Goal: Task Accomplishment & Management: Manage account settings

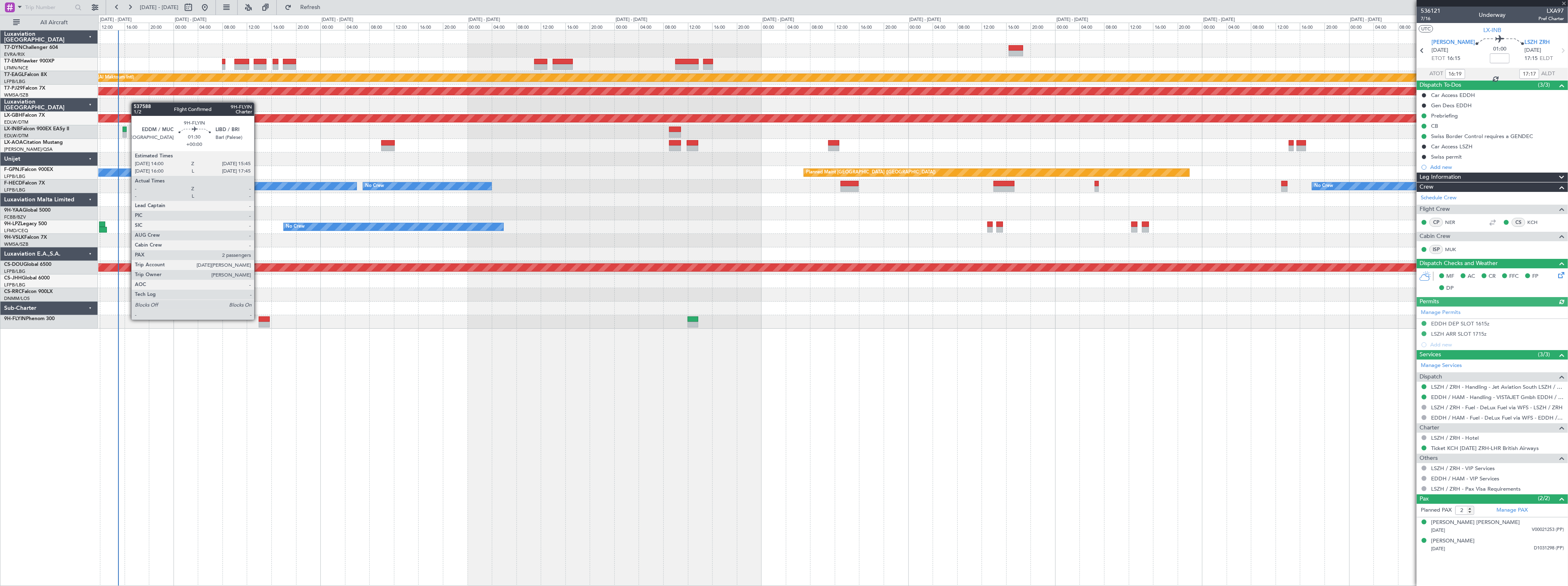
click at [259, 319] on div at bounding box center [264, 319] width 11 height 5
click at [264, 322] on div at bounding box center [264, 324] width 11 height 5
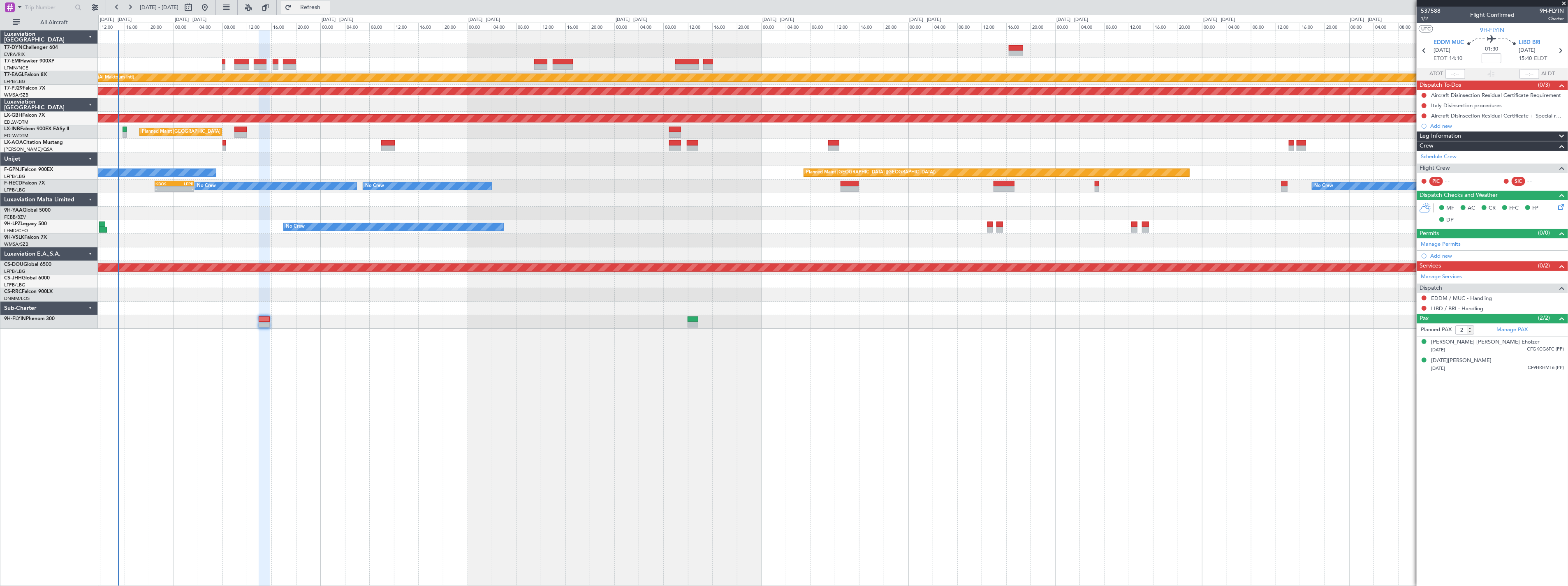
click at [309, 9] on button "Refresh" at bounding box center [305, 7] width 49 height 13
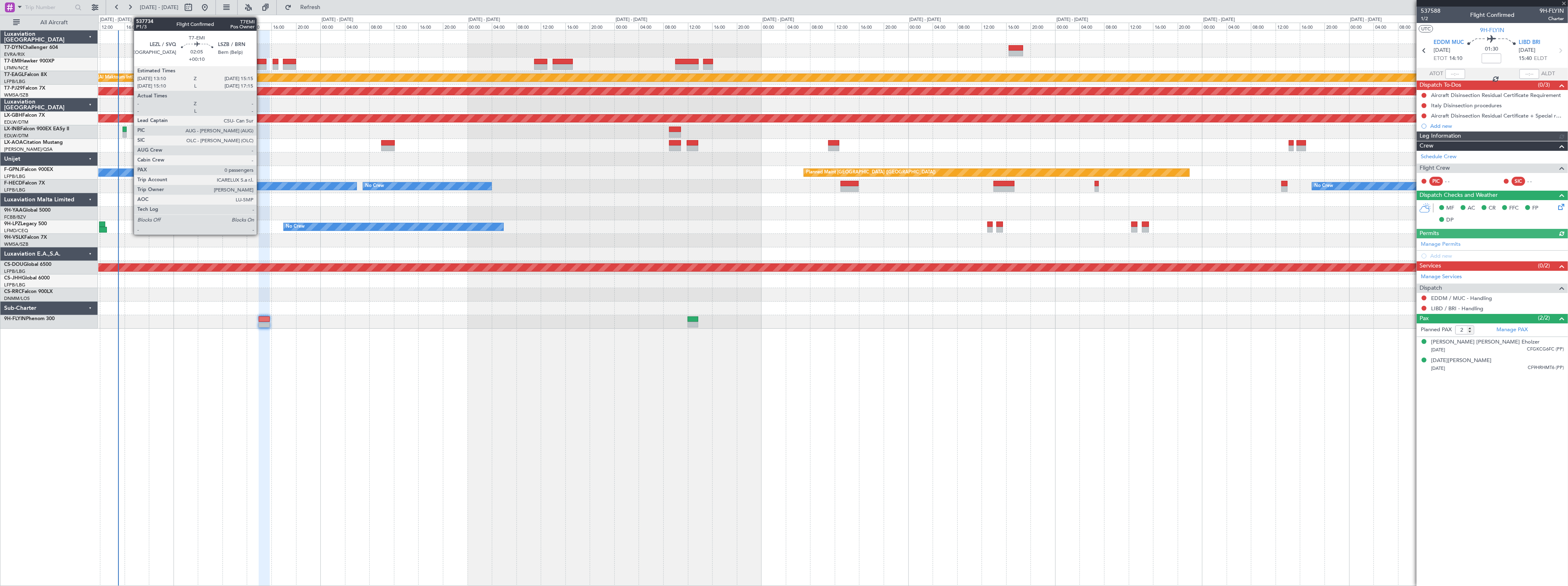
click at [261, 61] on div at bounding box center [261, 61] width 13 height 5
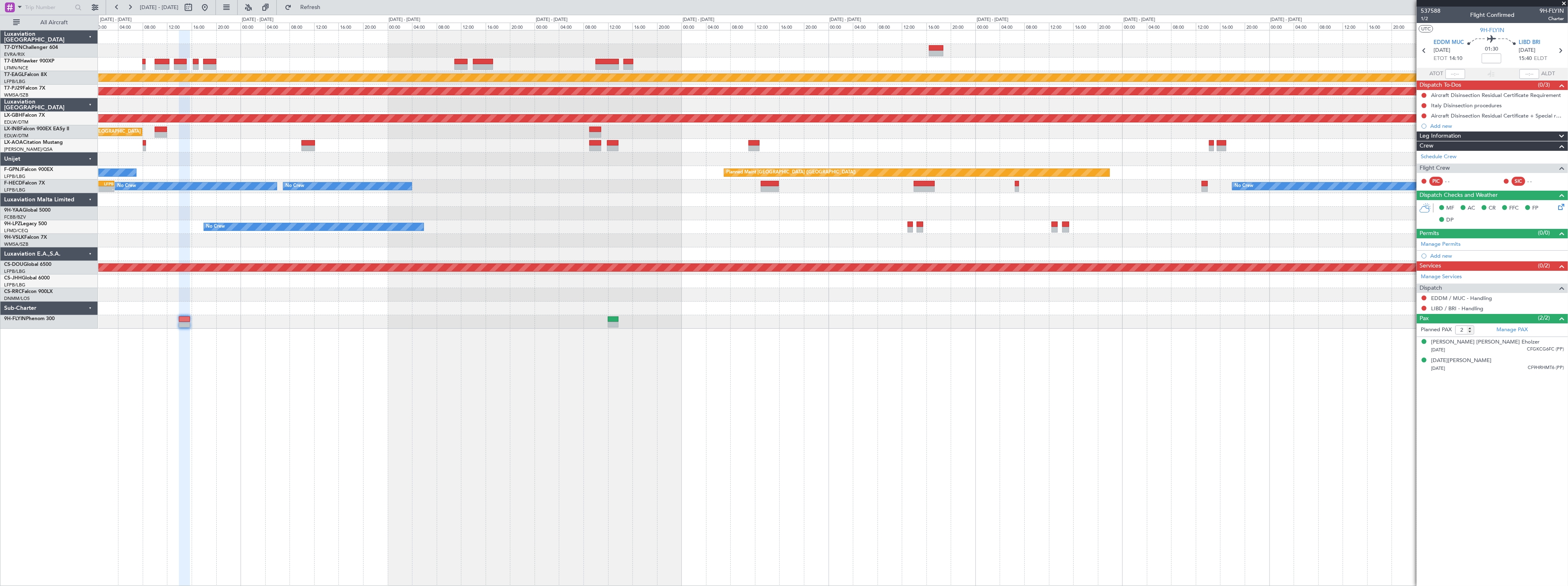
click at [181, 228] on div "No Crew AOG Maint Cannes ([GEOGRAPHIC_DATA])" at bounding box center [833, 227] width 1469 height 13
click at [381, 134] on div "Planned Maint [GEOGRAPHIC_DATA] ([GEOGRAPHIC_DATA])" at bounding box center [833, 132] width 1469 height 13
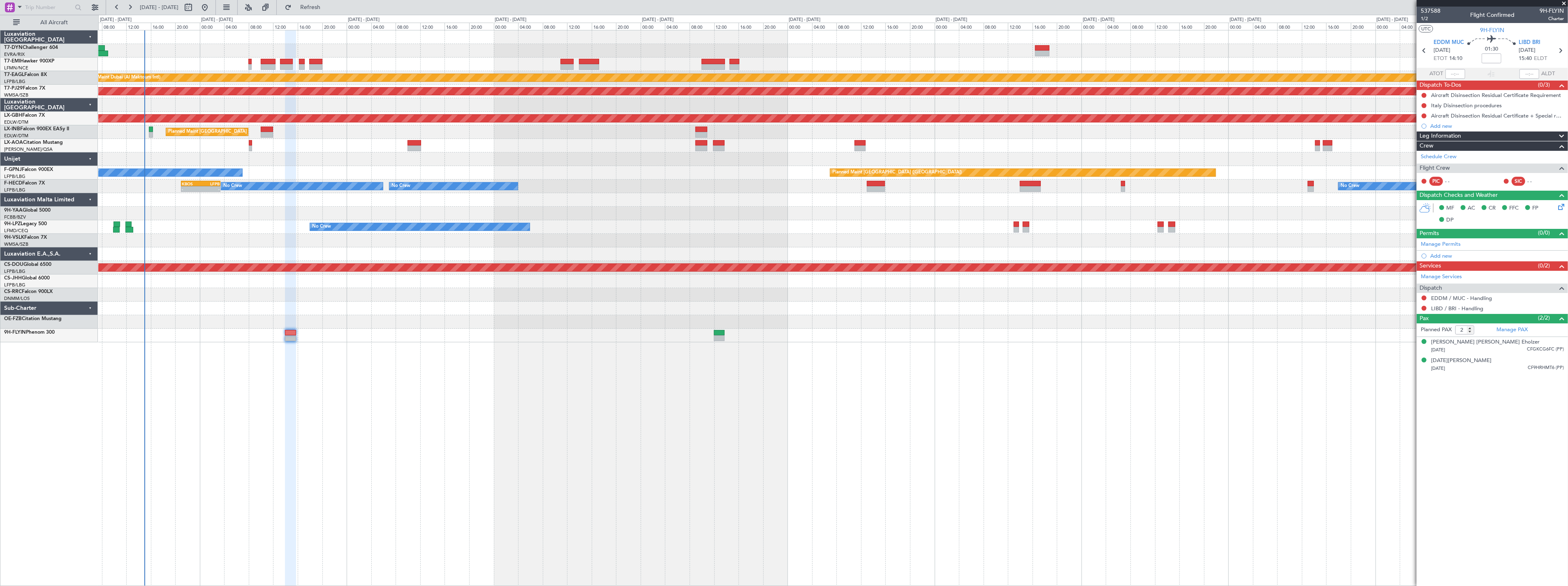
click at [506, 131] on div "Planned Maint [GEOGRAPHIC_DATA] ([GEOGRAPHIC_DATA])" at bounding box center [833, 132] width 1469 height 13
click at [252, 61] on div "Planned Maint [GEOGRAPHIC_DATA]" at bounding box center [833, 65] width 1469 height 13
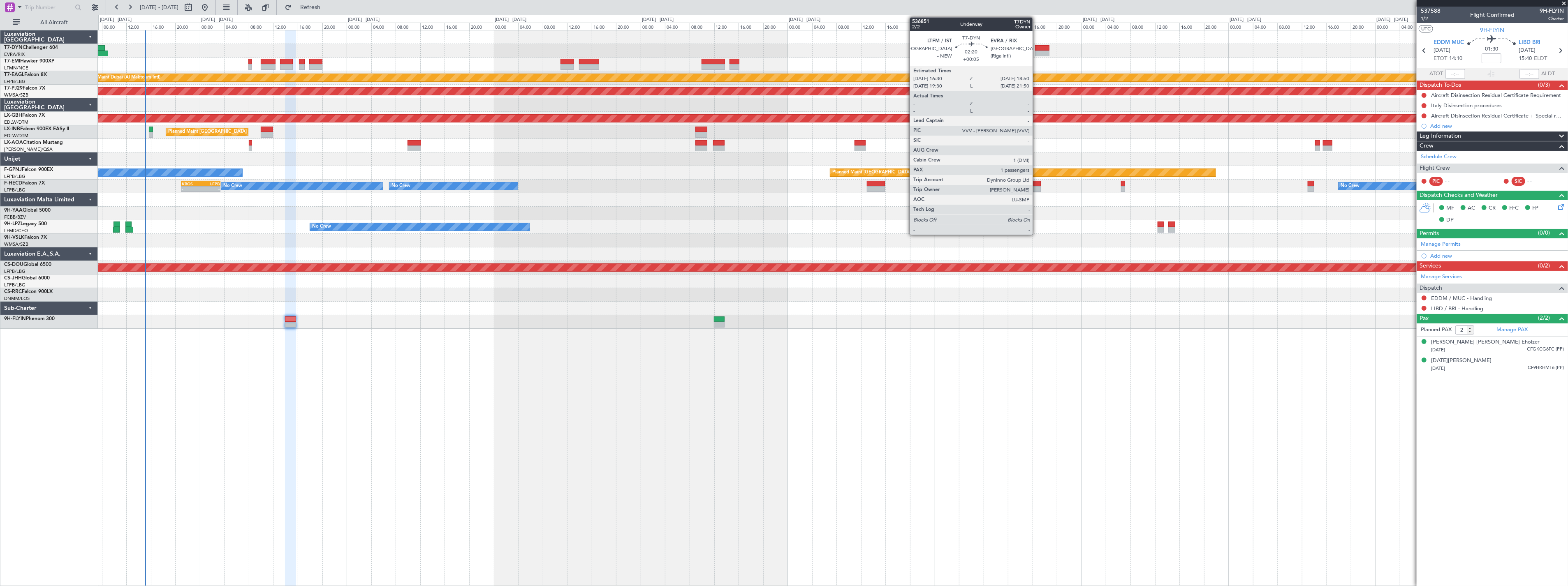
click at [1037, 50] on div at bounding box center [1042, 47] width 15 height 5
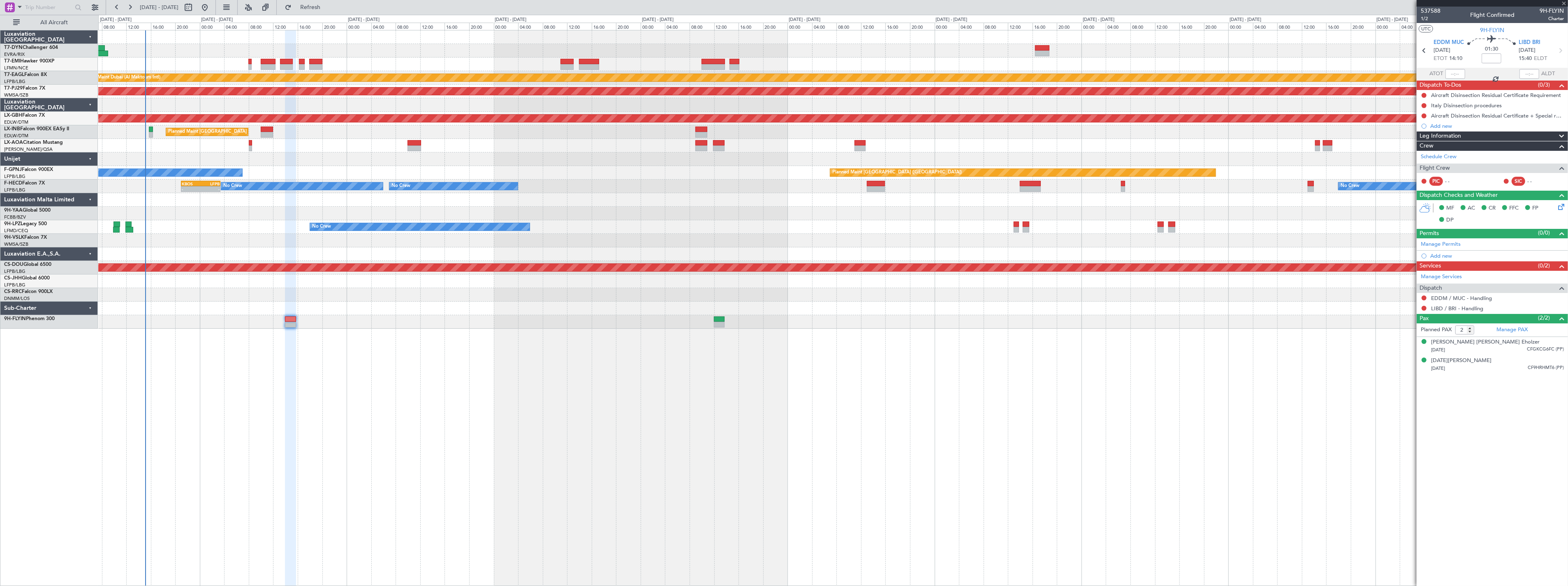
type input "+00:05"
type input "1"
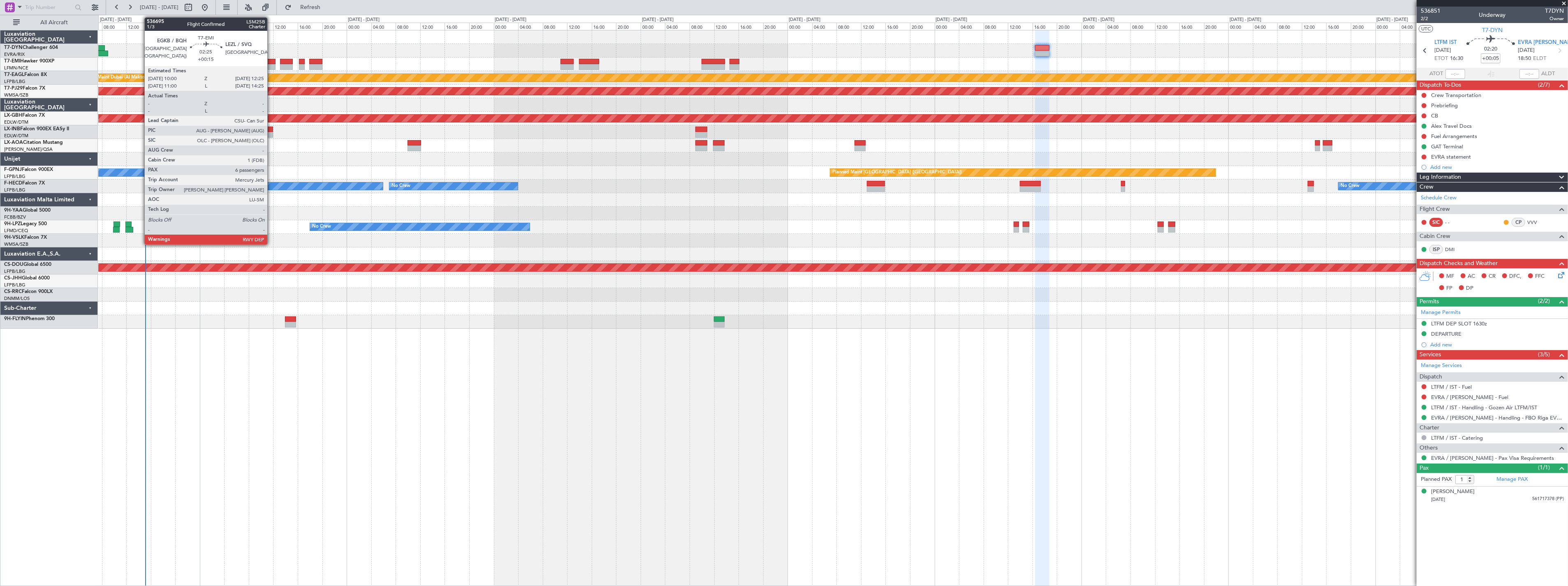
click at [271, 61] on div at bounding box center [268, 61] width 15 height 5
click at [269, 60] on div at bounding box center [268, 61] width 15 height 5
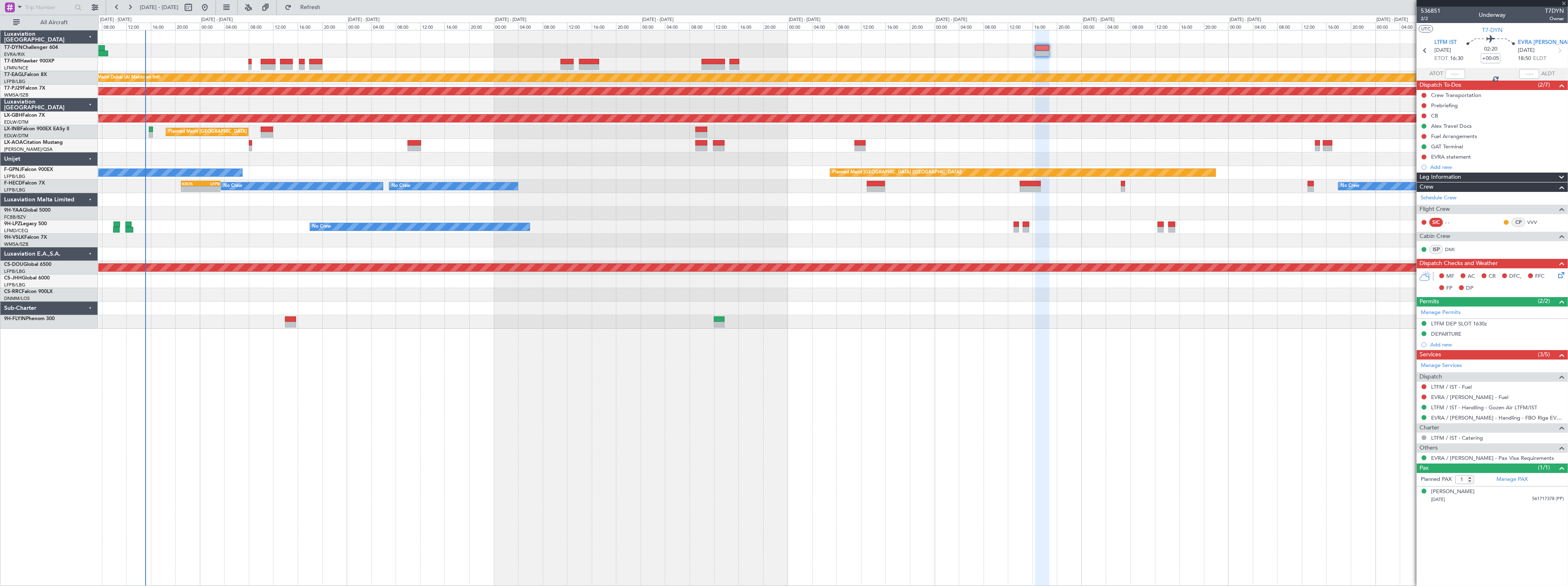
type input "+00:15"
type input "6"
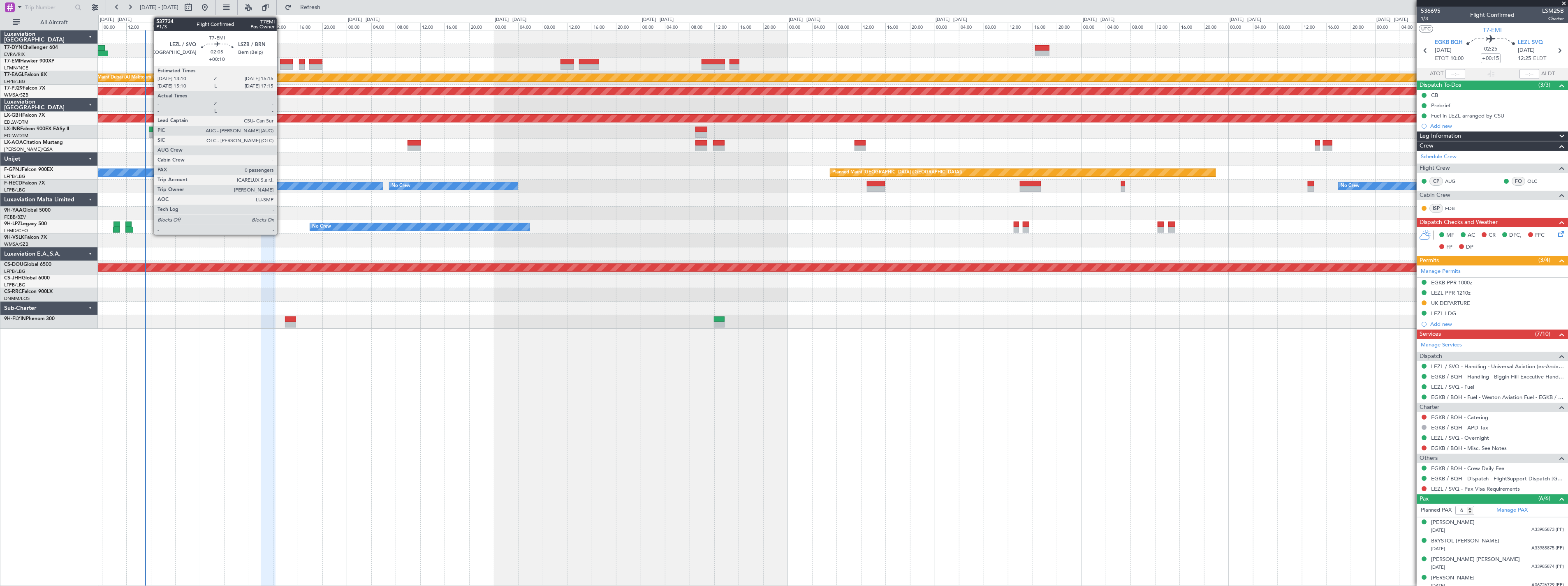
click at [281, 60] on div at bounding box center [287, 61] width 13 height 5
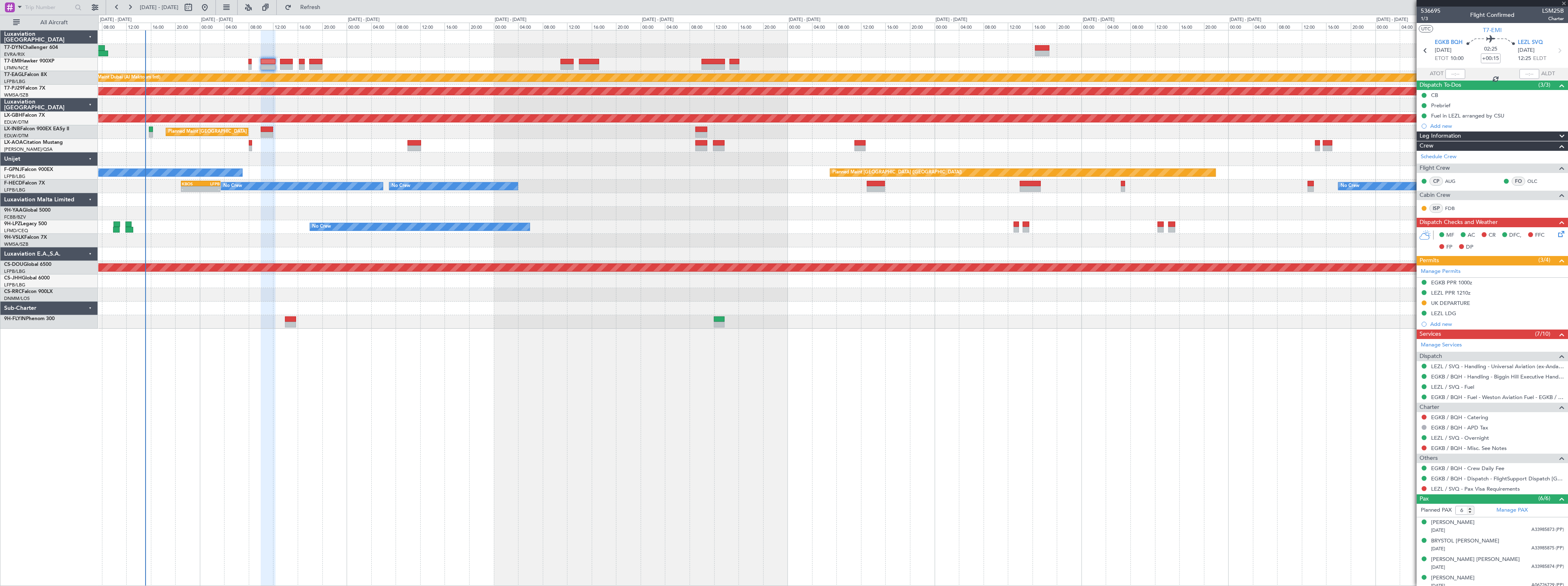
type input "+00:10"
type input "0"
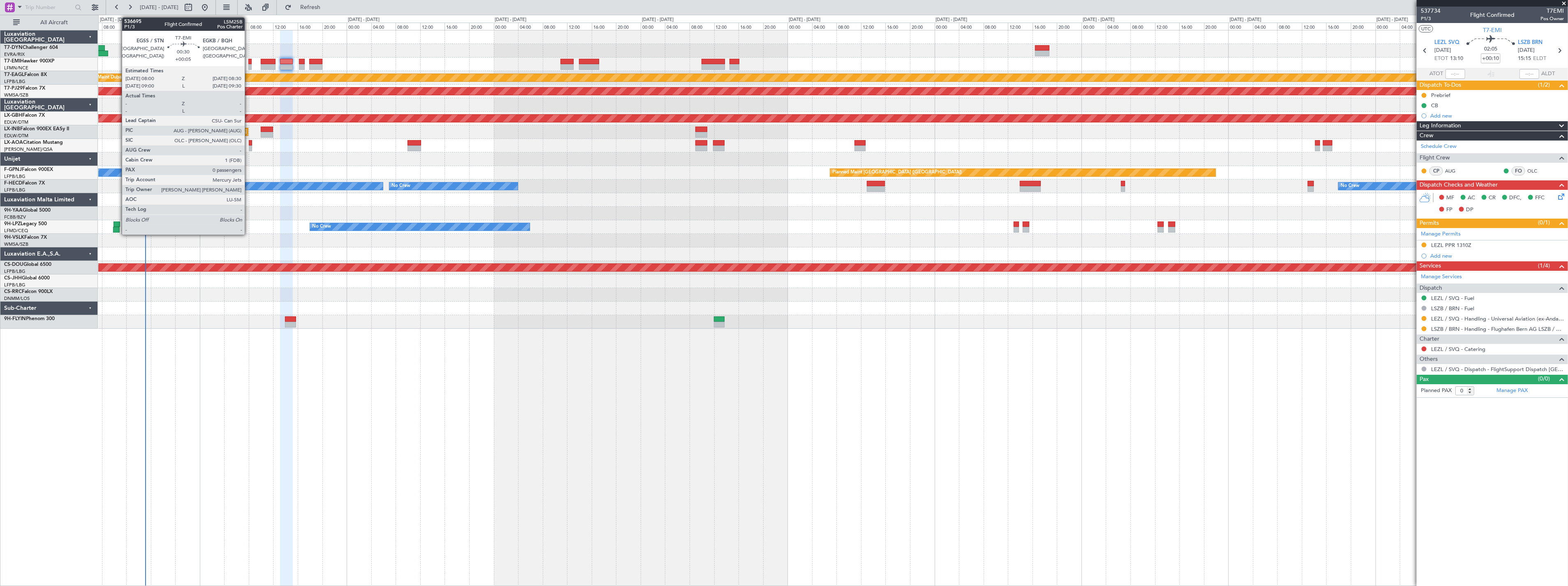
click at [249, 61] on div at bounding box center [250, 61] width 3 height 5
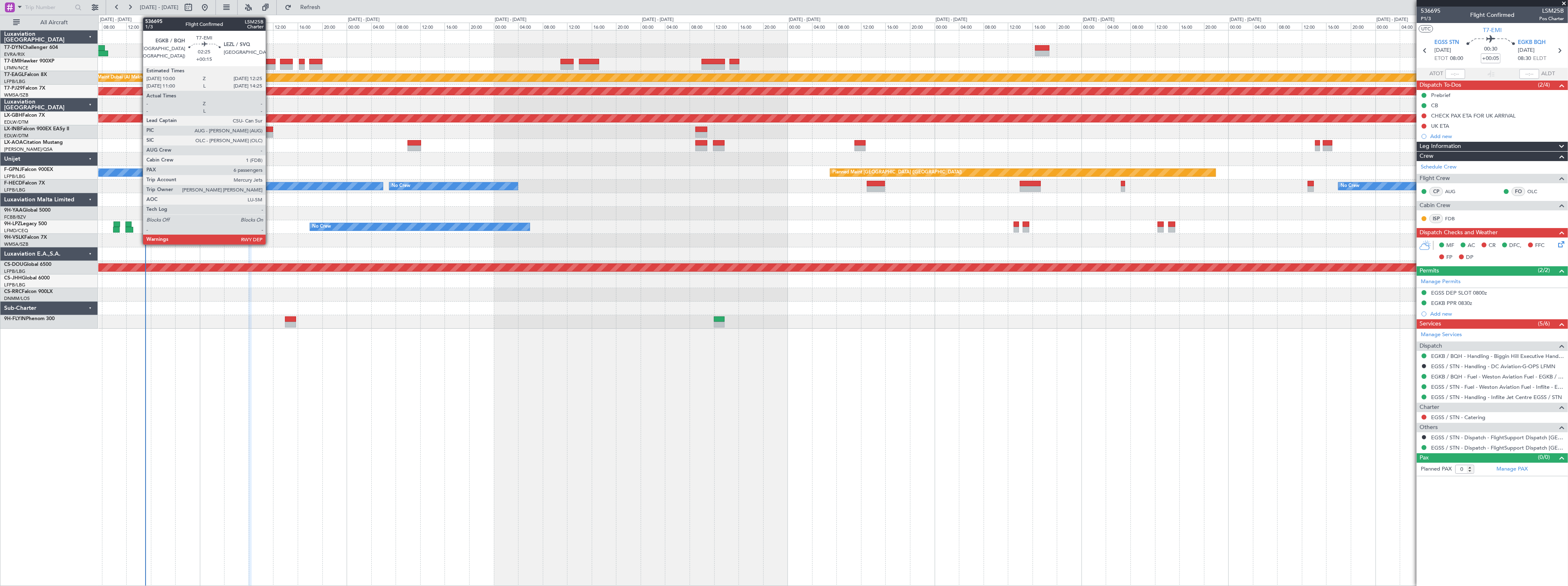
click at [270, 63] on div at bounding box center [268, 61] width 15 height 5
click at [270, 63] on div at bounding box center [268, 61] width 15 height 5
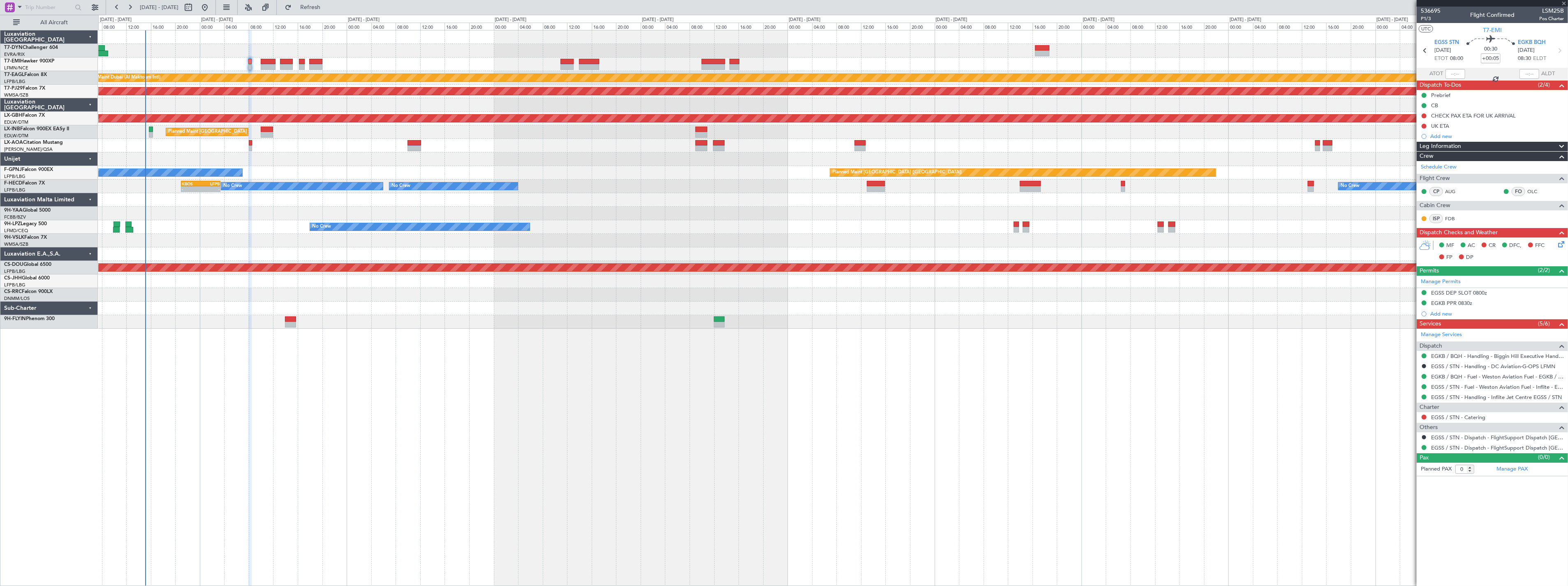
type input "+00:15"
type input "6"
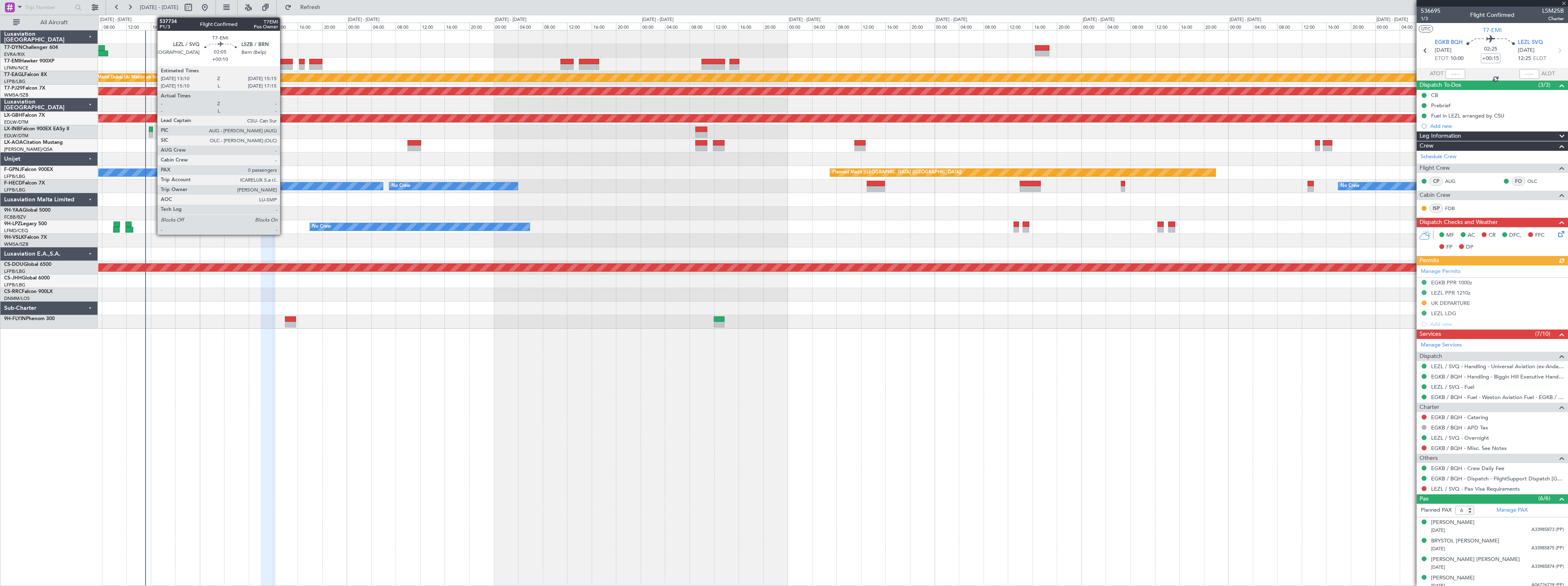
click at [284, 63] on div at bounding box center [287, 61] width 13 height 5
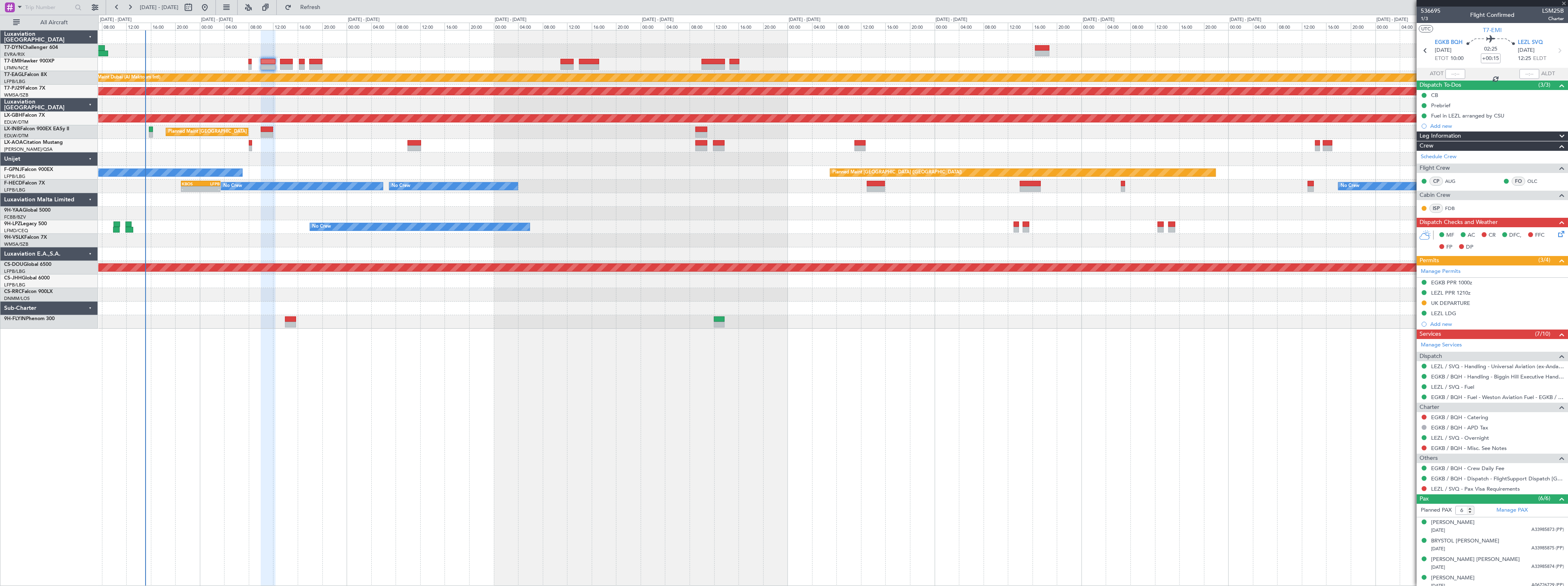
type input "+00:10"
type input "0"
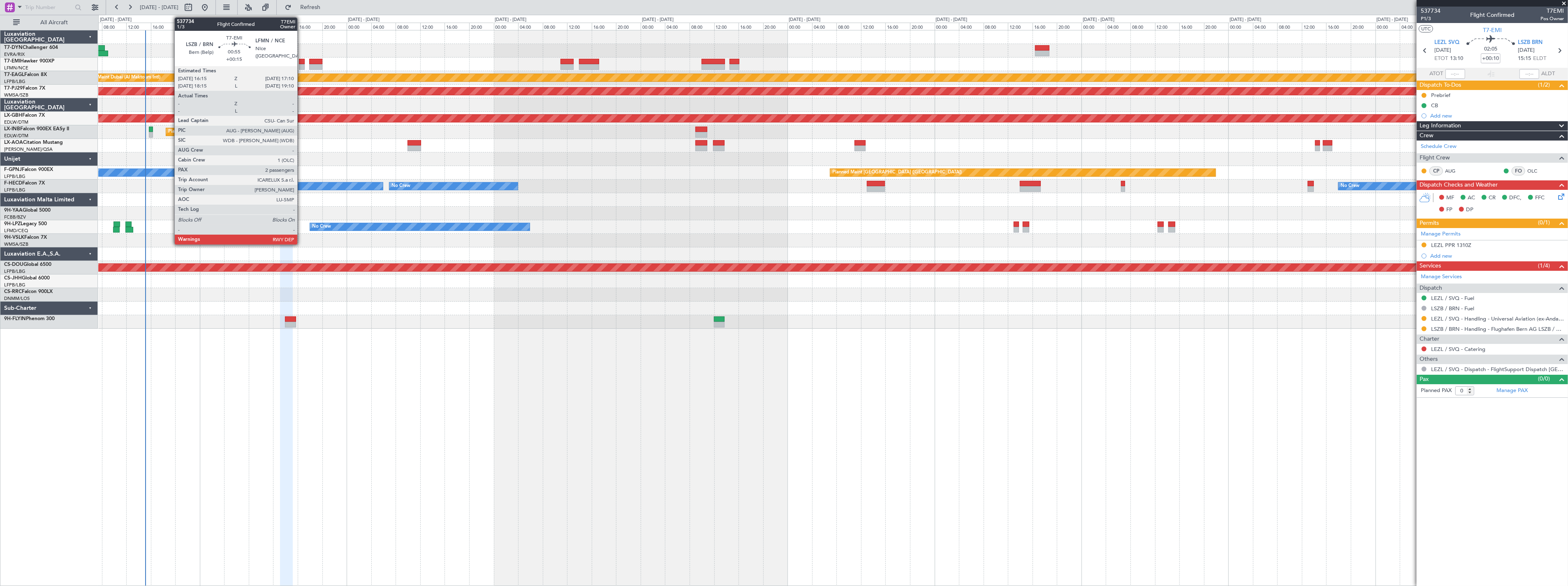
click at [301, 62] on div at bounding box center [301, 61] width 5 height 5
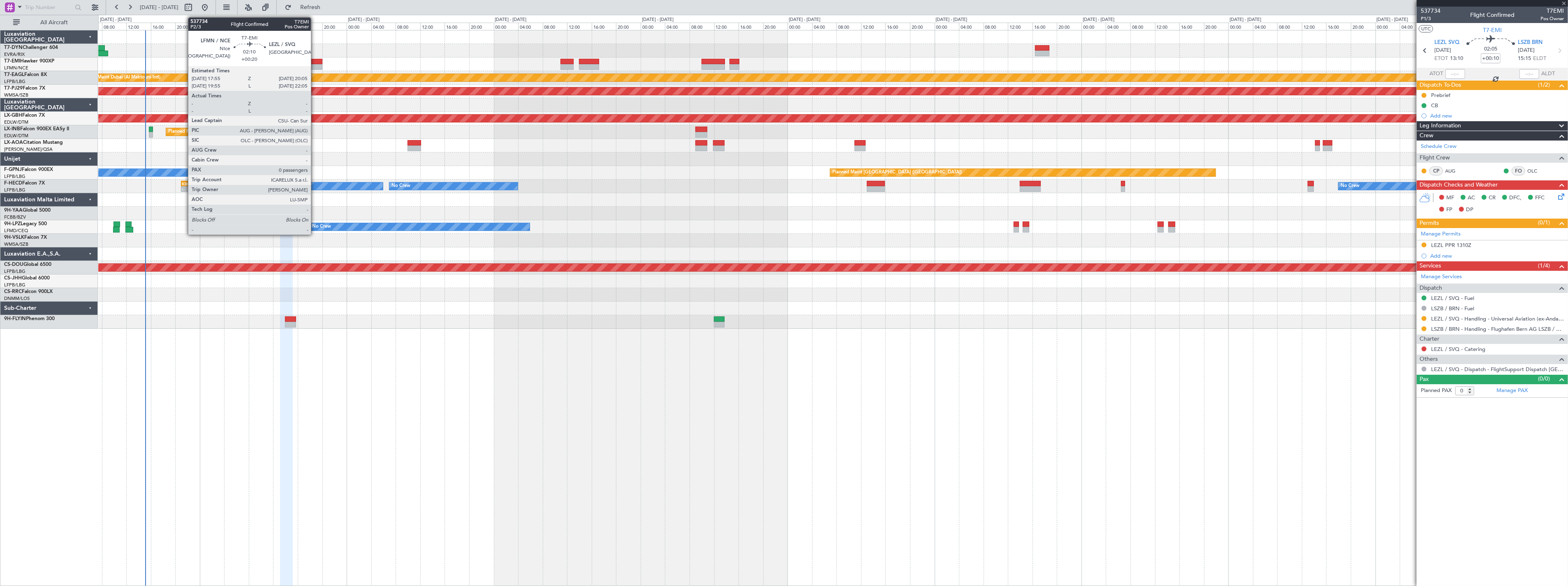
type input "+00:15"
type input "2"
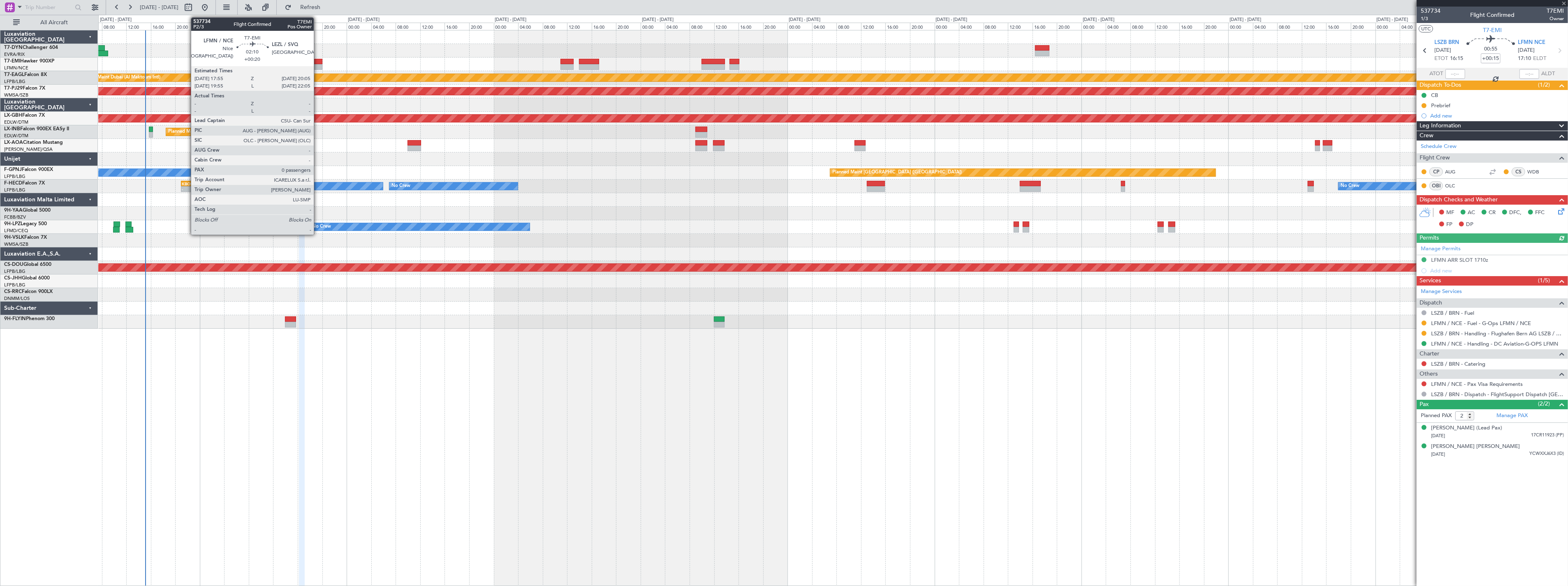
click at [318, 60] on div at bounding box center [316, 61] width 13 height 5
click at [319, 59] on div at bounding box center [316, 61] width 13 height 5
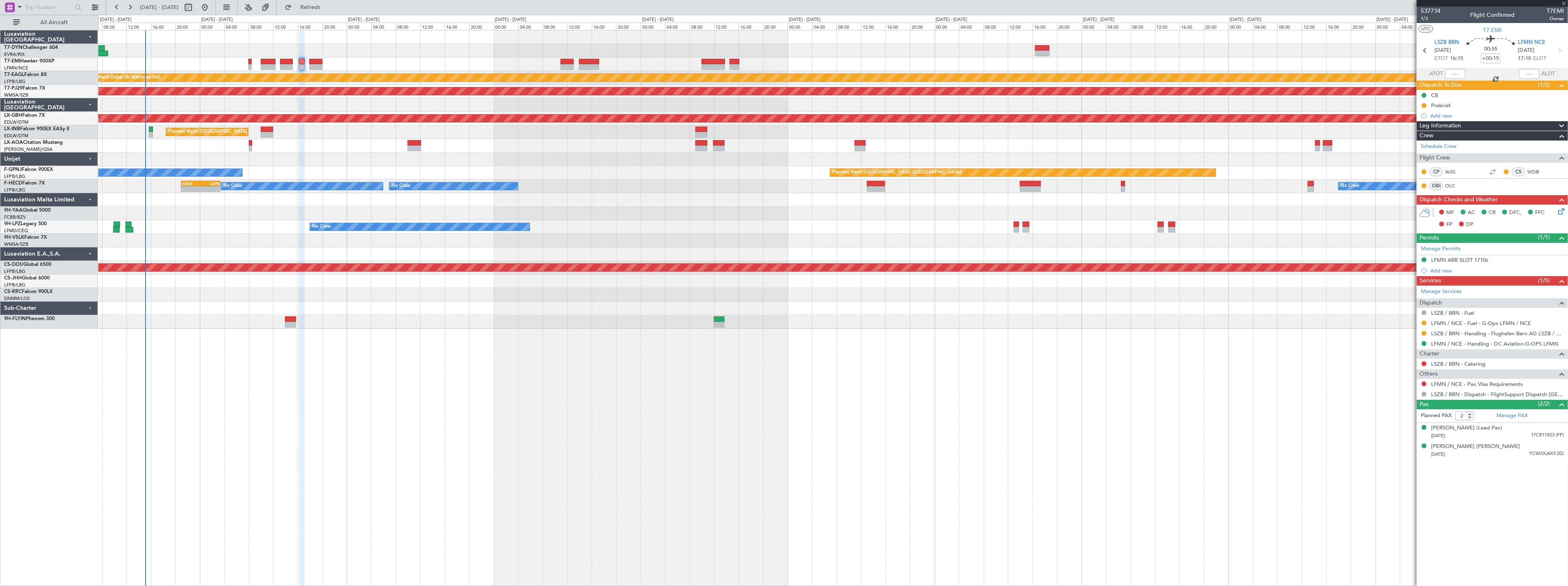
type input "+00:20"
type input "0"
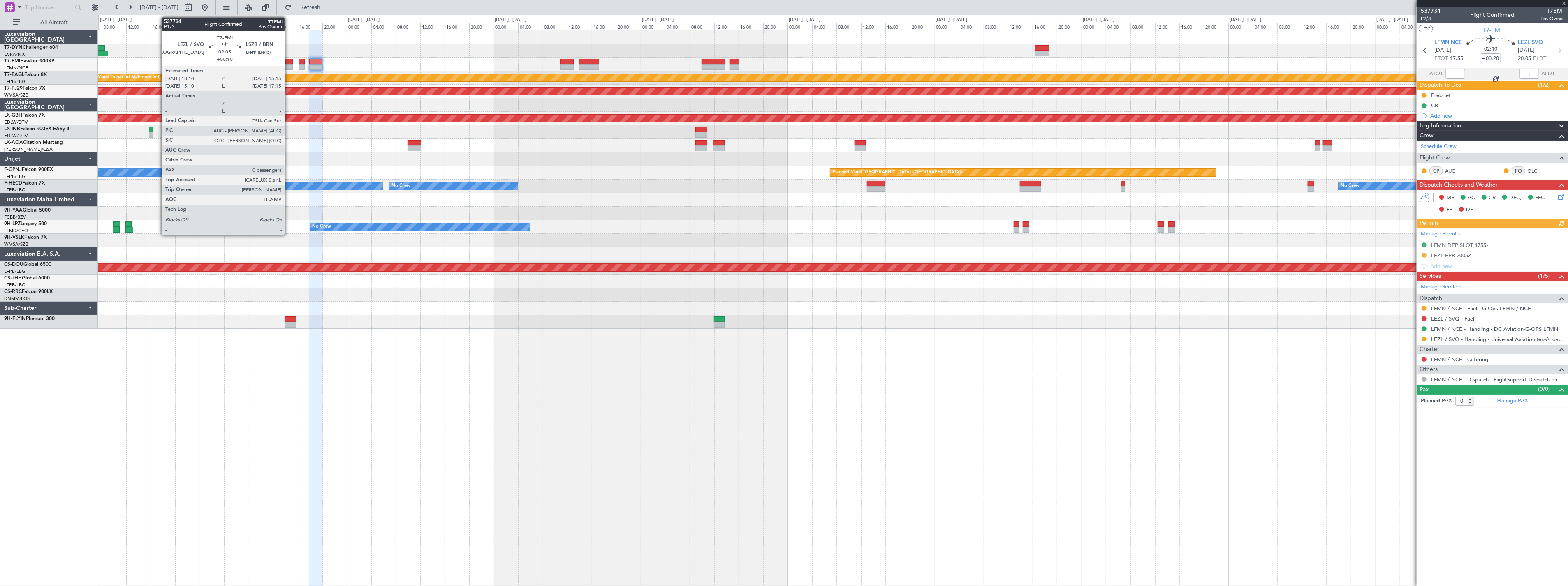
click at [289, 61] on div at bounding box center [287, 61] width 13 height 5
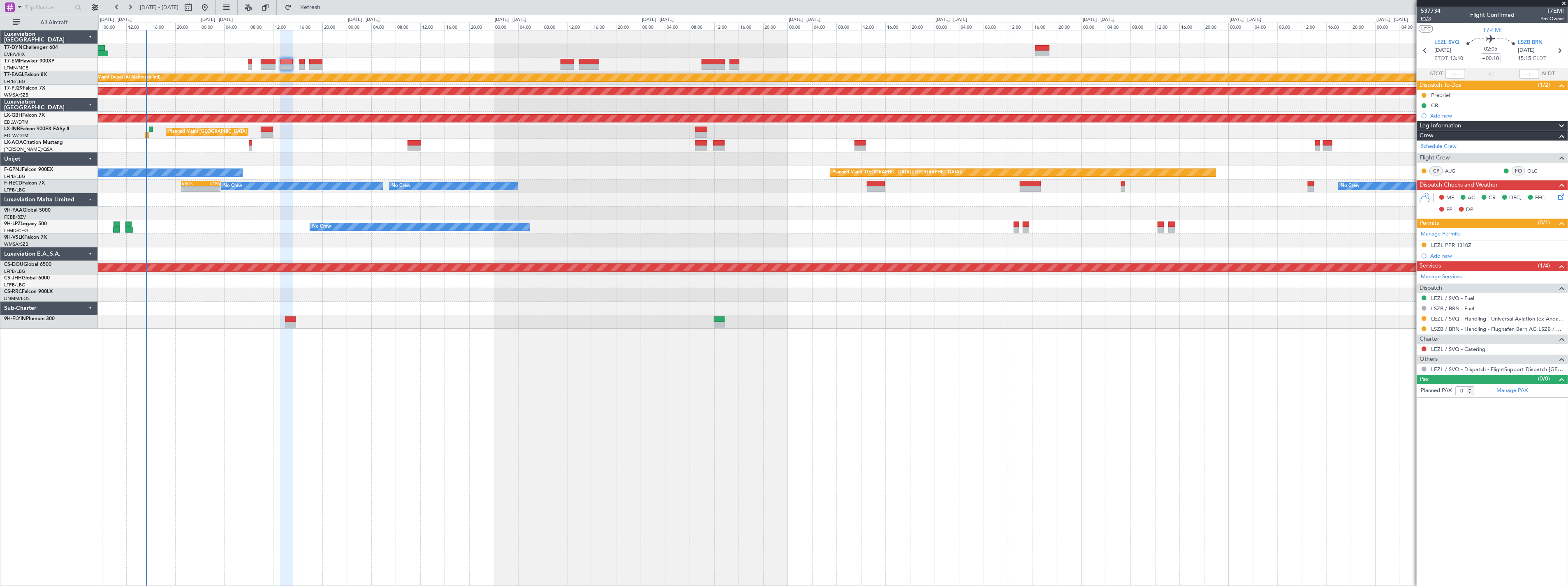
click at [1421, 19] on span "P1/3" at bounding box center [1430, 18] width 19 height 7
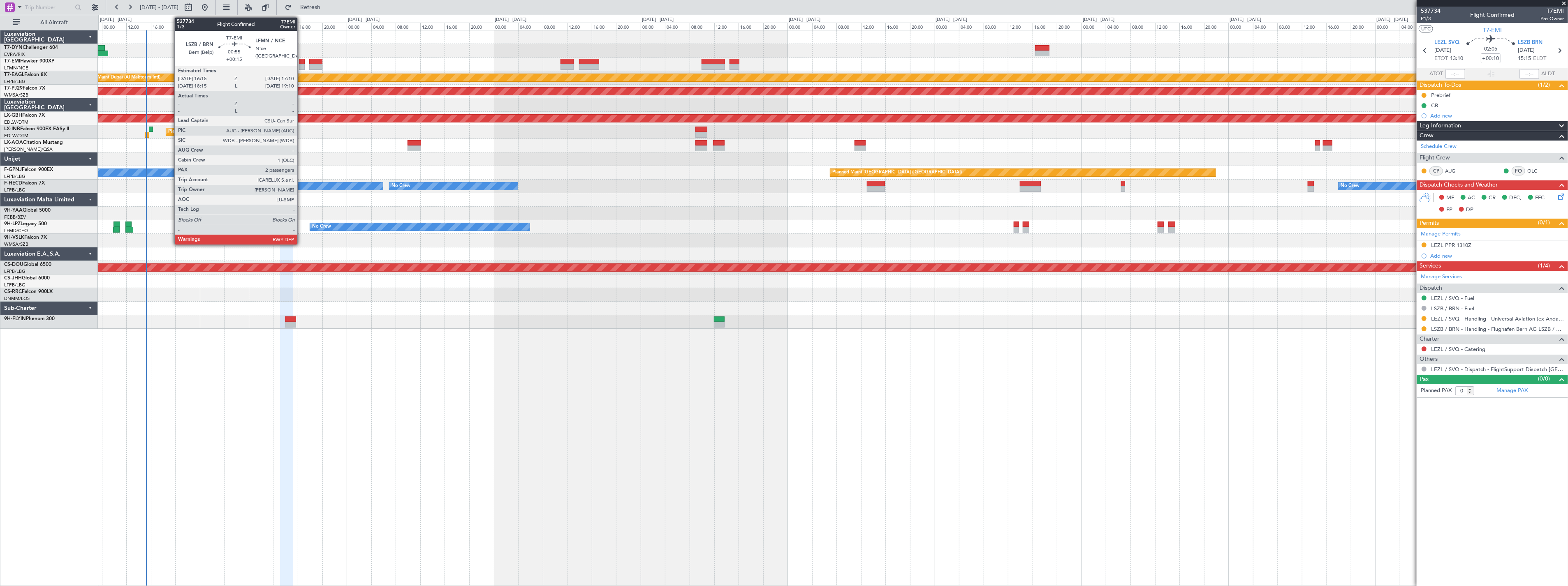
click at [301, 59] on div at bounding box center [301, 61] width 5 height 5
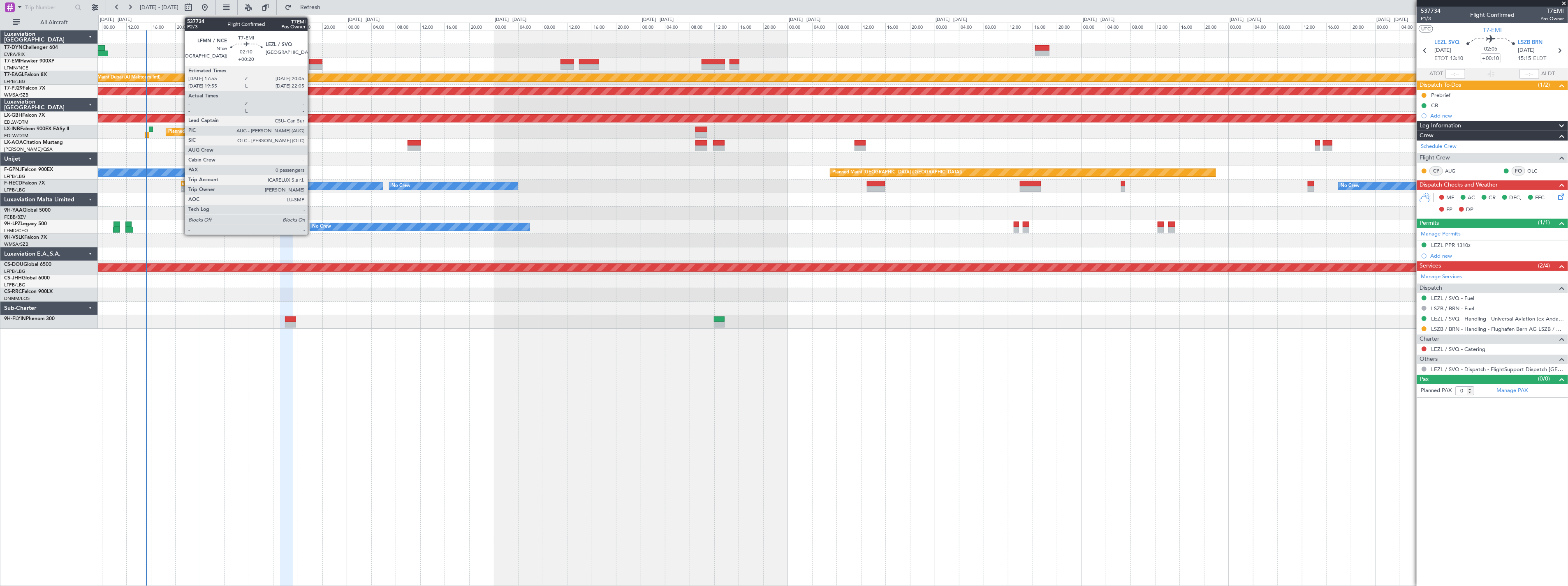
click at [312, 61] on div at bounding box center [316, 61] width 13 height 5
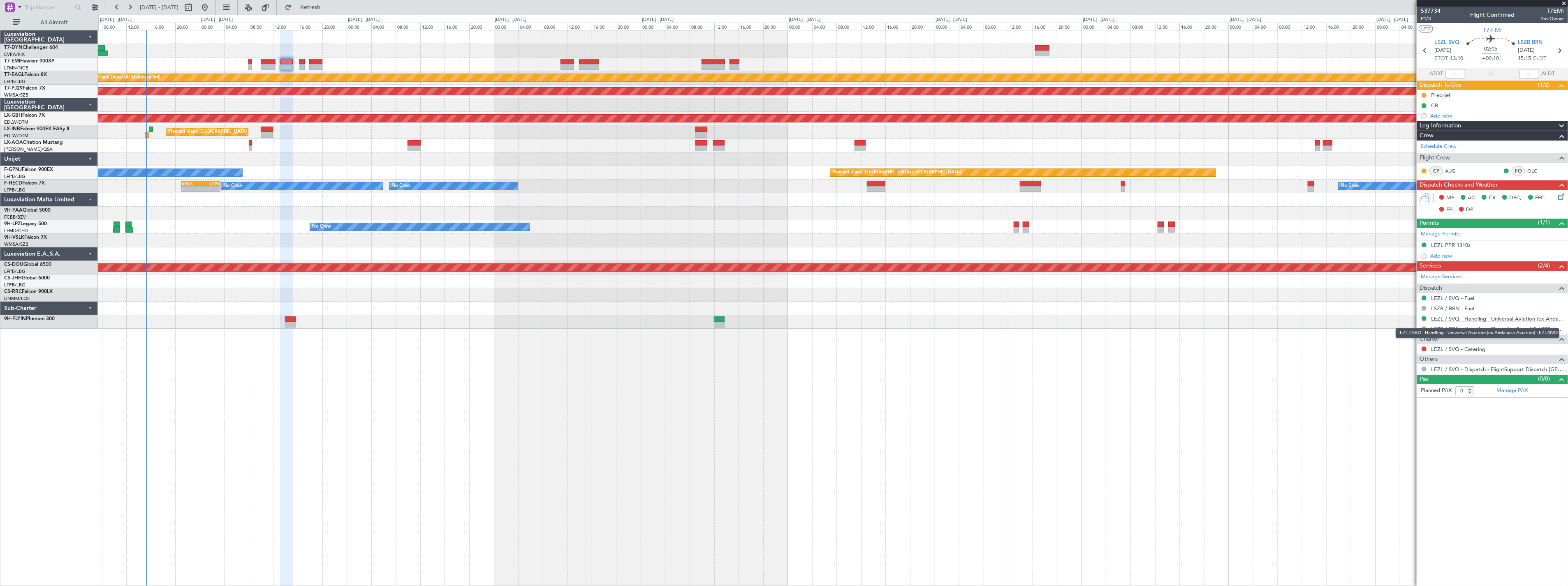
click at [1547, 315] on link "LEZL / SVQ - Handling - Universal Aviation (ex-Andalucia Aviation) LEZL/SVQ" at bounding box center [1497, 318] width 133 height 7
click at [1544, 330] on link "LSZB / BRN - Handling - Flughafen Bern AG LSZB / BRN" at bounding box center [1497, 329] width 133 height 7
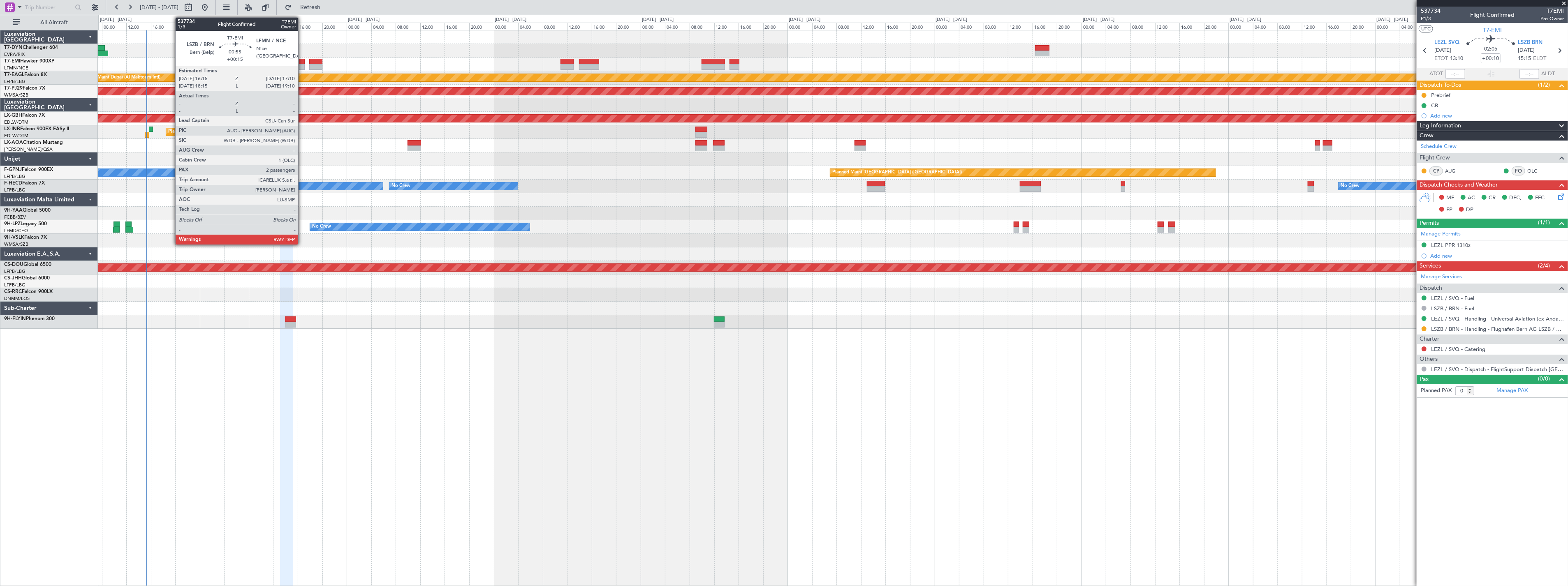
click at [303, 60] on div at bounding box center [301, 61] width 5 height 5
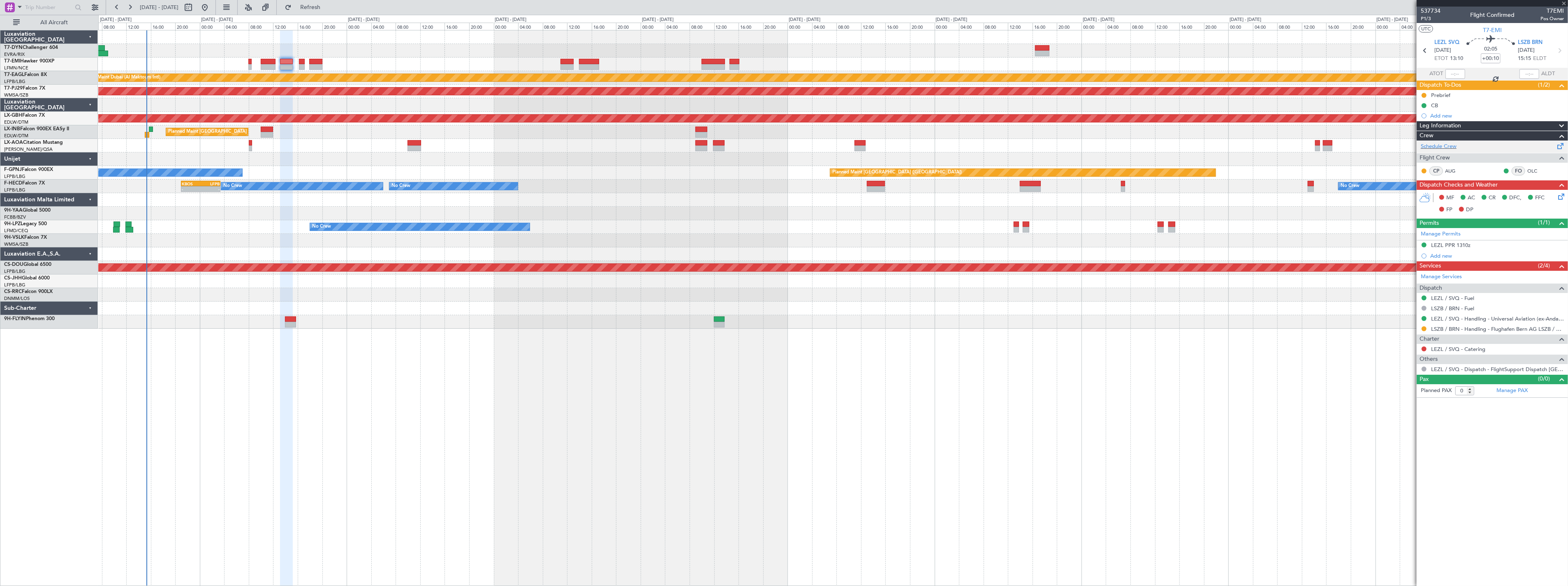
type input "+00:15"
type input "2"
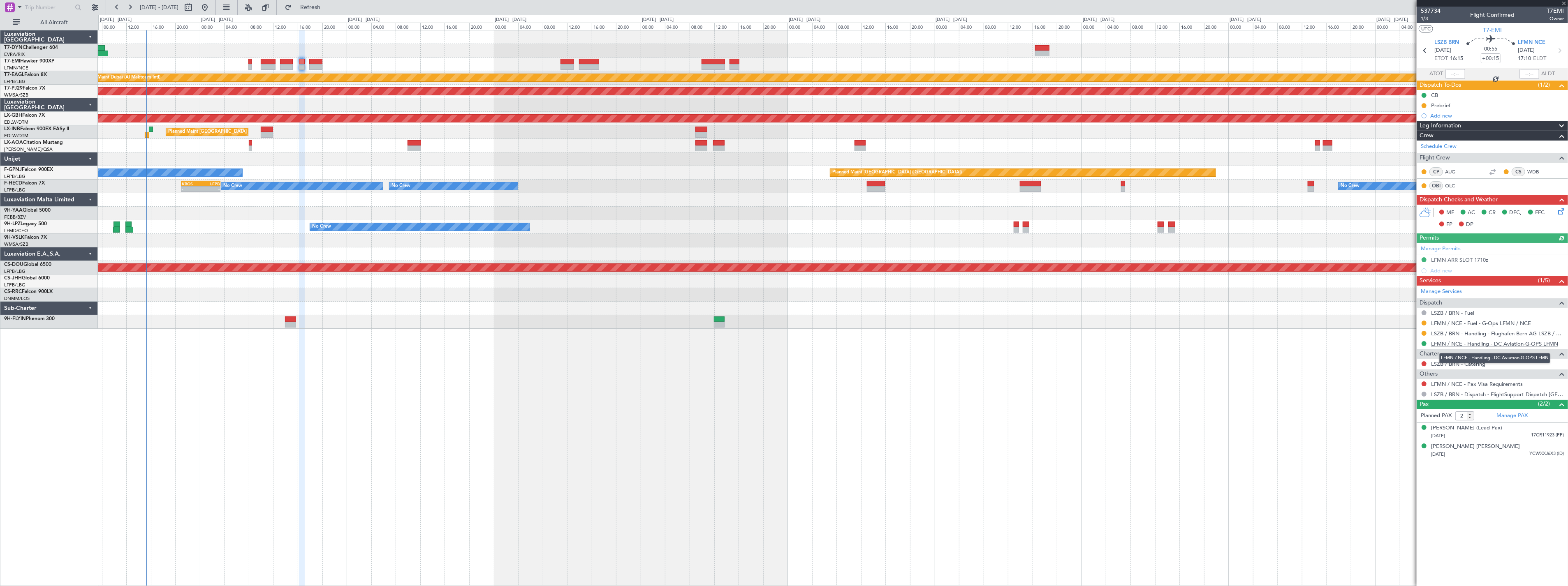
click at [1514, 342] on link "LFMN / NCE - Handling - DC Aviation-G-OPS LFMN" at bounding box center [1494, 343] width 127 height 7
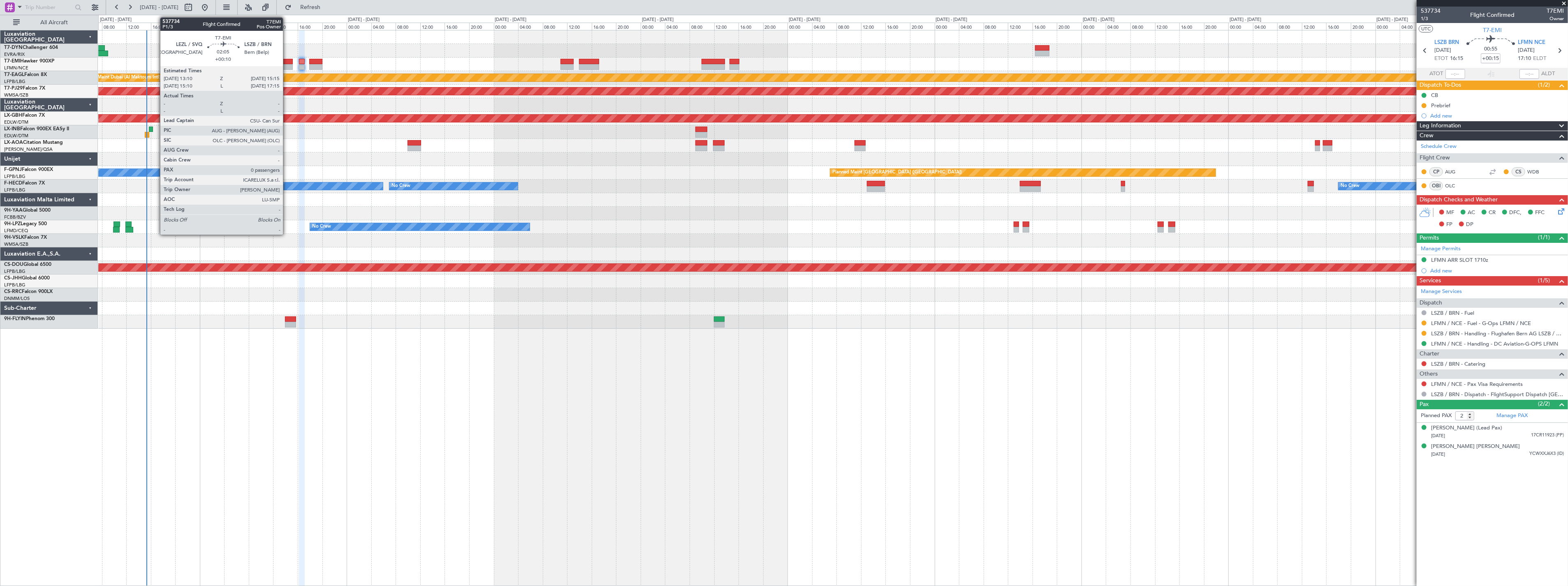
click at [287, 59] on div at bounding box center [287, 61] width 13 height 5
click at [284, 62] on div at bounding box center [287, 61] width 13 height 5
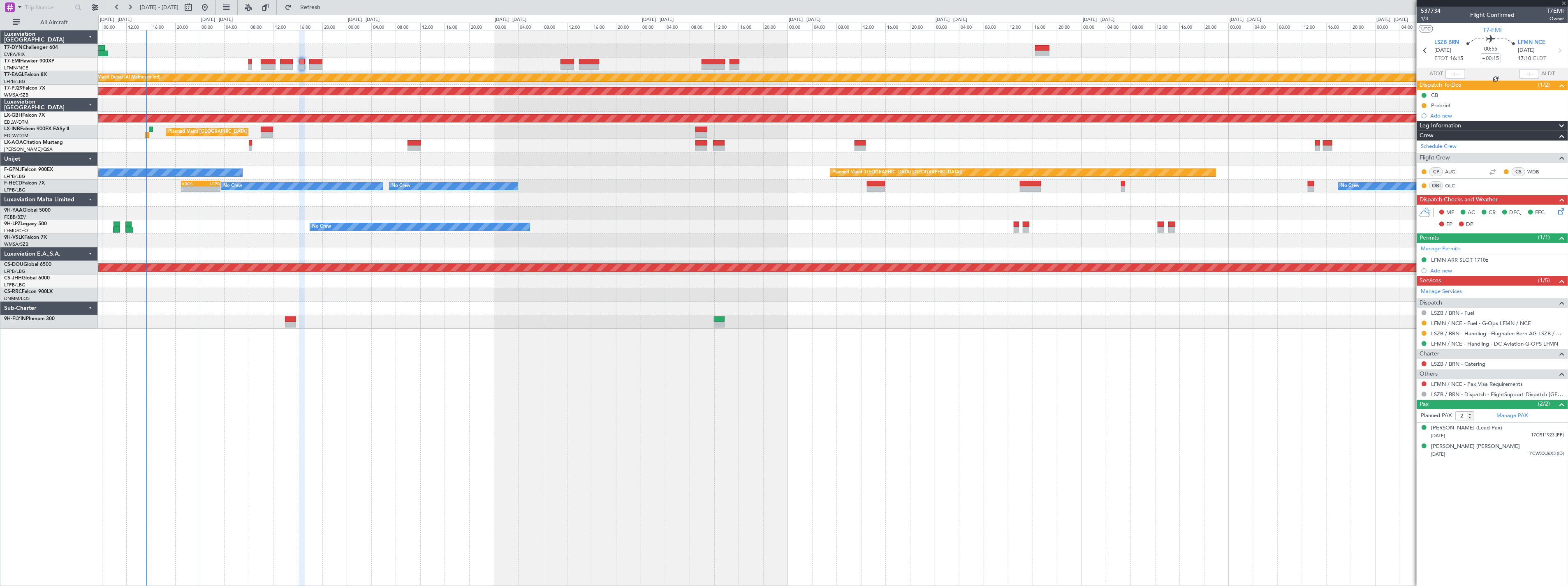
type input "+00:10"
type input "0"
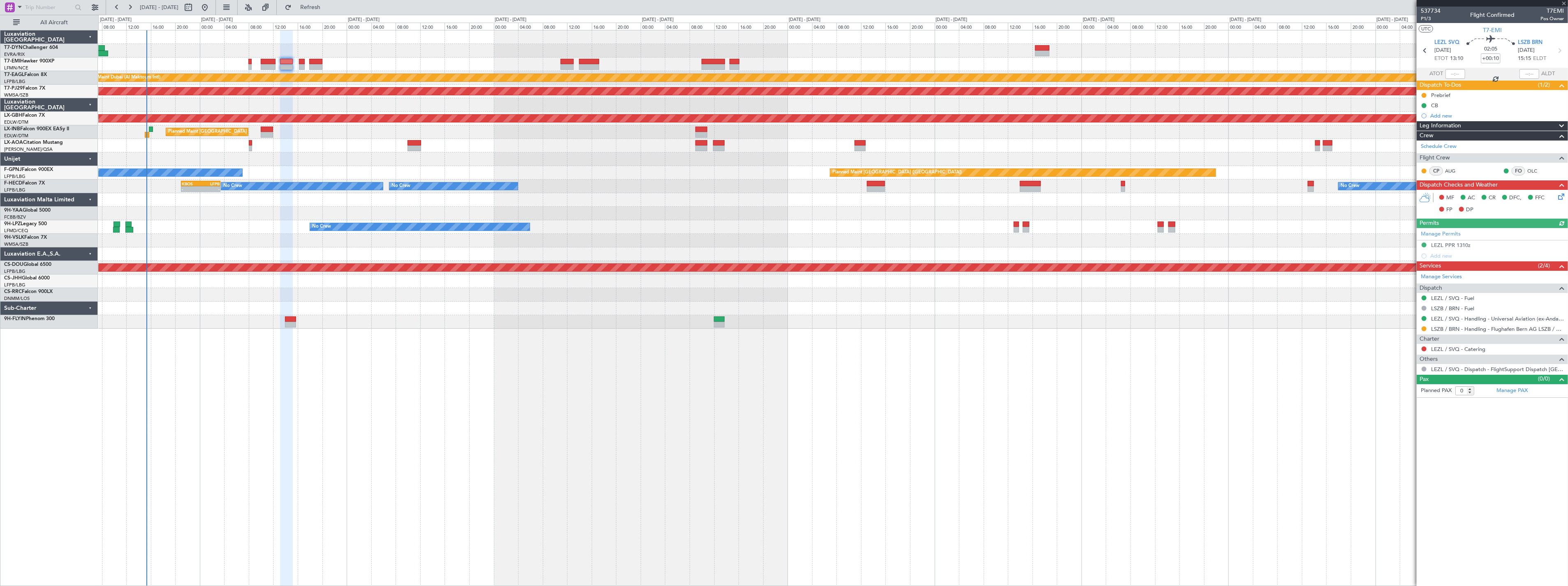
click at [1563, 195] on icon at bounding box center [1559, 195] width 7 height 7
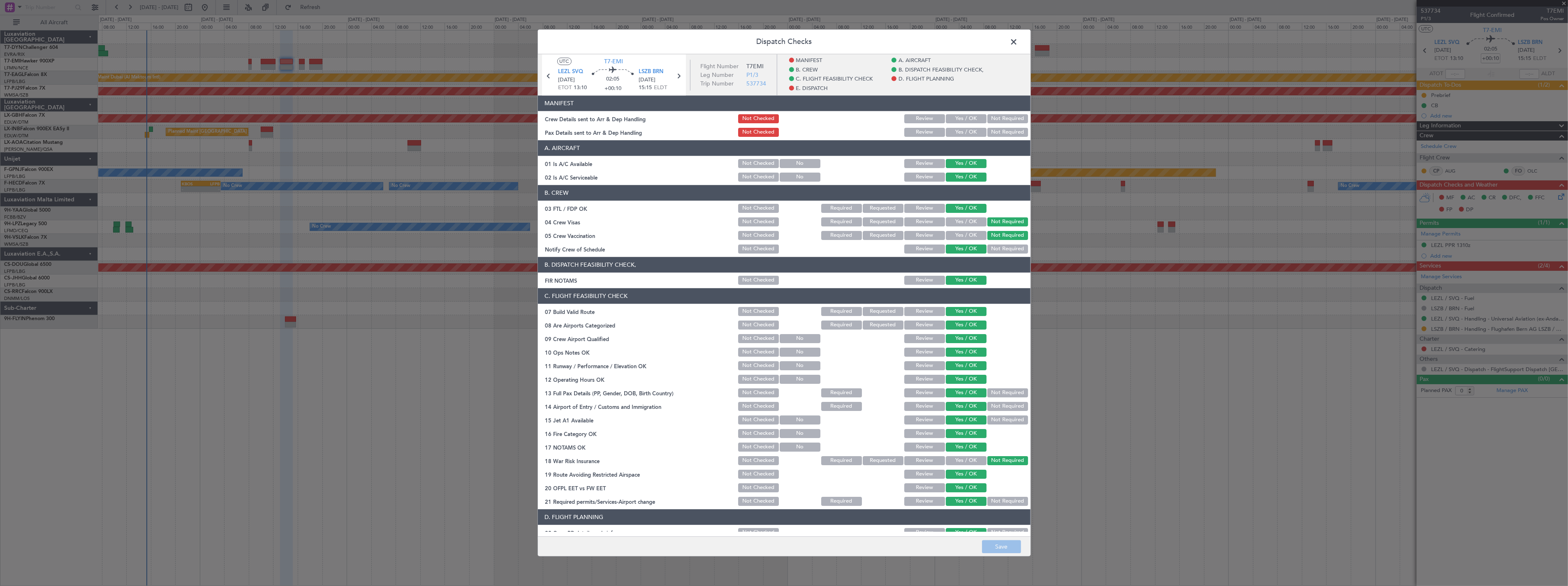
click at [946, 120] on button "Yes / OK" at bounding box center [966, 119] width 41 height 9
click at [946, 119] on button "Yes / OK" at bounding box center [966, 119] width 41 height 9
click at [960, 131] on button "Yes / OK" at bounding box center [966, 132] width 41 height 9
click at [999, 549] on button "Save" at bounding box center [1001, 547] width 39 height 13
click at [999, 549] on footer "Save" at bounding box center [784, 546] width 492 height 19
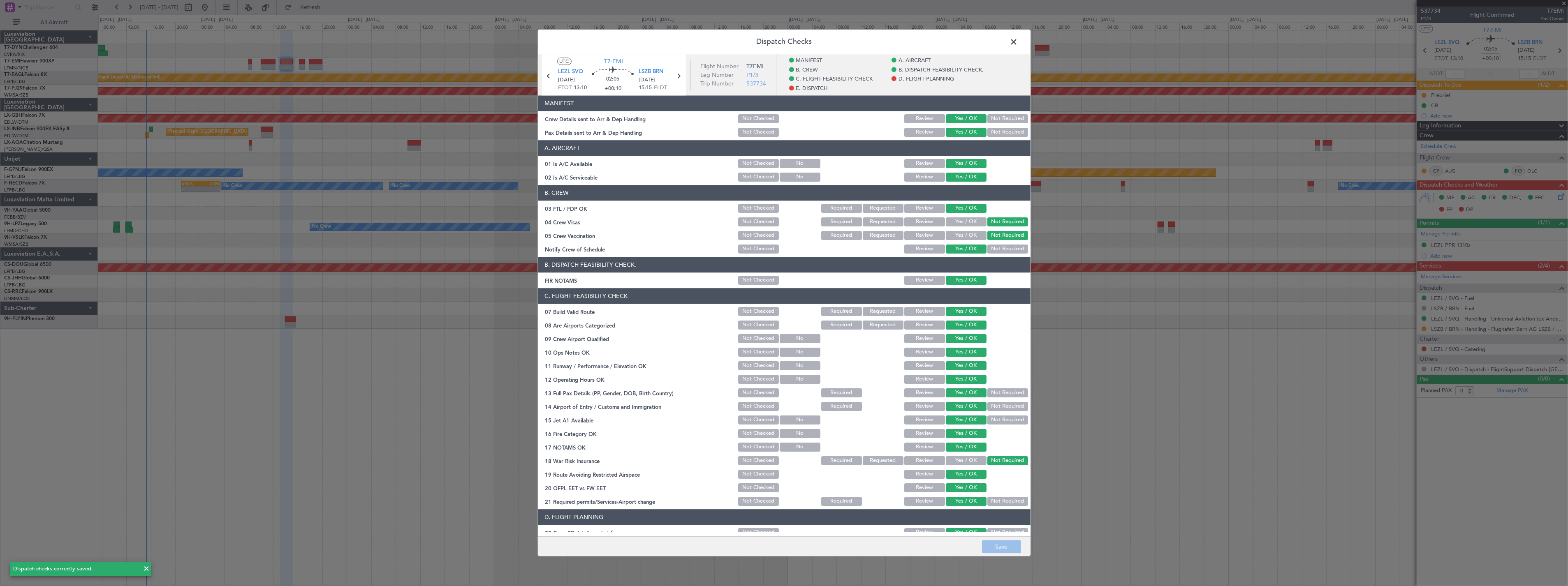
click at [1018, 44] on span at bounding box center [1018, 44] width 0 height 16
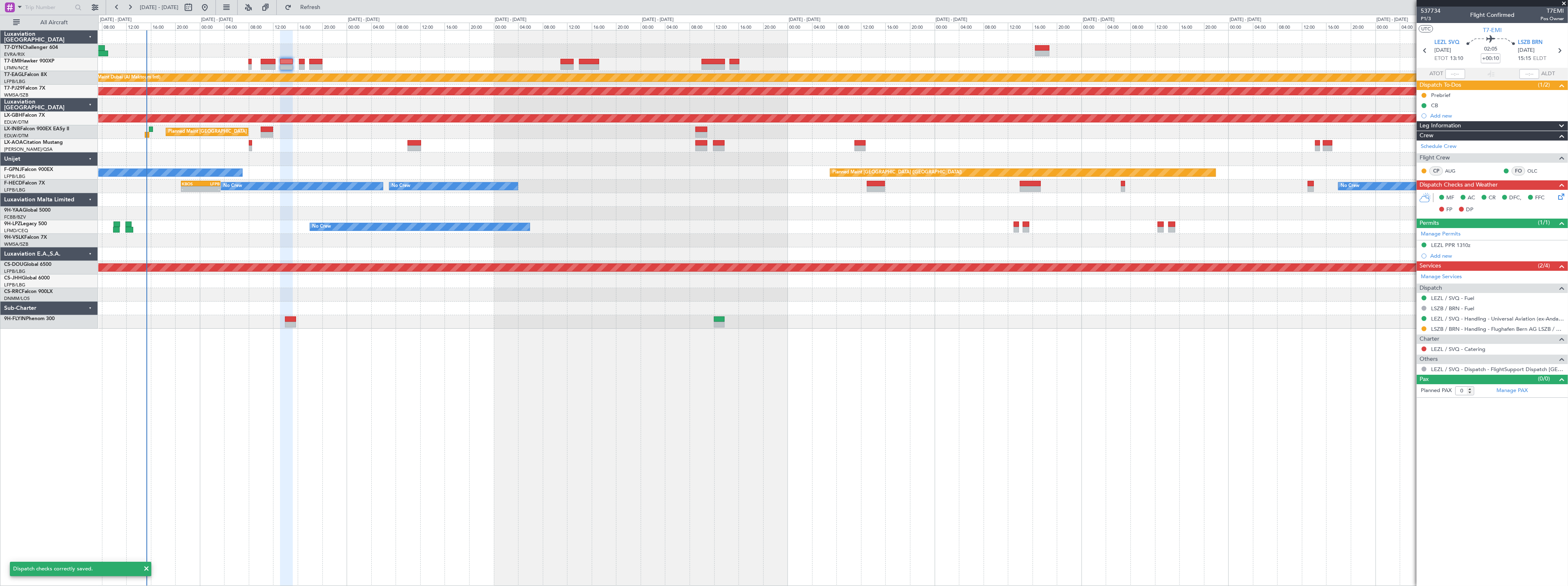
click at [1012, 44] on div at bounding box center [833, 51] width 1469 height 13
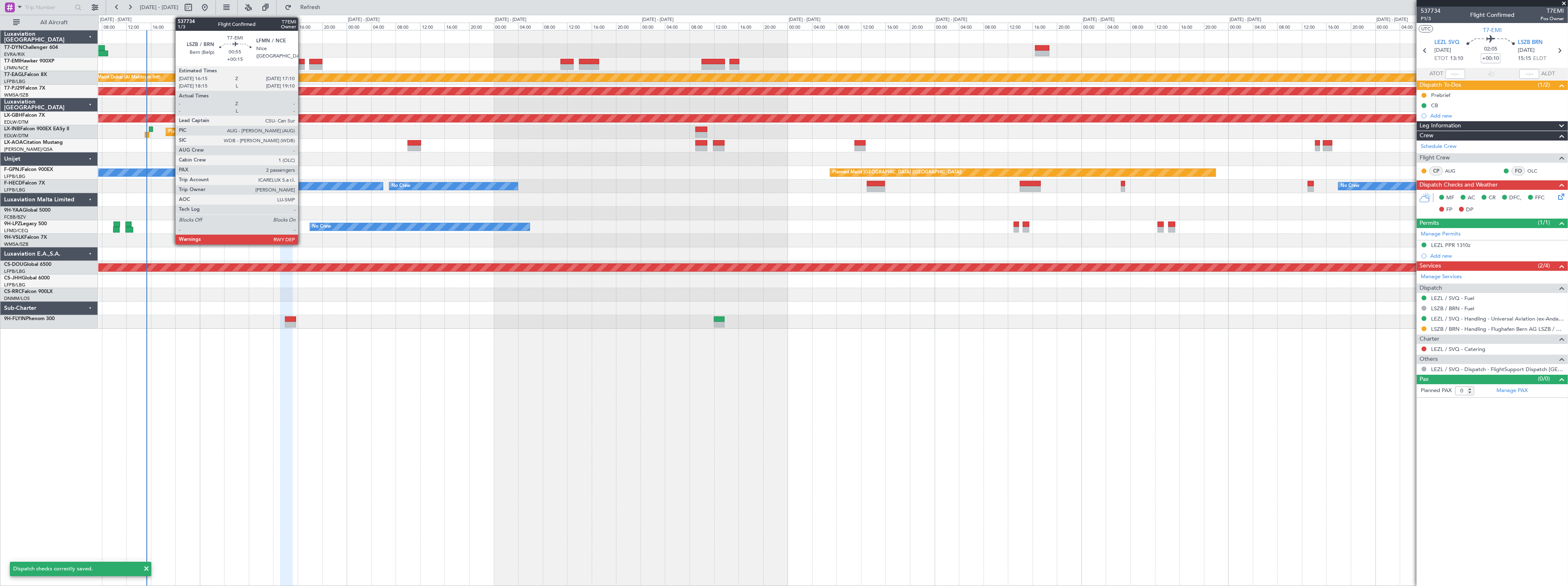
click at [303, 60] on div at bounding box center [301, 61] width 5 height 5
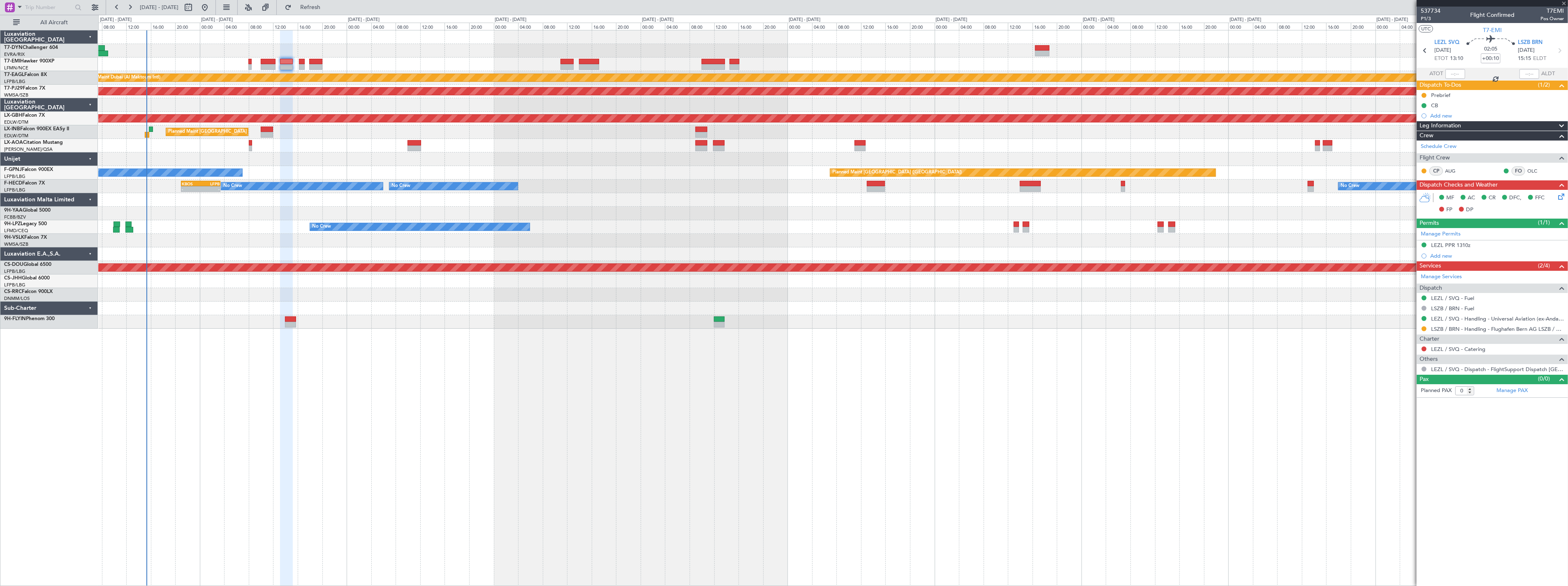
type input "+00:15"
type input "2"
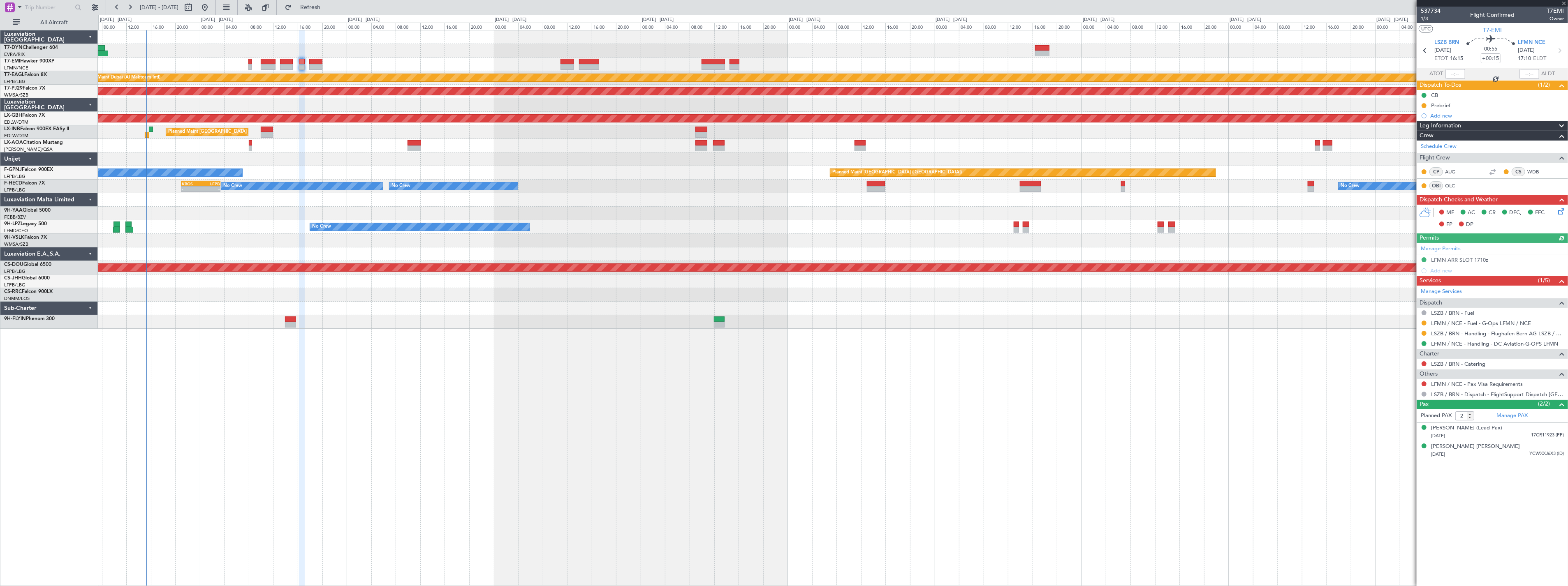
click at [1559, 210] on icon at bounding box center [1559, 210] width 7 height 7
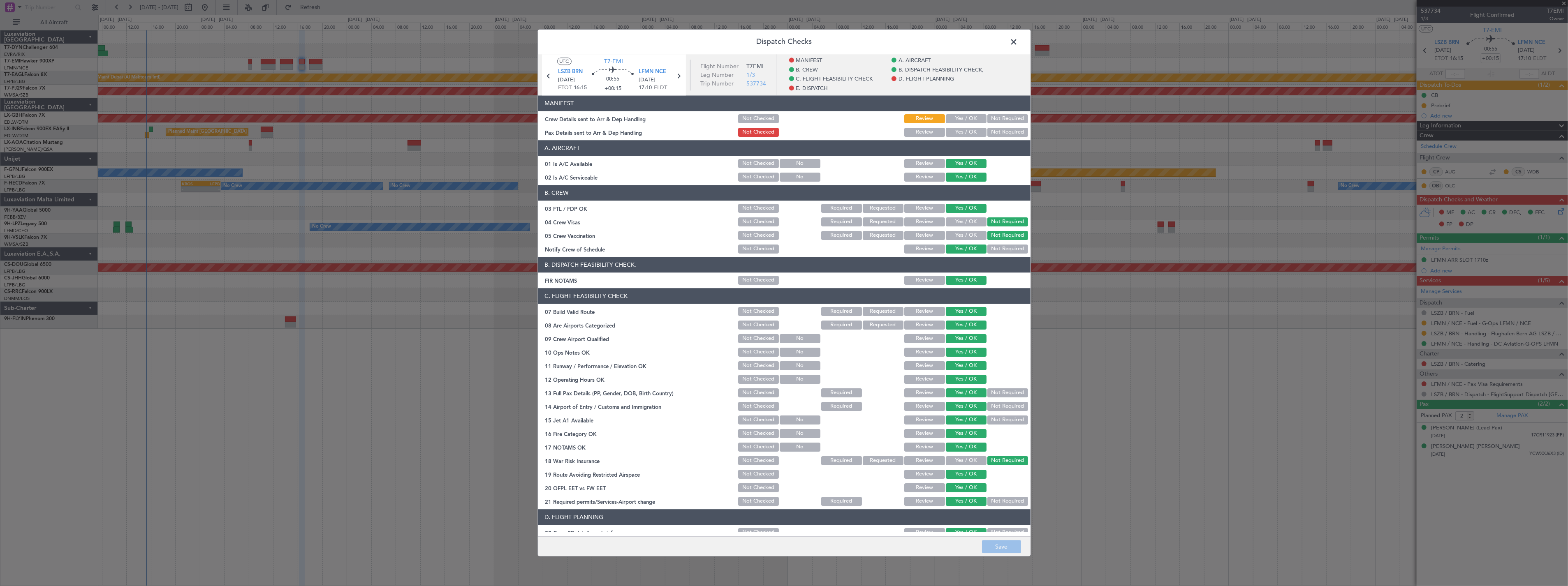
click at [949, 125] on div "Yes / OK" at bounding box center [965, 119] width 41 height 12
click at [951, 120] on button "Yes / OK" at bounding box center [966, 119] width 41 height 9
click at [959, 134] on button "Yes / OK" at bounding box center [966, 132] width 41 height 9
click at [1004, 548] on button "Save" at bounding box center [1001, 547] width 39 height 13
click at [1018, 40] on span at bounding box center [1018, 44] width 0 height 16
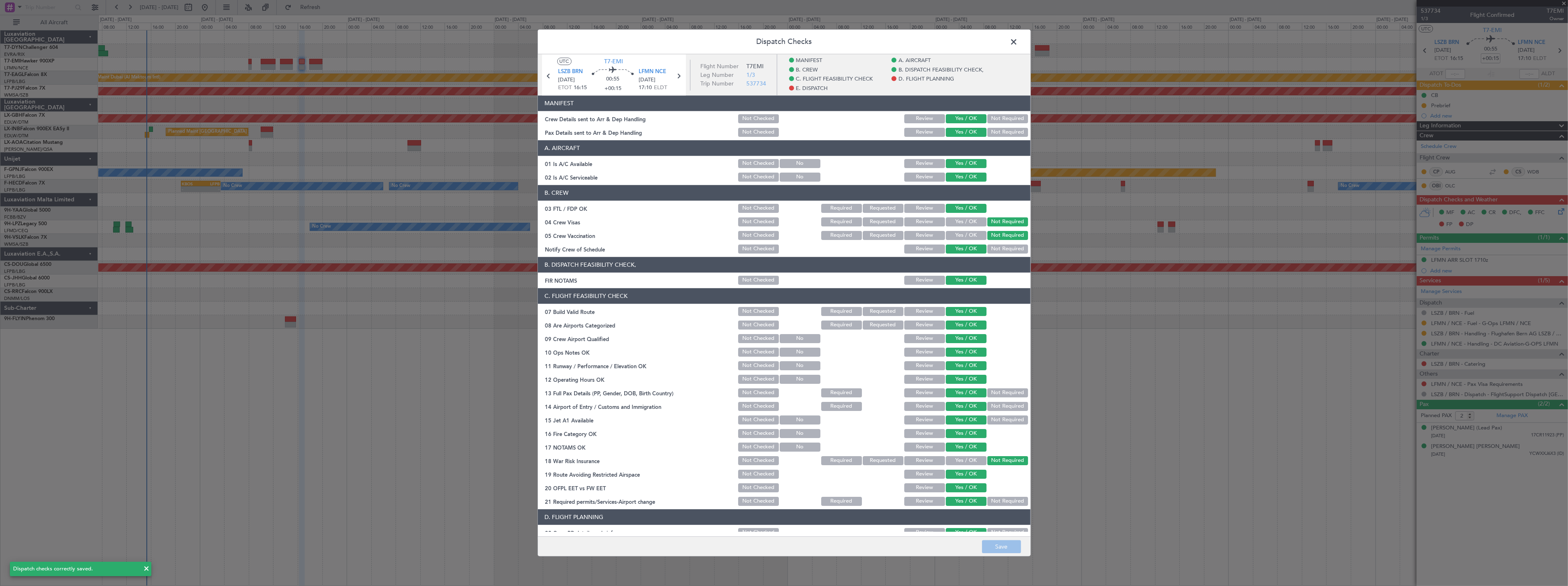
click at [1018, 40] on div at bounding box center [833, 37] width 1469 height 13
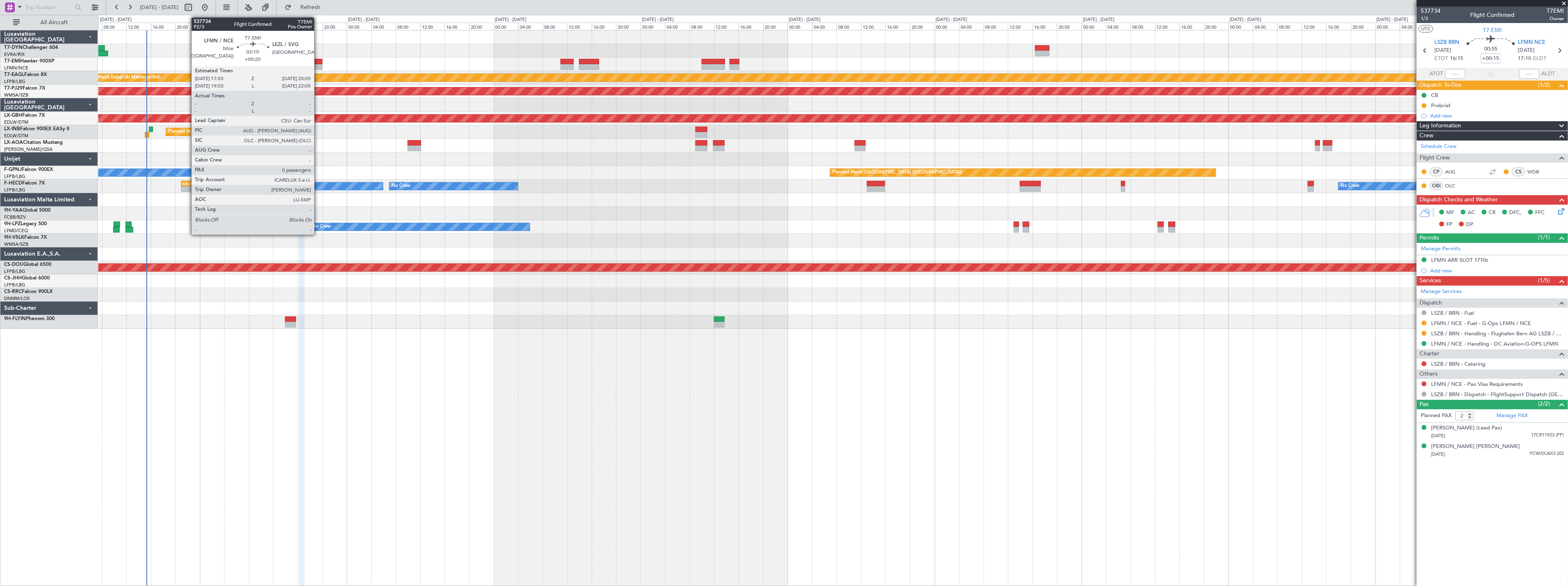
click at [318, 59] on div at bounding box center [316, 61] width 13 height 5
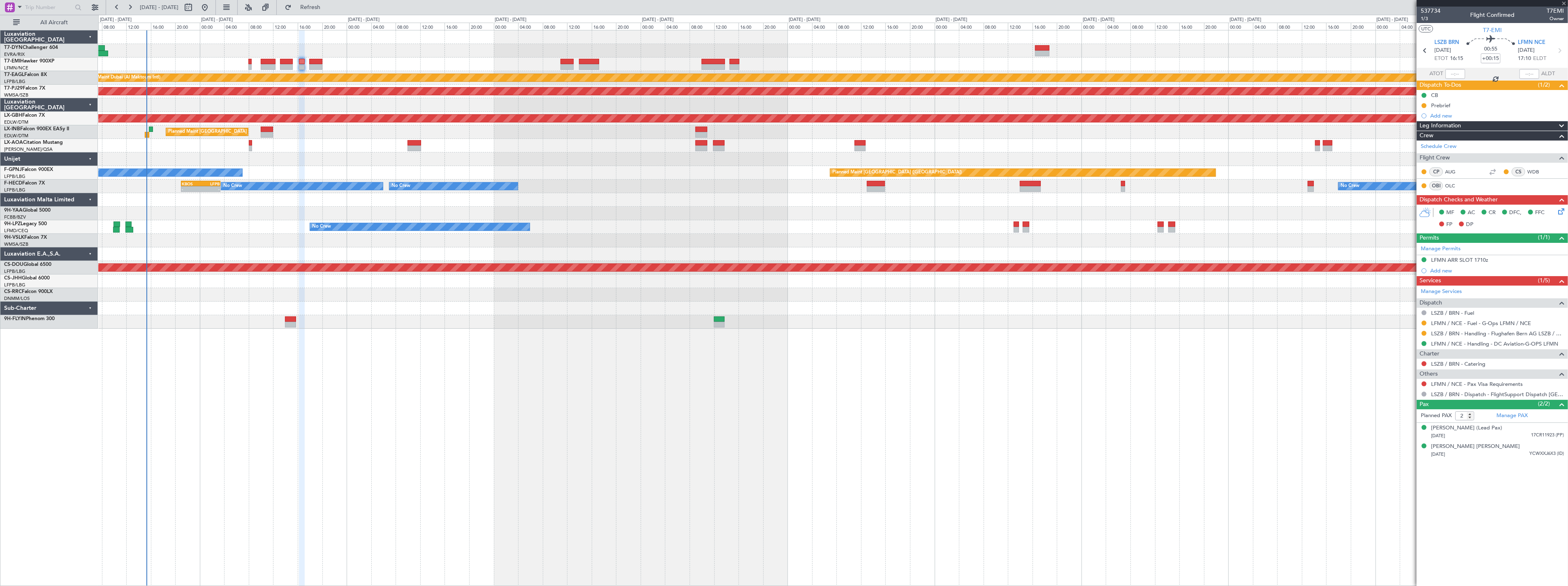
type input "+00:20"
type input "0"
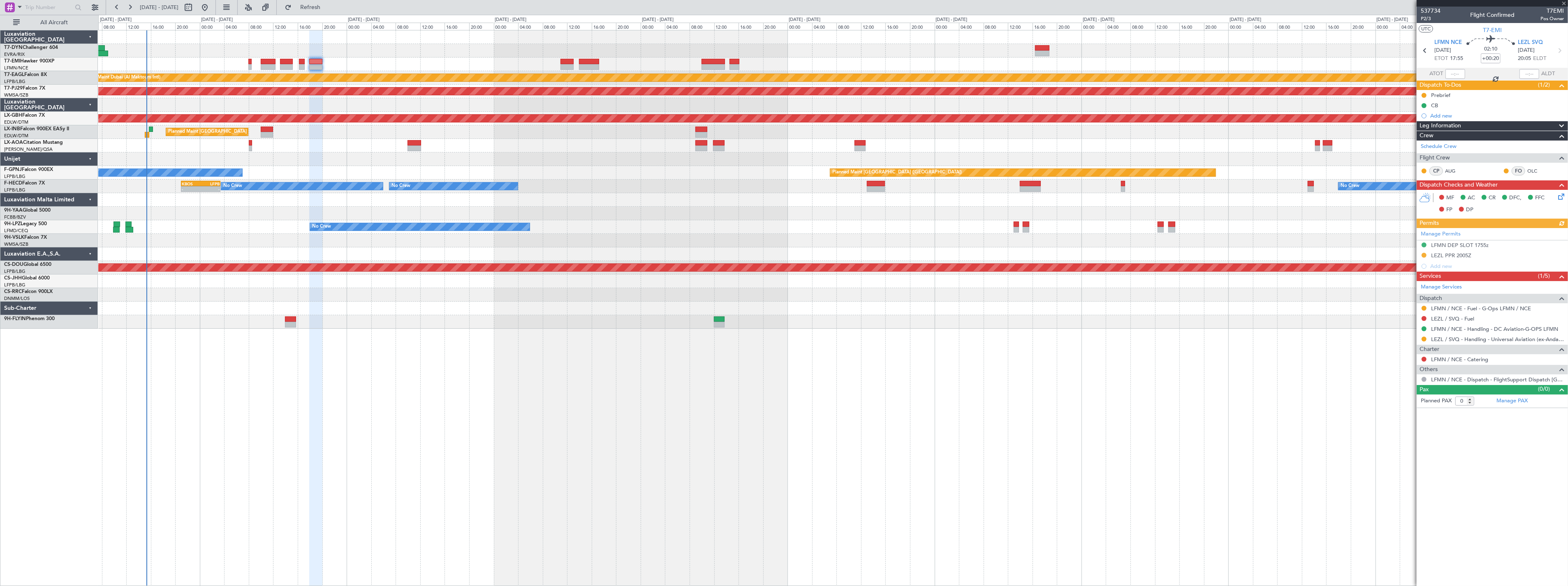
click at [1563, 198] on icon at bounding box center [1559, 195] width 7 height 7
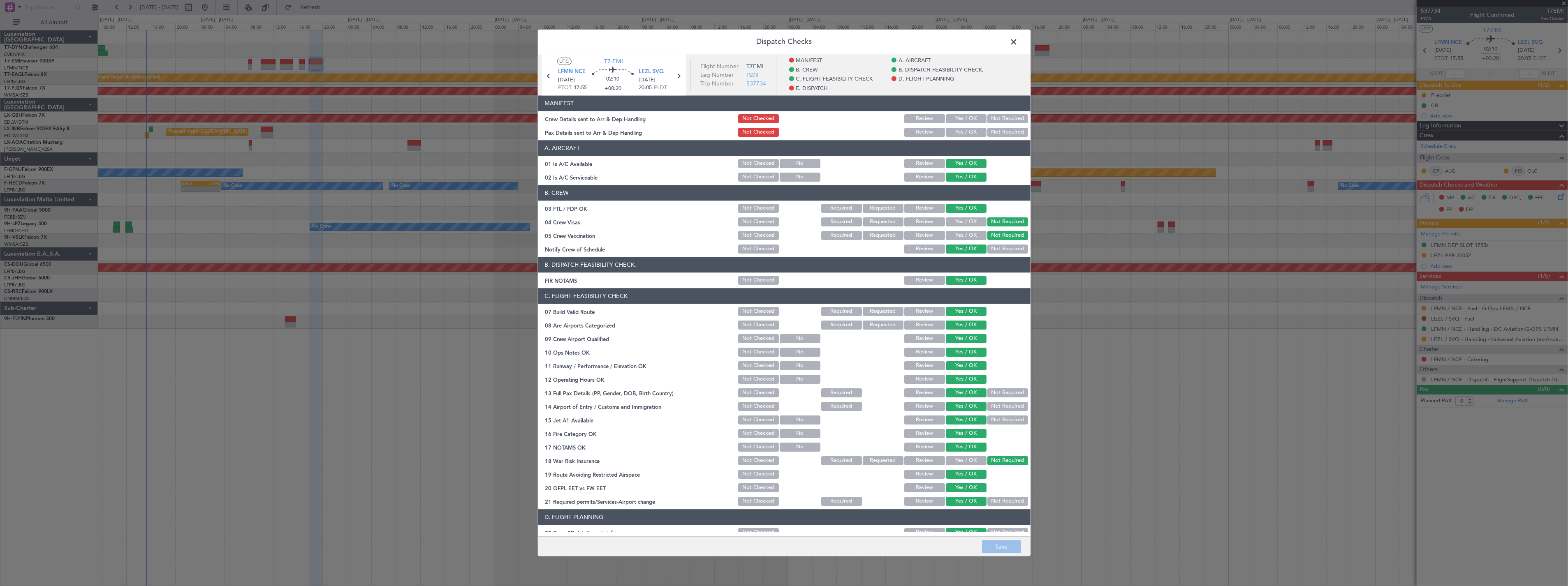
click at [961, 119] on button "Yes / OK" at bounding box center [966, 119] width 41 height 9
click at [960, 134] on button "Yes / OK" at bounding box center [966, 132] width 41 height 9
click at [1001, 543] on button "Save" at bounding box center [1001, 547] width 39 height 13
click at [1018, 40] on span at bounding box center [1018, 44] width 0 height 16
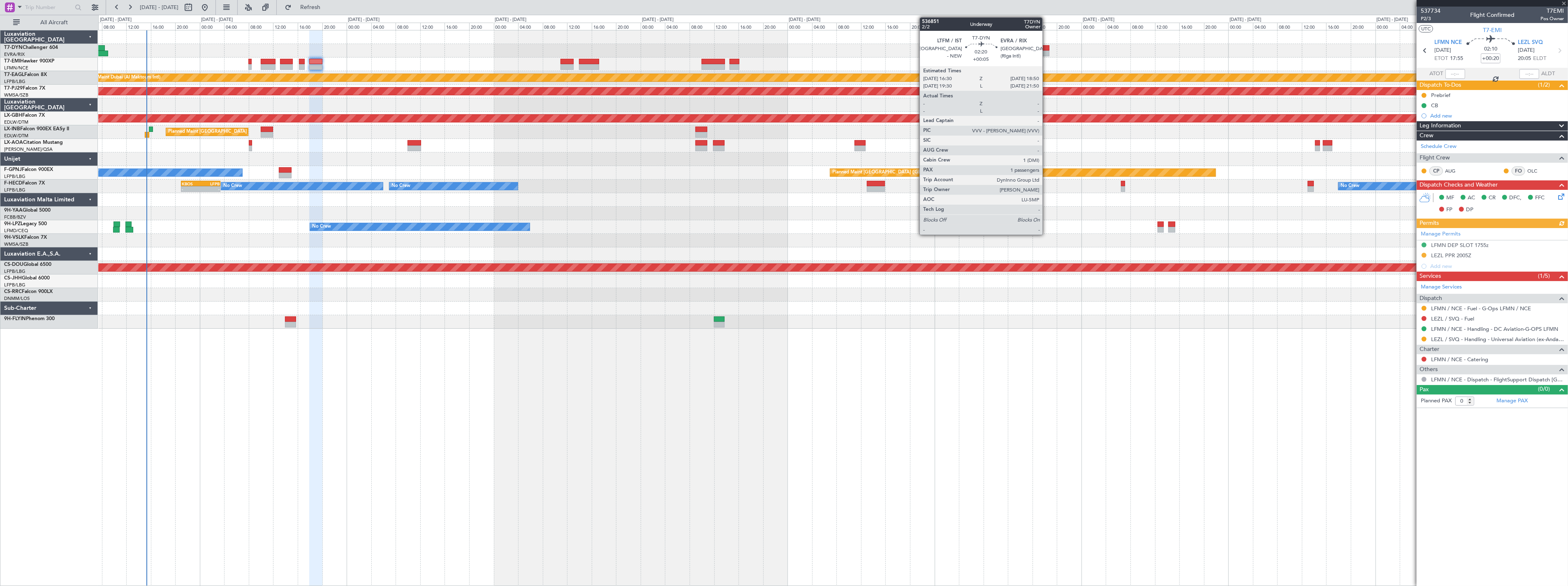
click at [1046, 51] on div at bounding box center [1042, 53] width 15 height 5
click at [1046, 47] on div at bounding box center [1042, 47] width 15 height 5
click at [1038, 46] on div at bounding box center [1042, 47] width 15 height 5
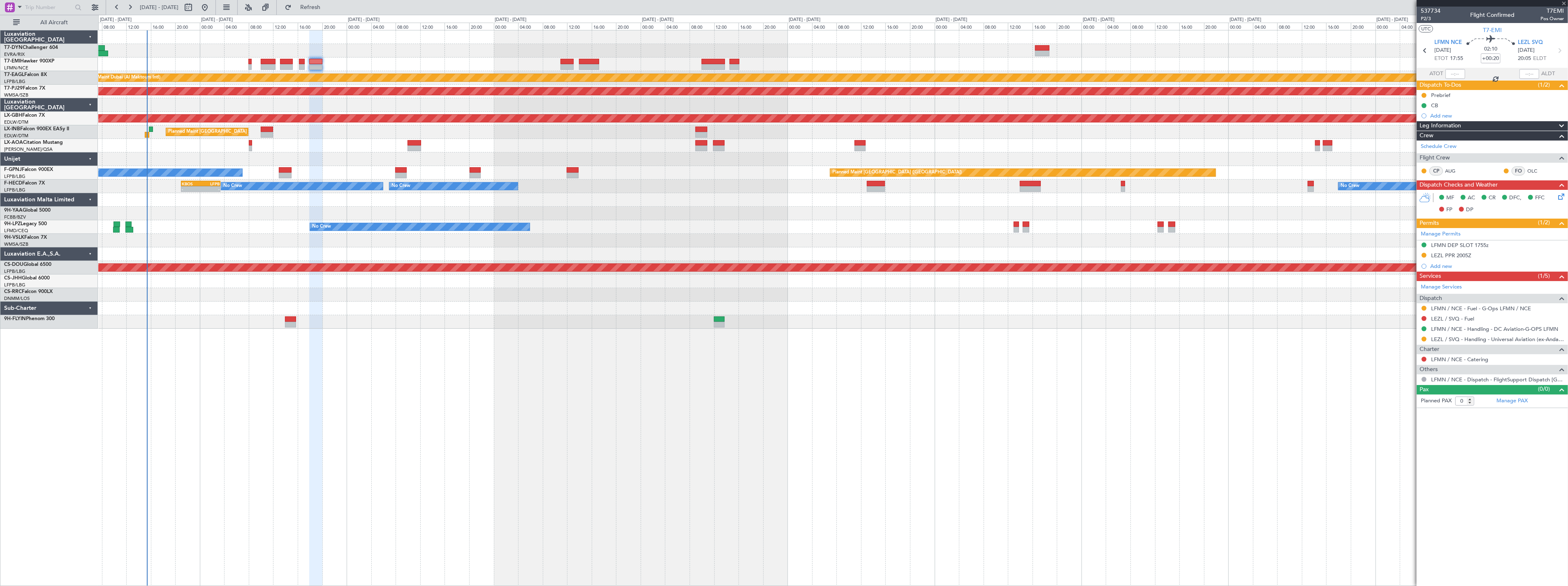
type input "+00:05"
type input "1"
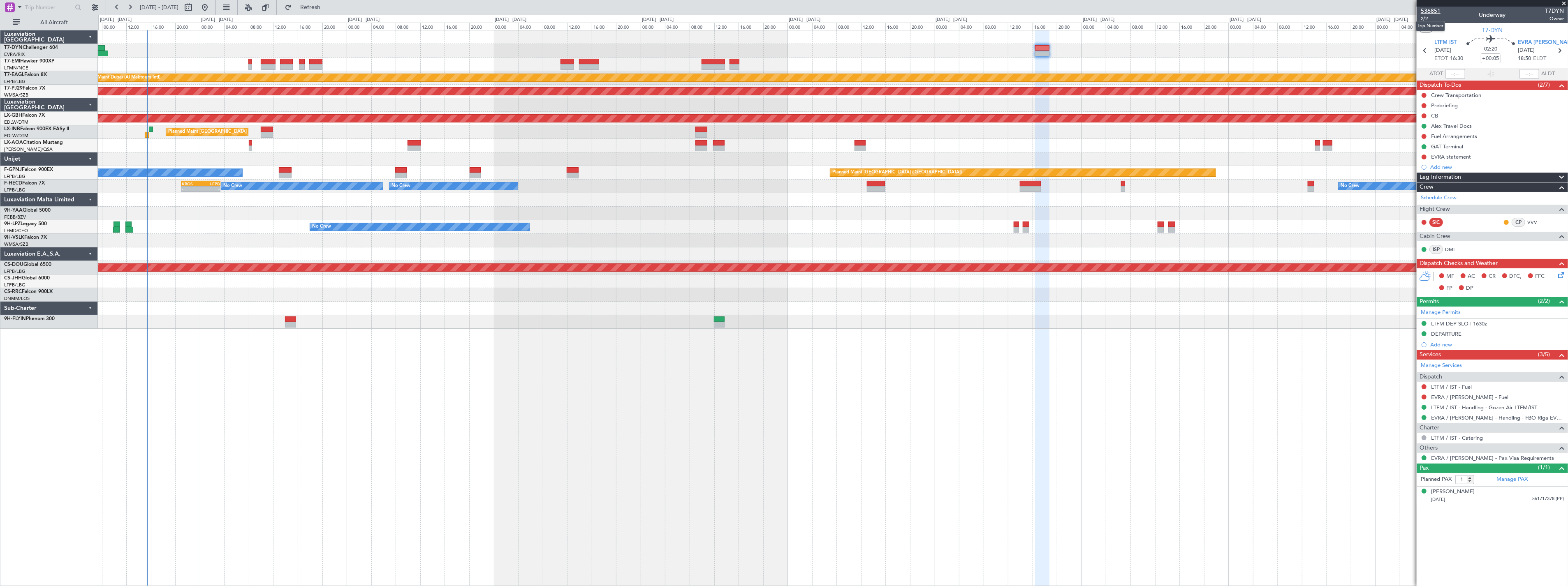
click at [1426, 11] on span "536851" at bounding box center [1430, 11] width 19 height 9
click at [400, 47] on div at bounding box center [833, 51] width 1469 height 13
click at [455, 47] on div at bounding box center [833, 51] width 1469 height 13
click at [520, 44] on div at bounding box center [833, 51] width 1469 height 13
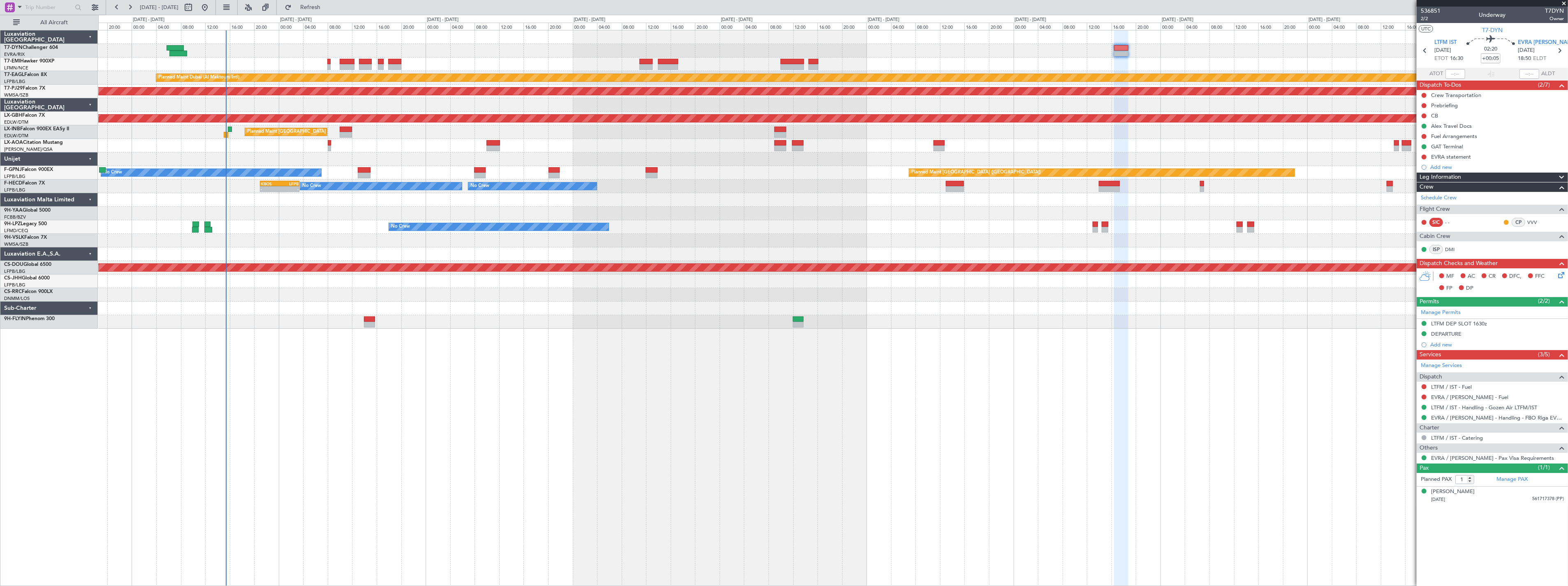
click at [565, 42] on div at bounding box center [833, 37] width 1469 height 13
click at [685, 39] on div at bounding box center [833, 37] width 1469 height 13
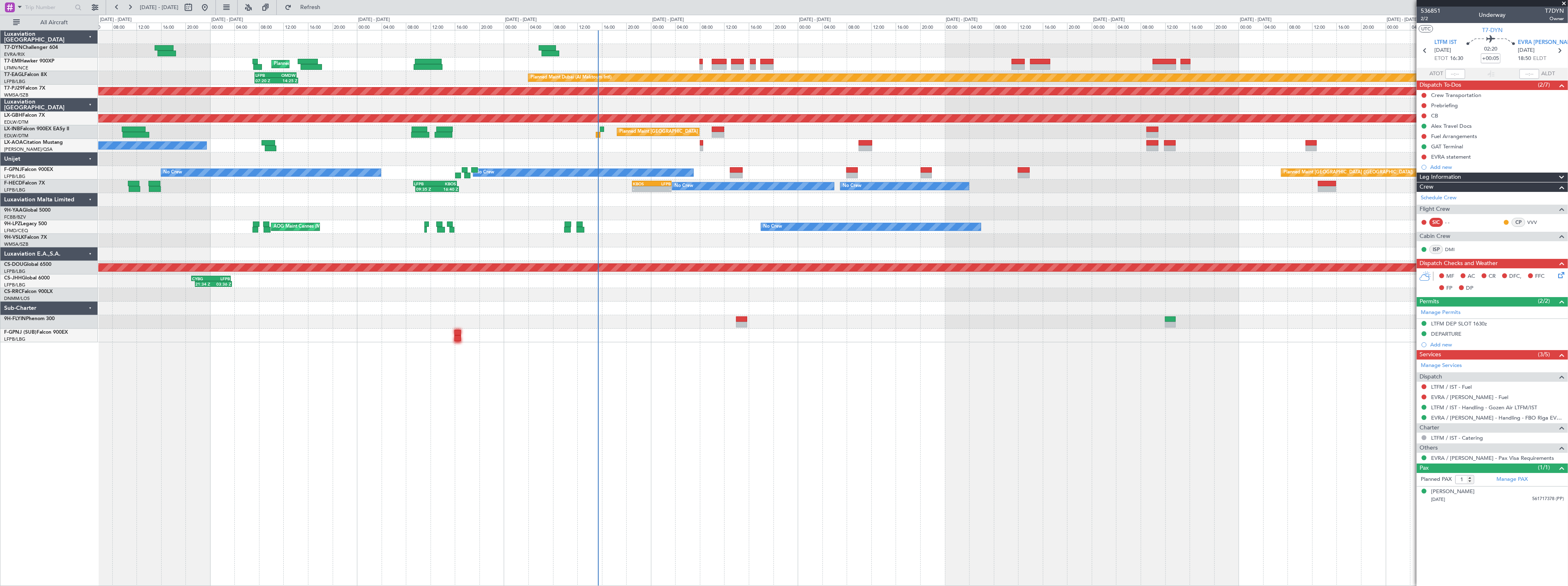
click at [766, 40] on div "Planned Maint [GEOGRAPHIC_DATA] Planned Maint [GEOGRAPHIC_DATA] (Al Maktoum Int…" at bounding box center [833, 186] width 1469 height 312
click at [766, 40] on div at bounding box center [833, 37] width 1469 height 13
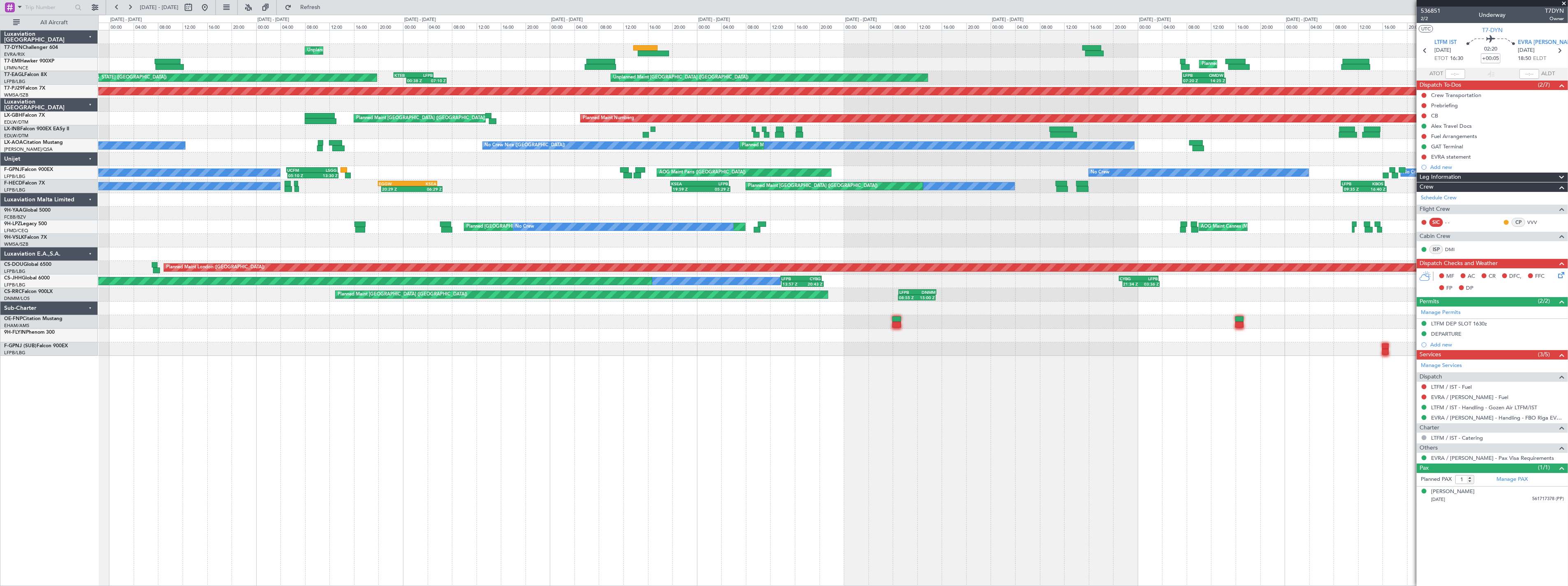
click at [937, 42] on div "Unplanned Maint [GEOGRAPHIC_DATA] (Riga Intl) Planned Maint [GEOGRAPHIC_DATA] P…" at bounding box center [833, 193] width 1469 height 326
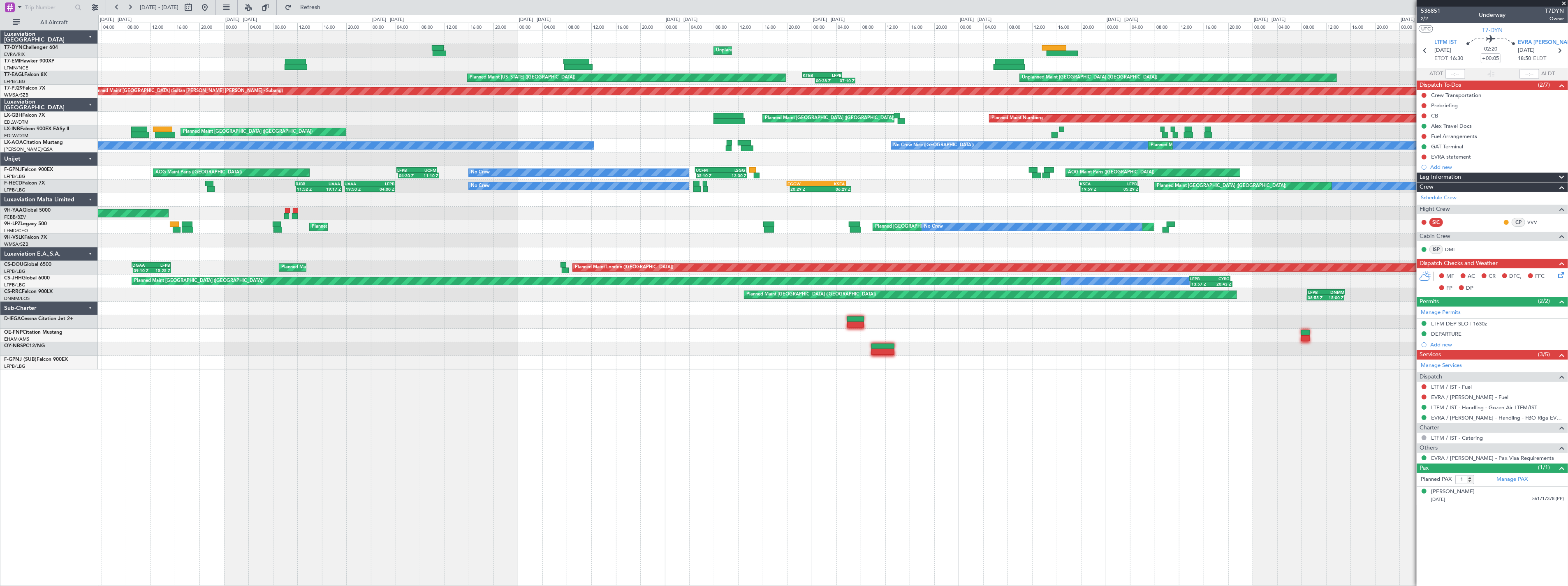
click at [834, 31] on div "Unplanned Maint [GEOGRAPHIC_DATA] (Riga Intl) Planned Maint [GEOGRAPHIC_DATA] P…" at bounding box center [833, 200] width 1469 height 339
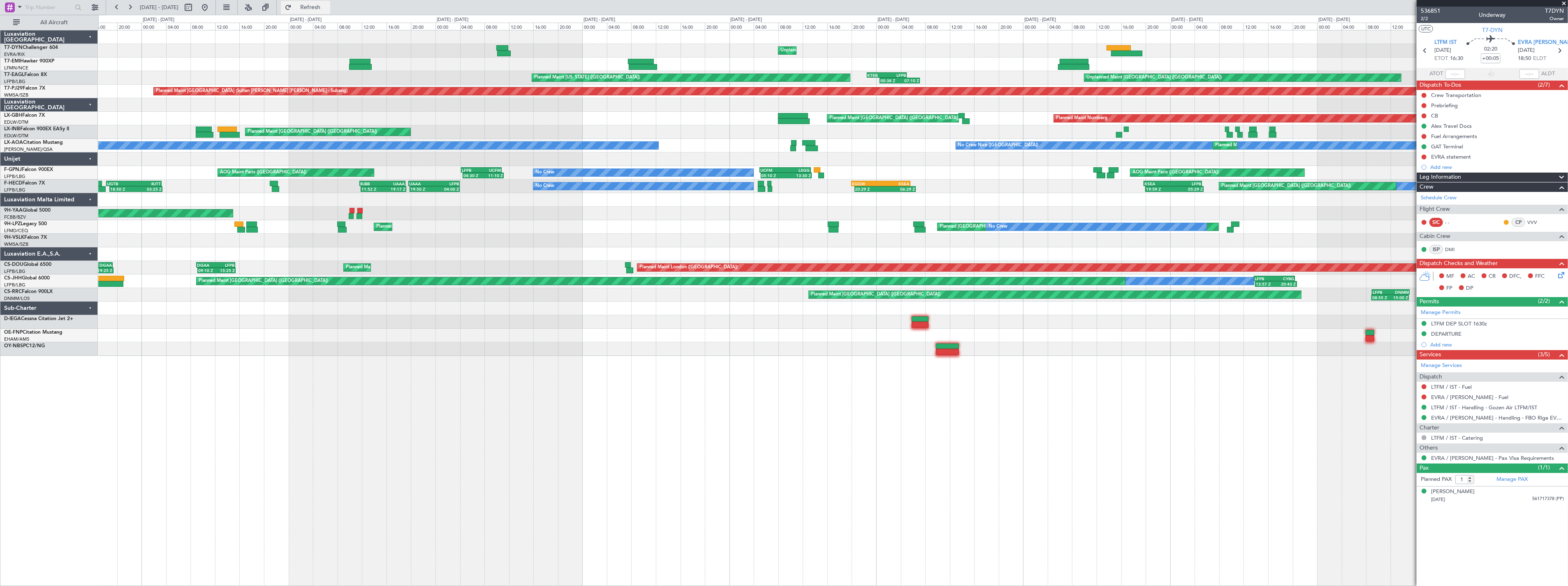
click at [324, 4] on span "Refresh" at bounding box center [310, 7] width 35 height 5
click at [326, 7] on span "Refresh" at bounding box center [310, 7] width 35 height 5
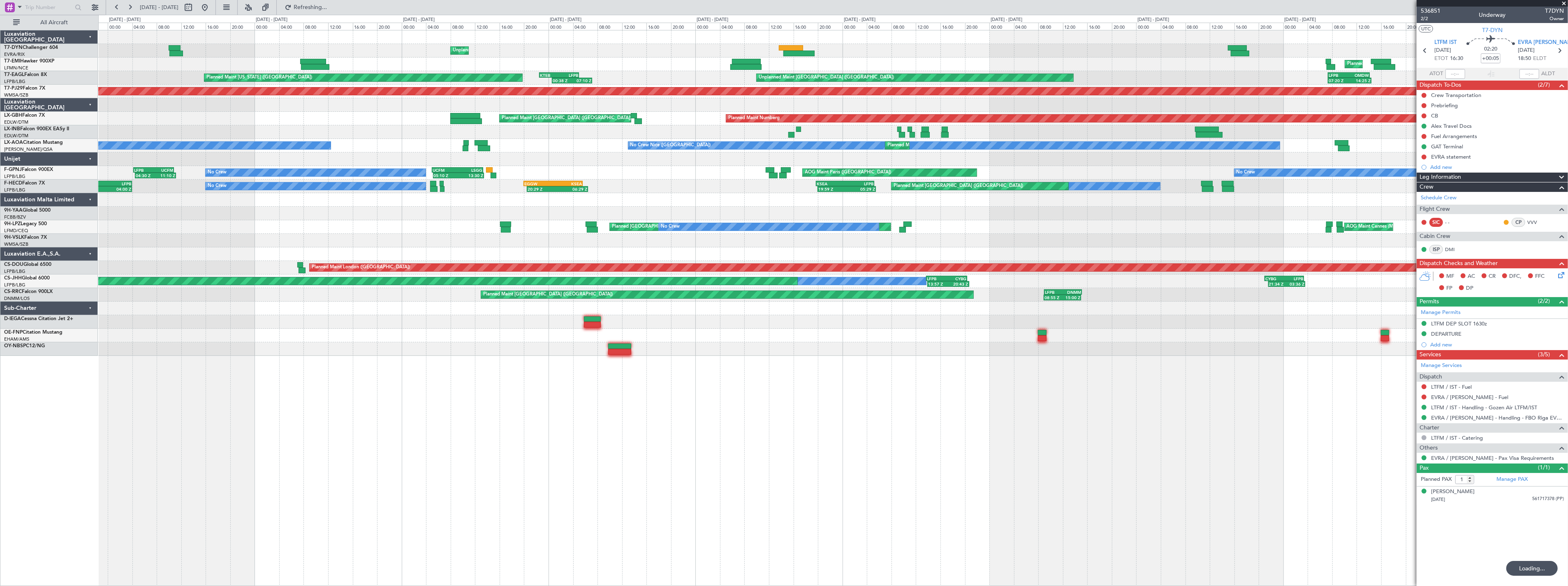
click at [0, 57] on html "[DATE] - [DATE] Refreshing... Quick Links All Aircraft Unplanned Maint [GEOGRAP…" at bounding box center [784, 293] width 1568 height 586
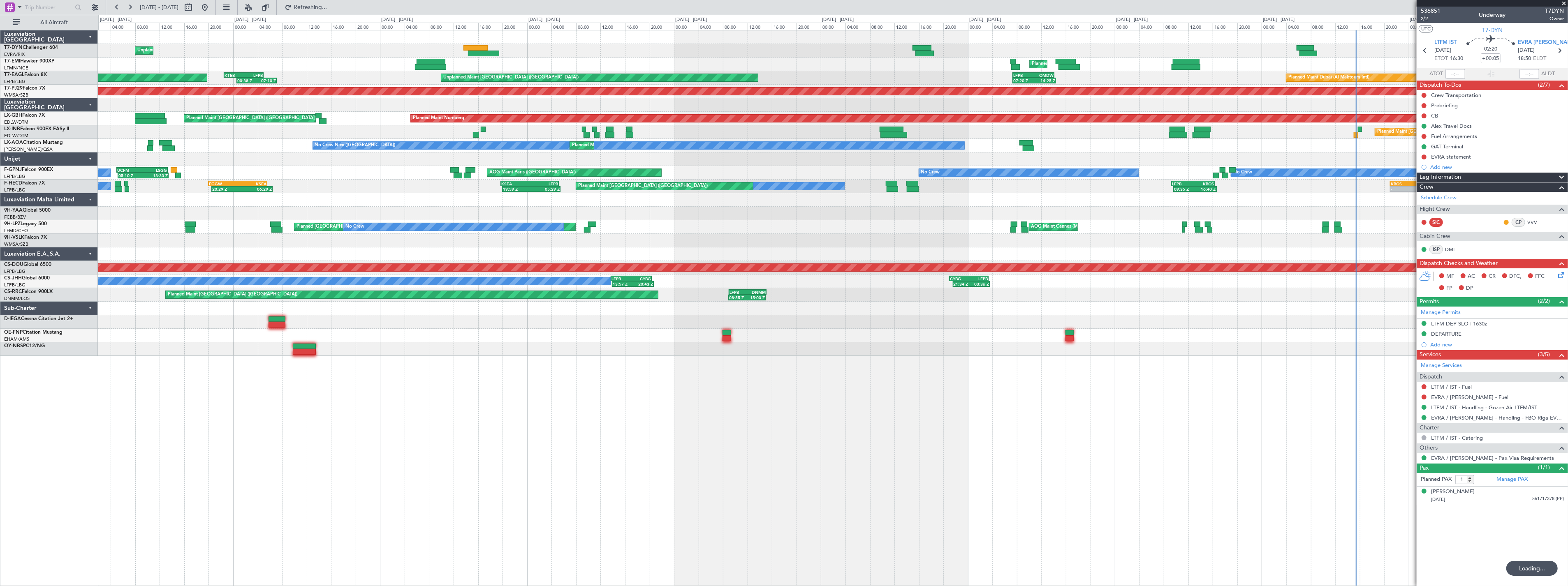
click at [442, 89] on div "Unplanned Maint [GEOGRAPHIC_DATA] (Riga Intl) Planned Maint [GEOGRAPHIC_DATA] P…" at bounding box center [833, 193] width 1469 height 326
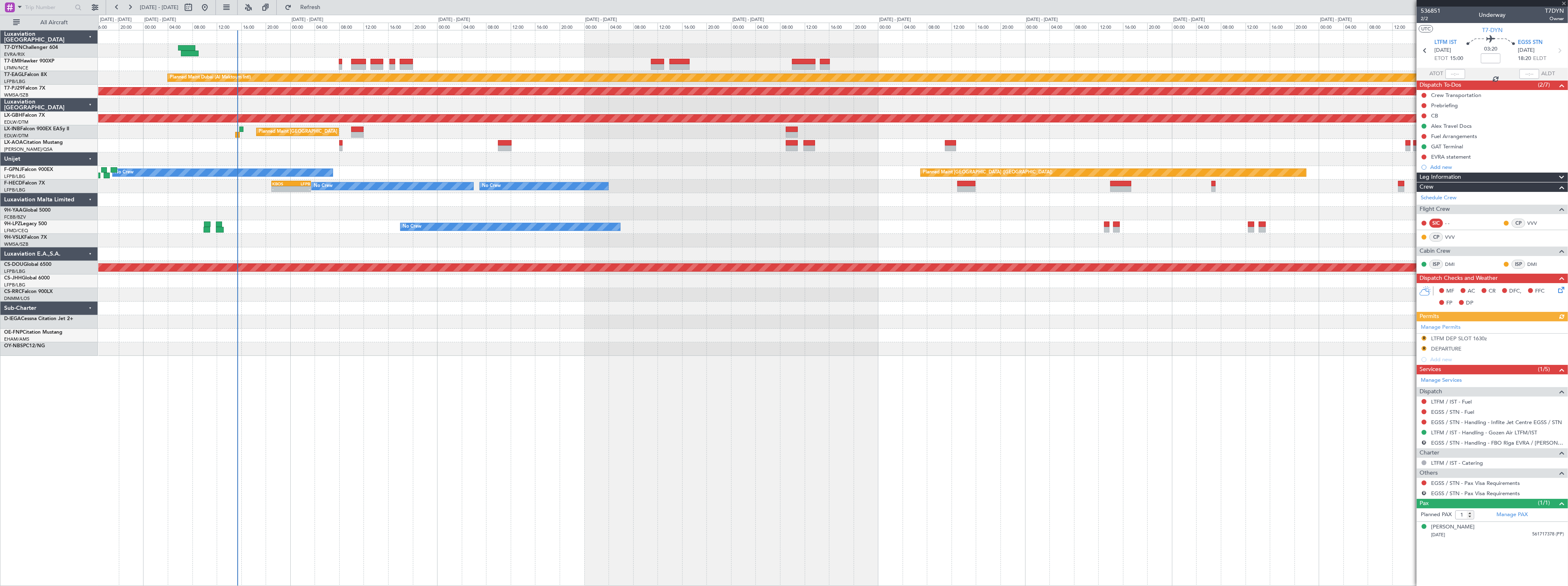
click at [404, 63] on div "Planned Maint [GEOGRAPHIC_DATA]" at bounding box center [833, 65] width 1469 height 13
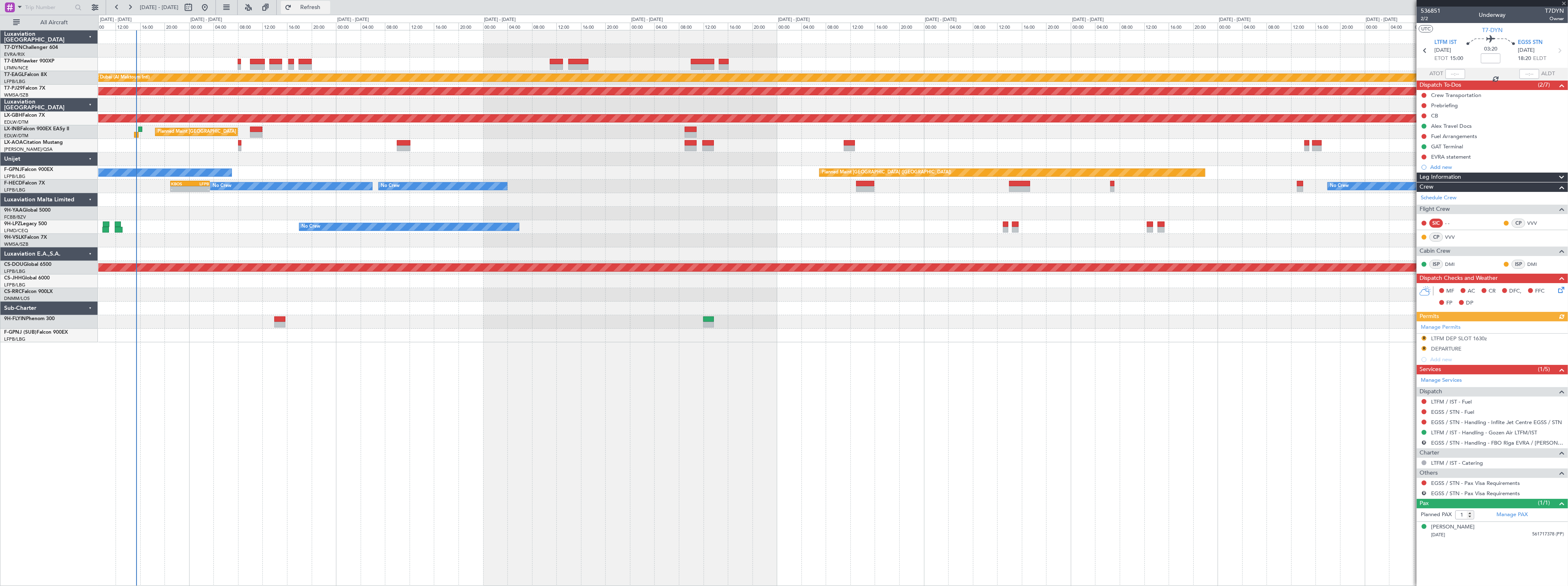
click at [327, 7] on span "Refresh" at bounding box center [310, 7] width 35 height 5
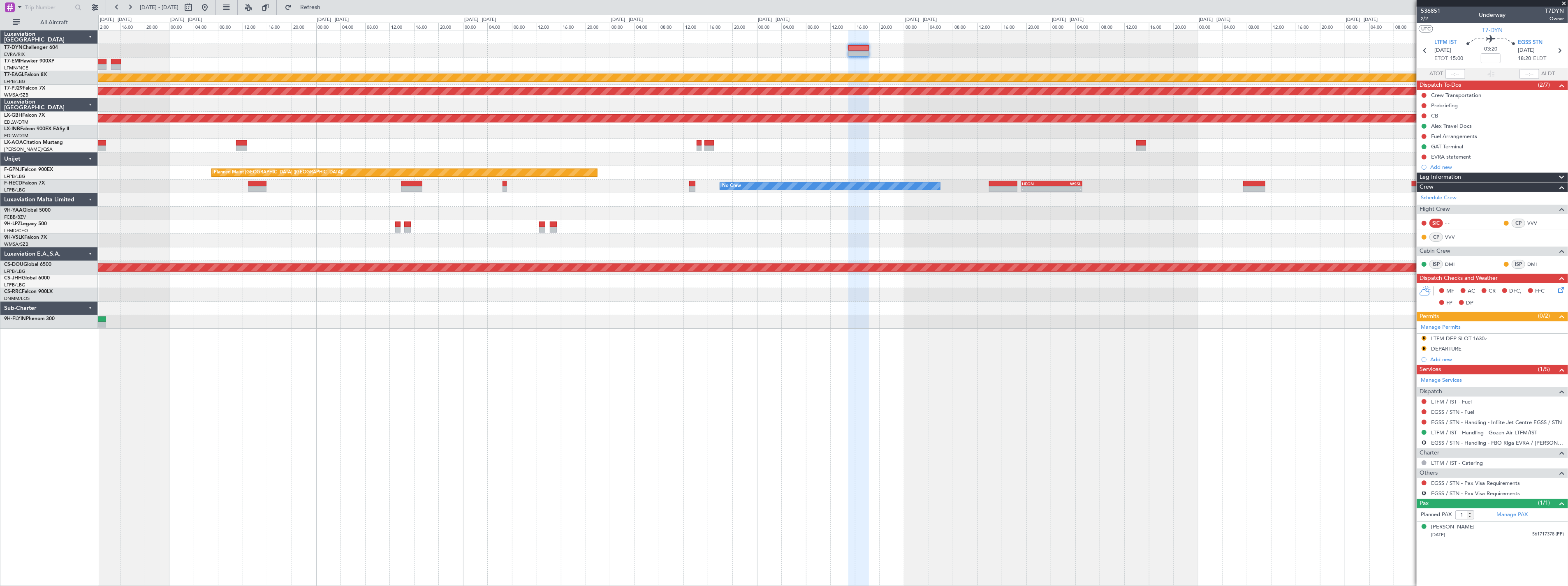
click at [460, 84] on div "Planned Maint Dubai (Al Maktoum Intl) Planned Maint [GEOGRAPHIC_DATA] (Sultan […" at bounding box center [833, 180] width 1469 height 298
click at [1434, 11] on span "536851" at bounding box center [1430, 11] width 19 height 9
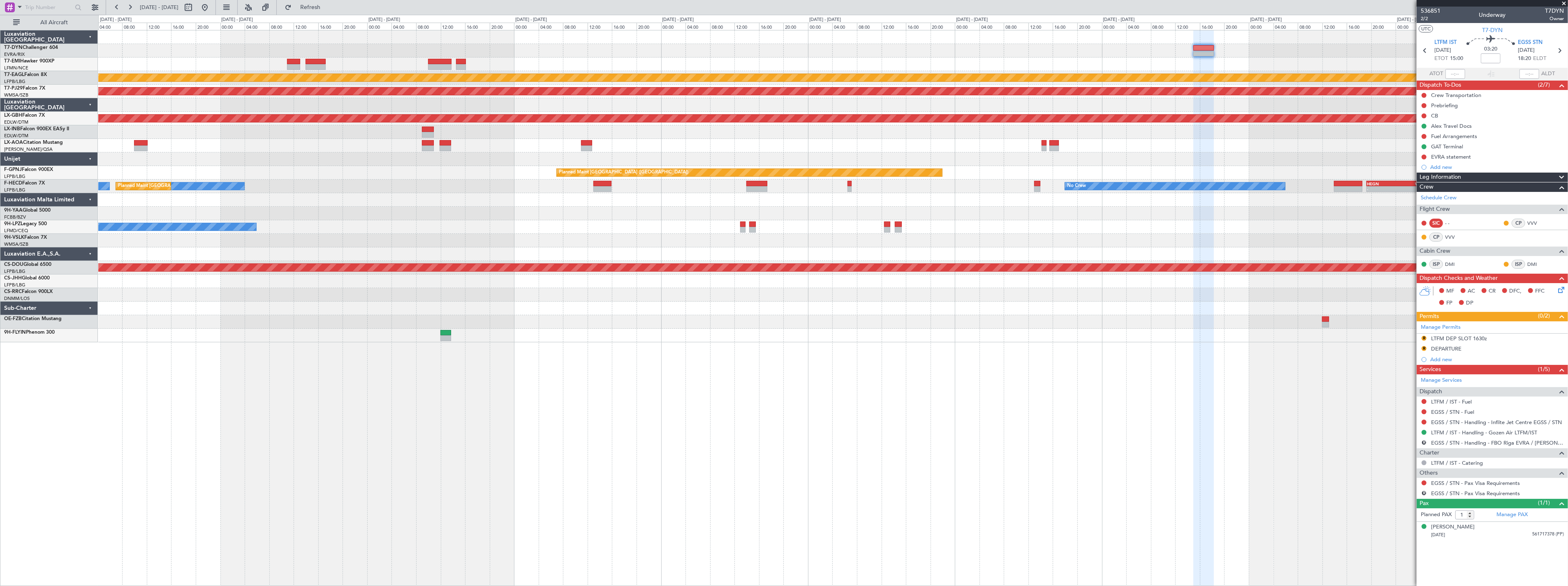
click at [1031, 140] on div "Planned Maint Dubai (Al Maktoum Intl) Planned Maint [GEOGRAPHIC_DATA] (Sultan […" at bounding box center [833, 186] width 1469 height 312
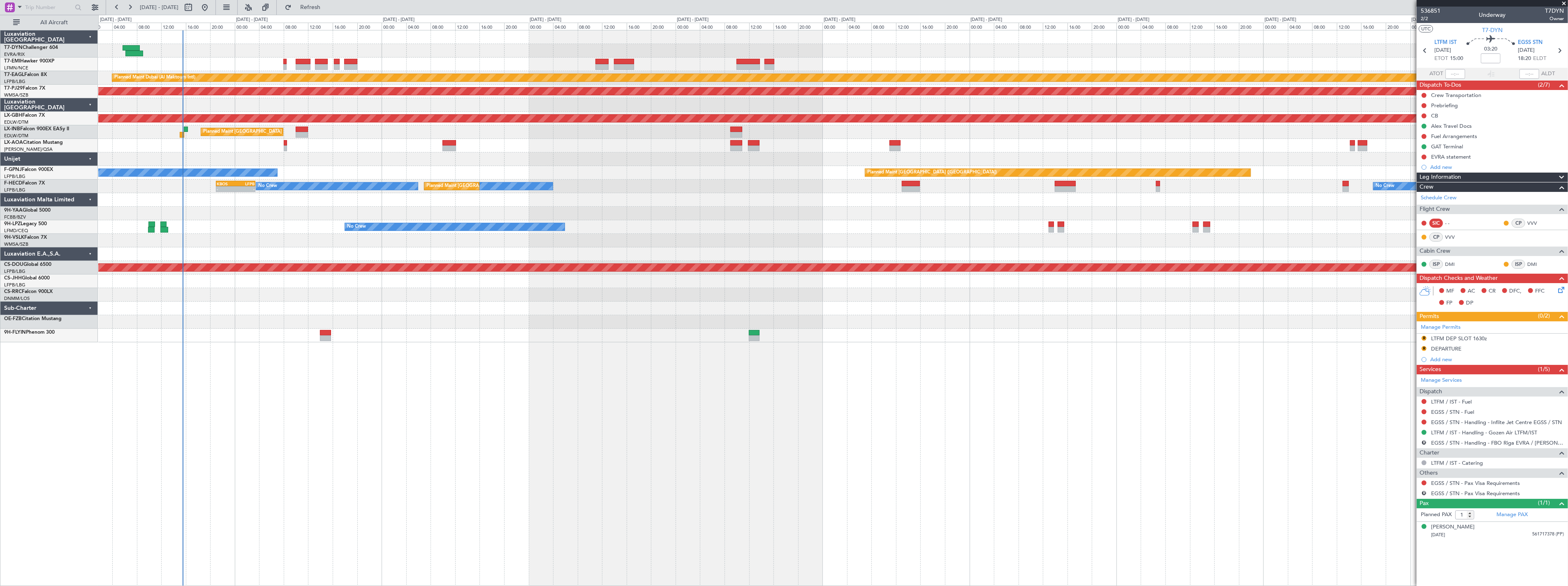
click at [1031, 140] on div "No Crew Nice ([GEOGRAPHIC_DATA])" at bounding box center [833, 145] width 1469 height 13
click at [578, 162] on div at bounding box center [833, 159] width 1469 height 13
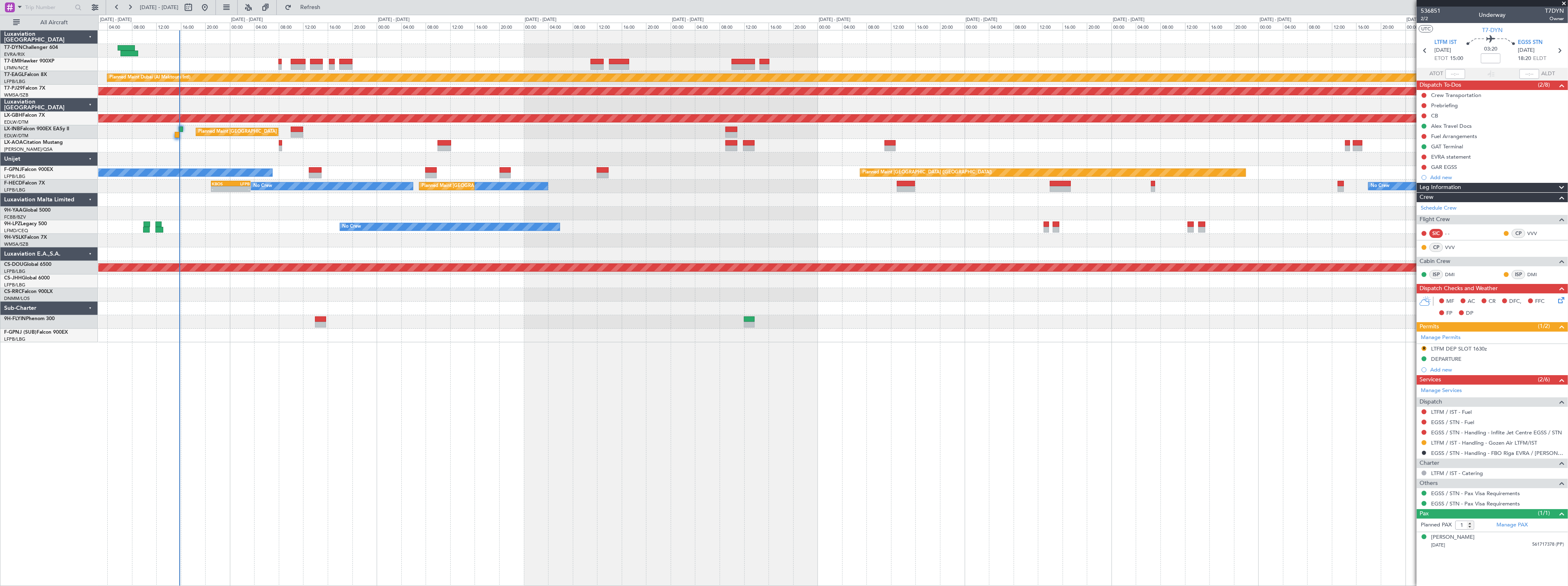
click at [857, 178] on div "Planned Maint [GEOGRAPHIC_DATA] Planned Maint [GEOGRAPHIC_DATA] (Al Maktoum Int…" at bounding box center [833, 186] width 1469 height 312
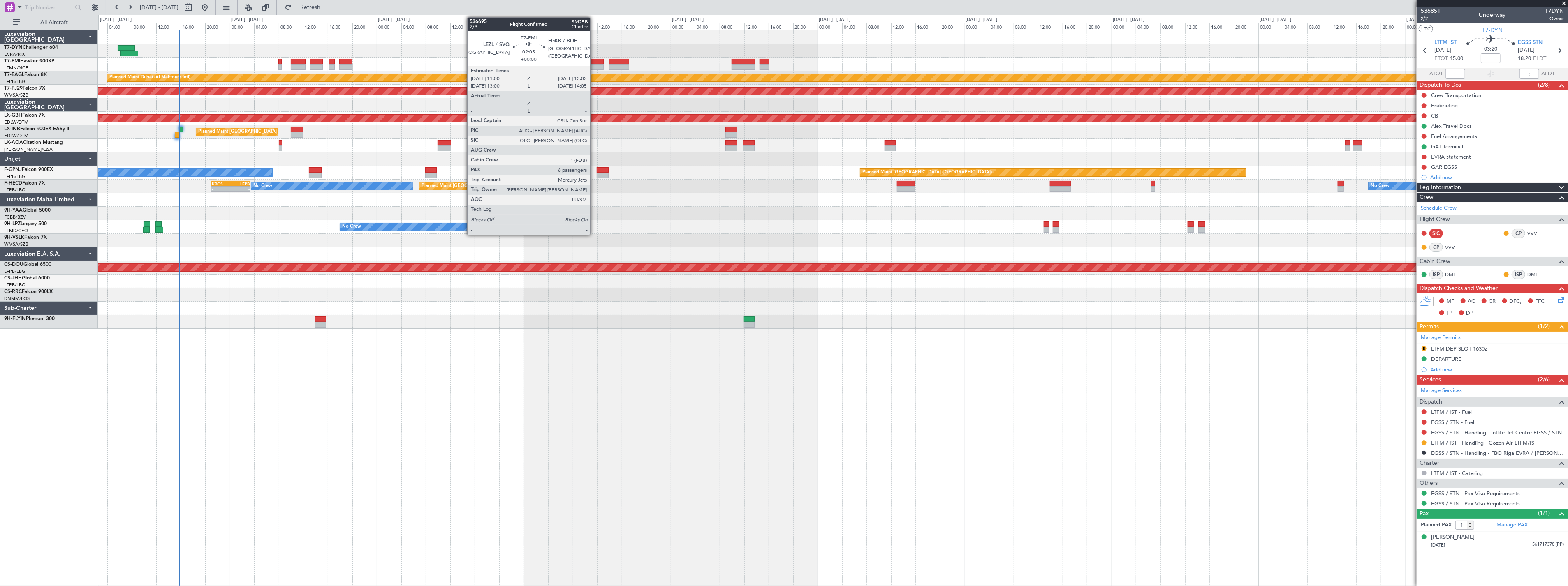
click at [594, 63] on div at bounding box center [597, 61] width 13 height 5
click at [597, 60] on div at bounding box center [597, 61] width 13 height 5
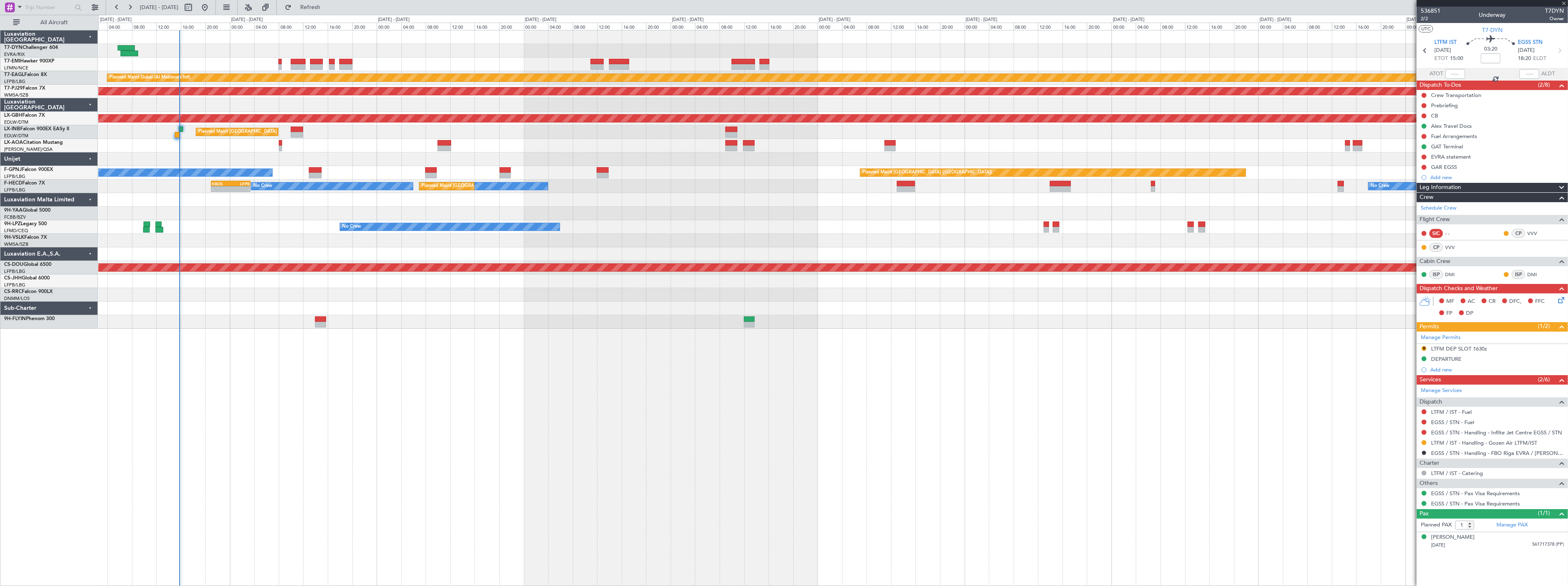
type input "6"
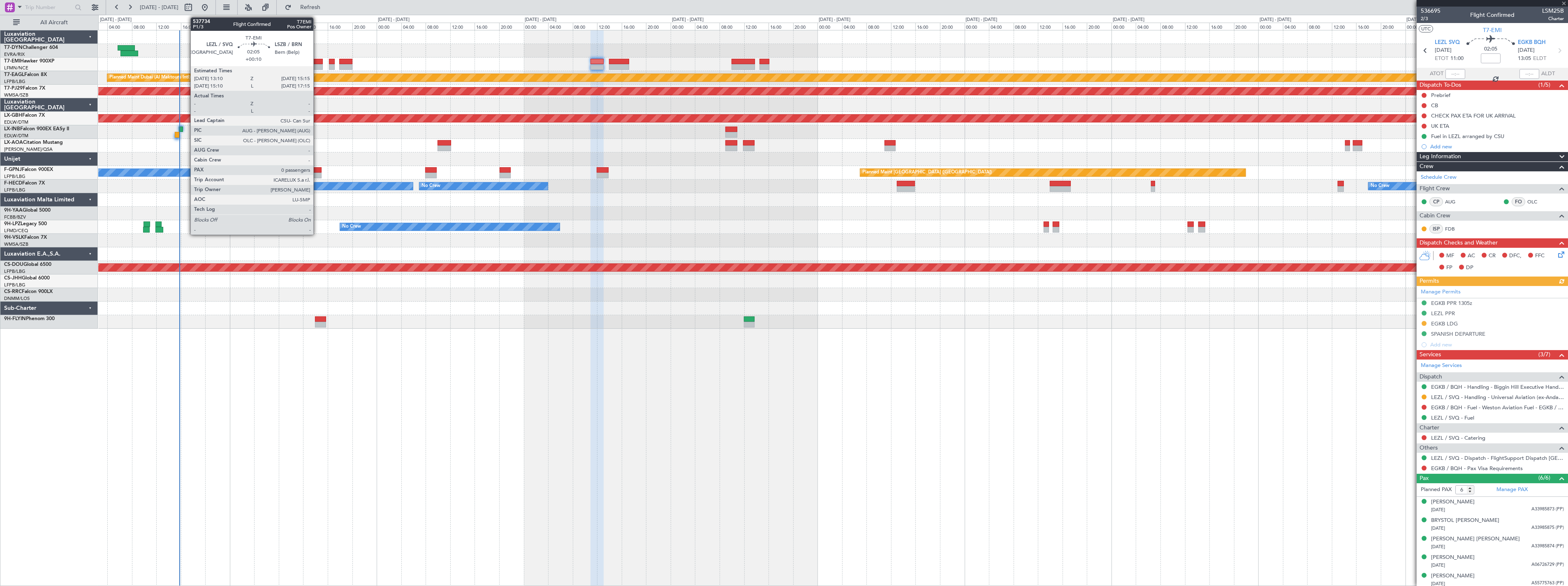
click at [318, 60] on div at bounding box center [317, 61] width 13 height 5
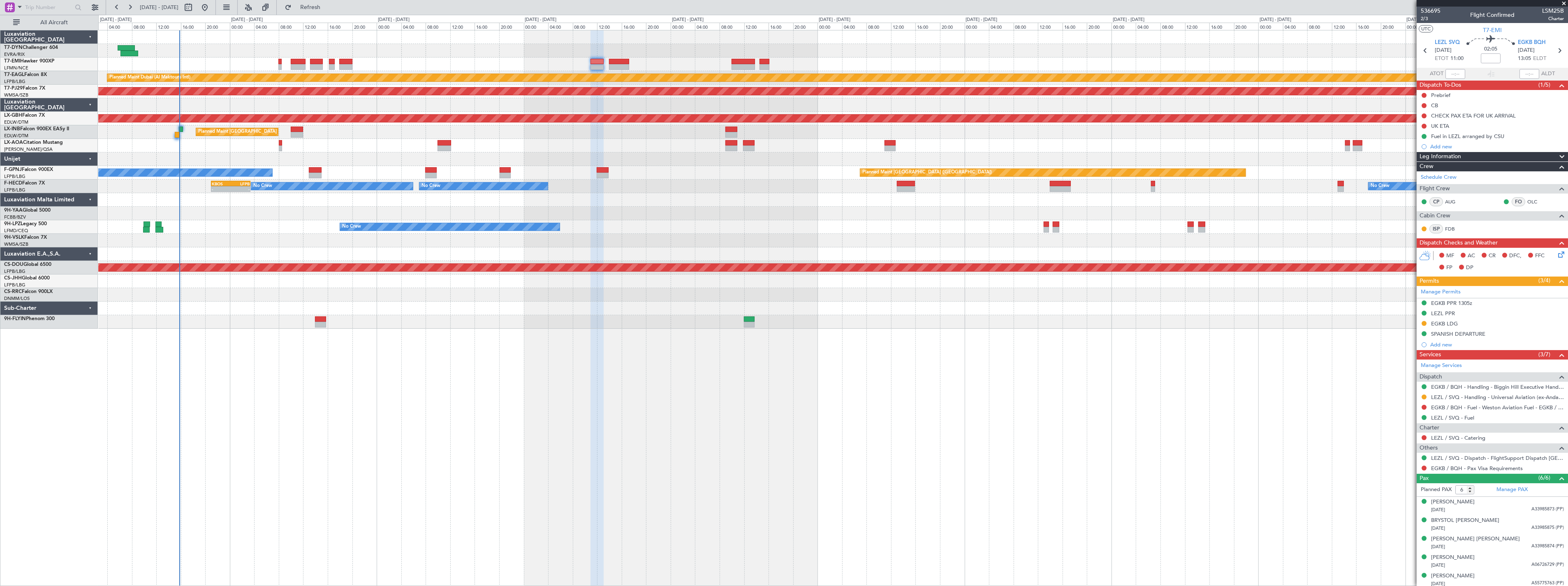
click at [486, 71] on div "Planned Maint [GEOGRAPHIC_DATA] Planned Maint [GEOGRAPHIC_DATA] (Al Maktoum Int…" at bounding box center [833, 180] width 1469 height 298
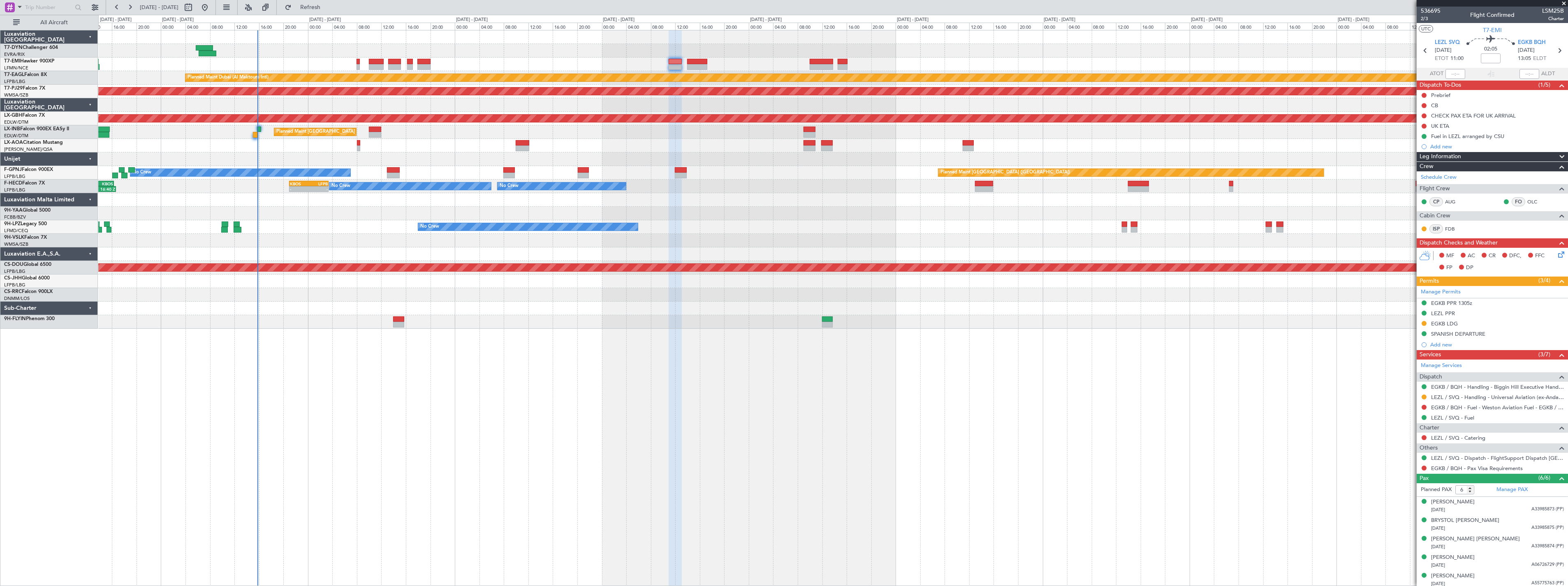
click at [491, 72] on div "Planned Maint Dubai (Al Maktoum Intl) LFPB 07:20 Z OMDW 14:10 Z 07:20 Z 14:25 Z" at bounding box center [833, 78] width 1469 height 13
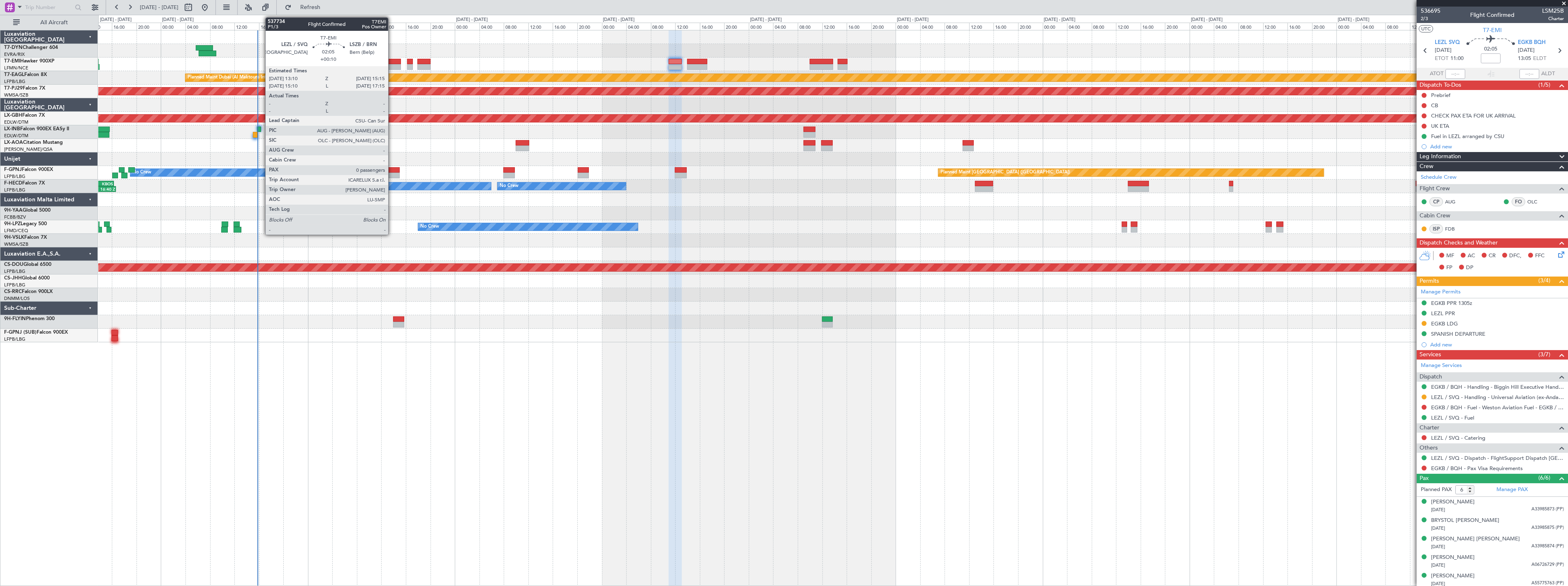
click at [393, 60] on div at bounding box center [395, 61] width 13 height 5
click at [394, 59] on div at bounding box center [395, 61] width 13 height 5
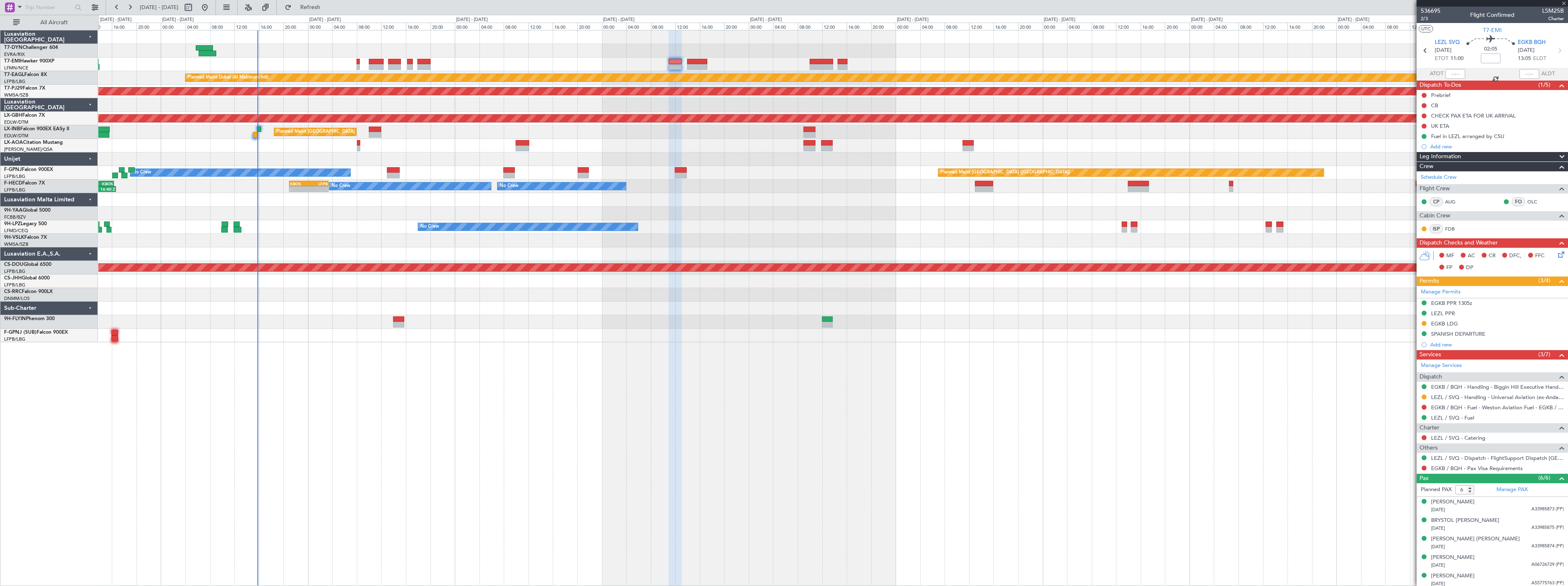
type input "+00:10"
type input "0"
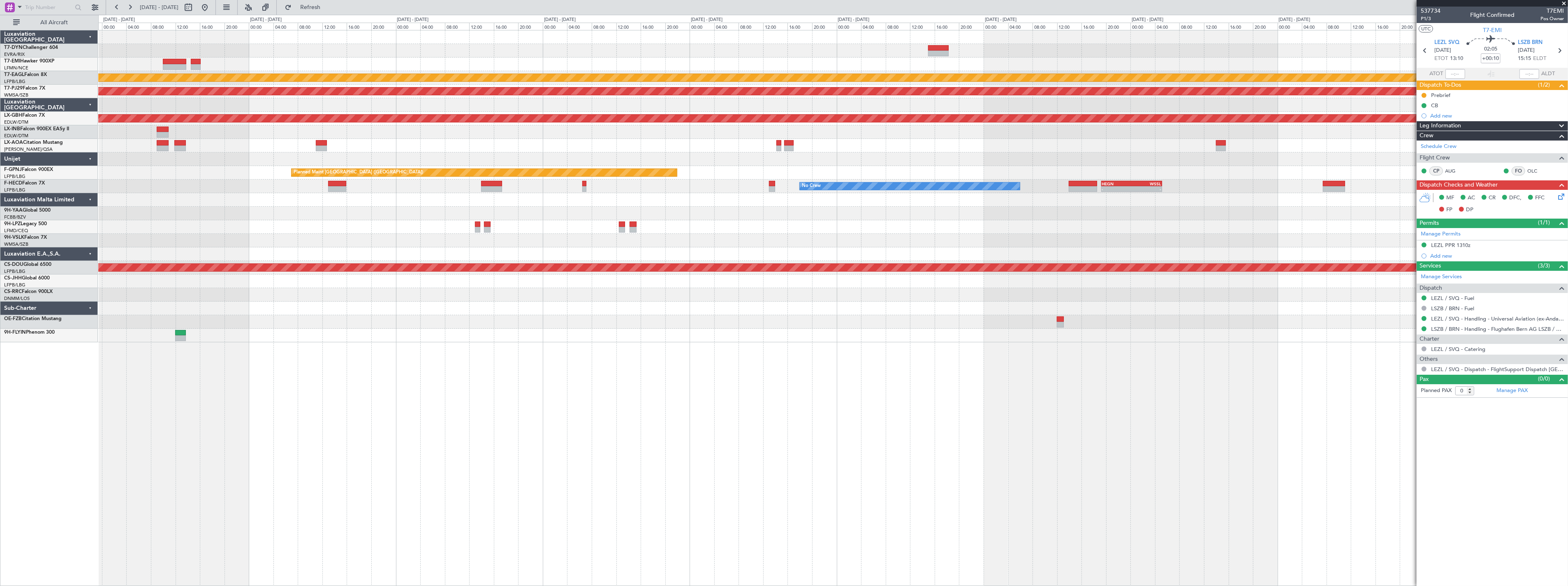
click at [223, 159] on div "Planned Maint Dubai (Al Maktoum Intl) Planned Maint [GEOGRAPHIC_DATA] (Sultan […" at bounding box center [833, 186] width 1469 height 312
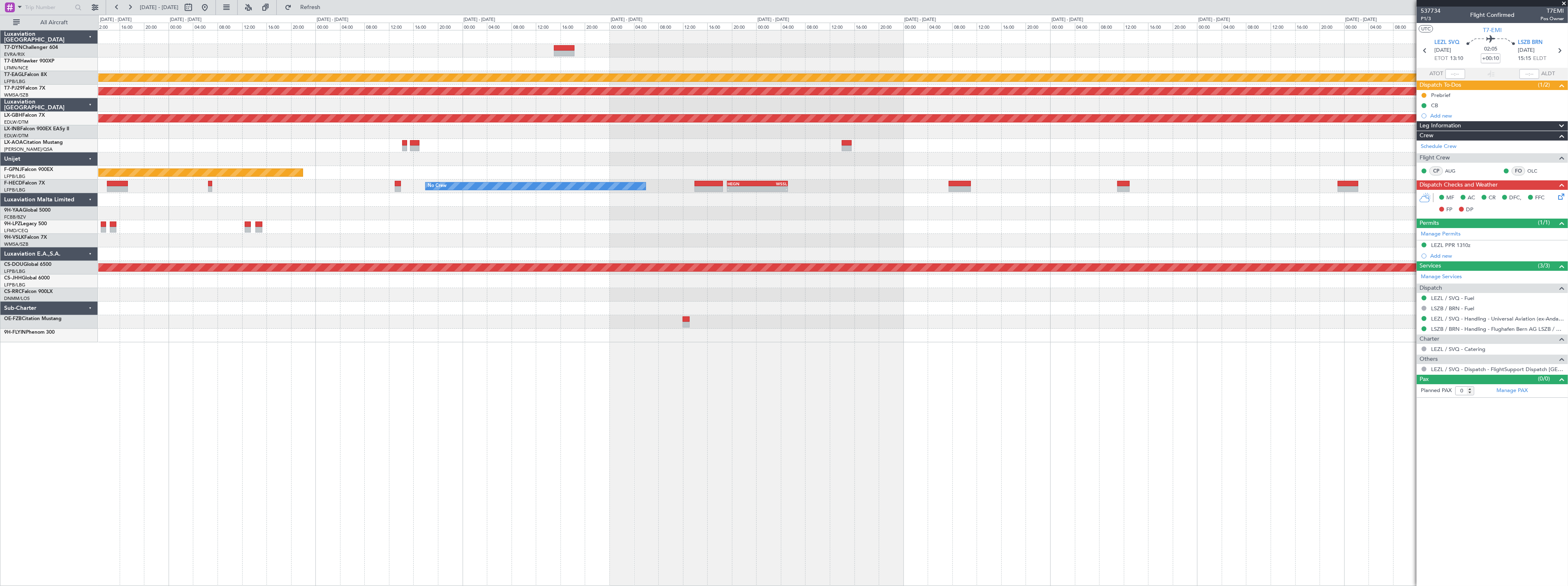
click at [621, 159] on div at bounding box center [833, 159] width 1469 height 13
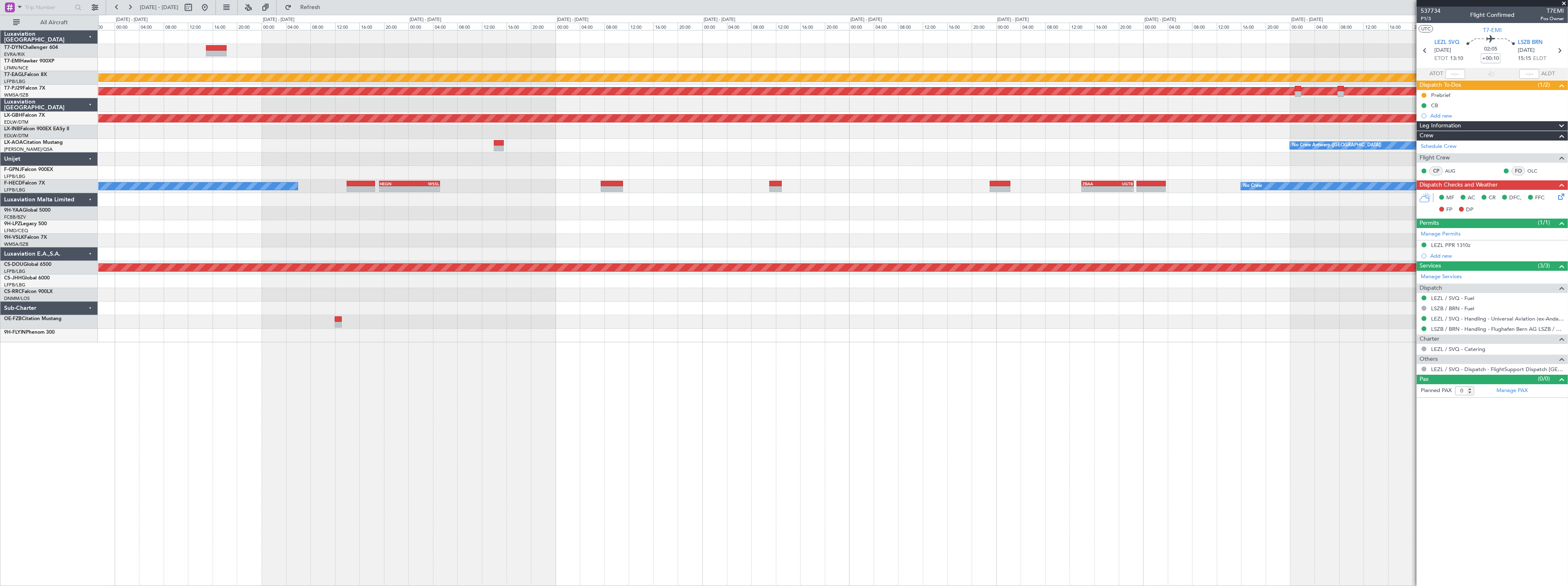
click at [506, 169] on div "Planned Maint Dubai (Al Maktoum Intl) Planned Maint Kuala Lumpur (Sultan Abdul …" at bounding box center [833, 186] width 1469 height 312
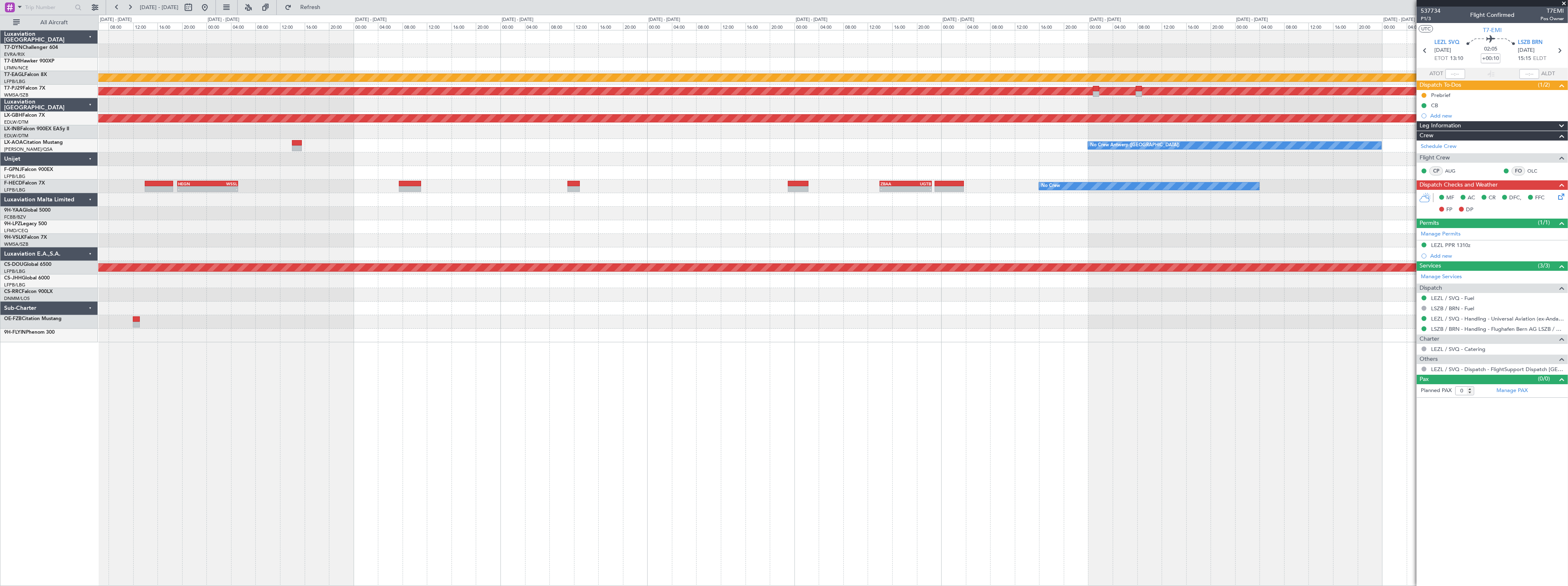
click at [589, 174] on div "Planned Maint Dubai (Al Maktoum Intl) Planned Maint Kuala Lumpur (Sultan Abdul …" at bounding box center [833, 186] width 1469 height 312
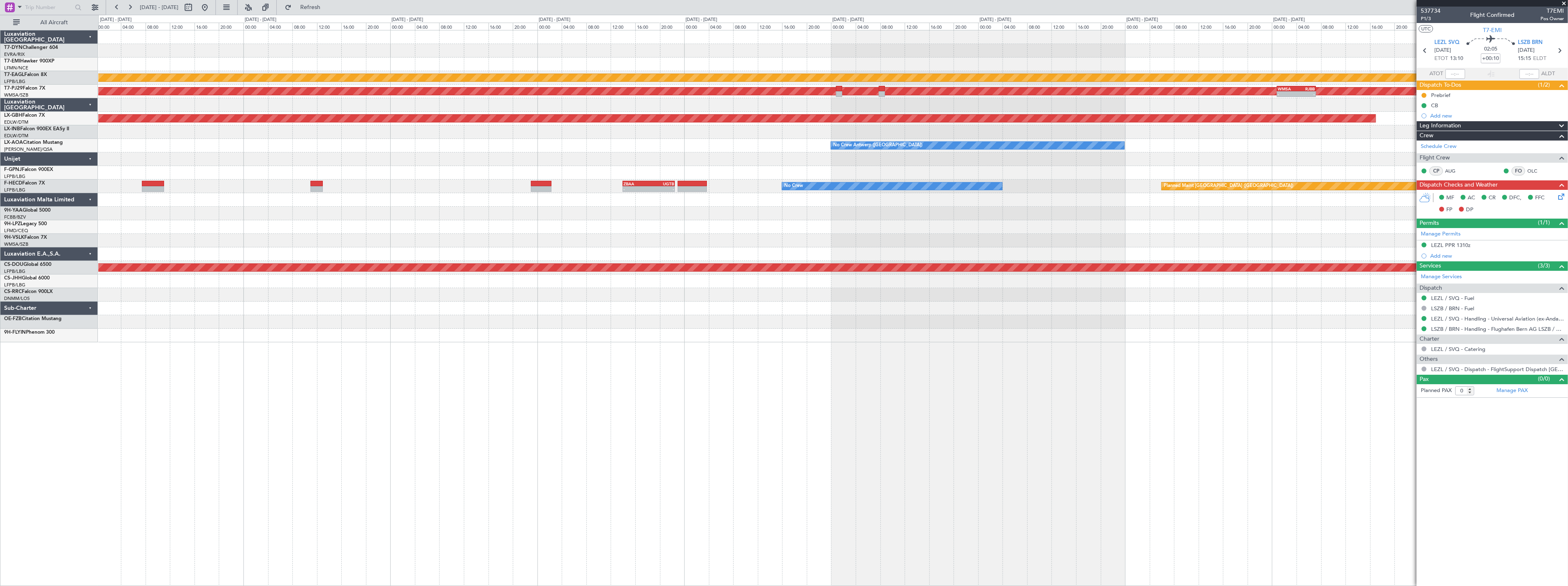
click at [502, 179] on div at bounding box center [833, 173] width 1469 height 13
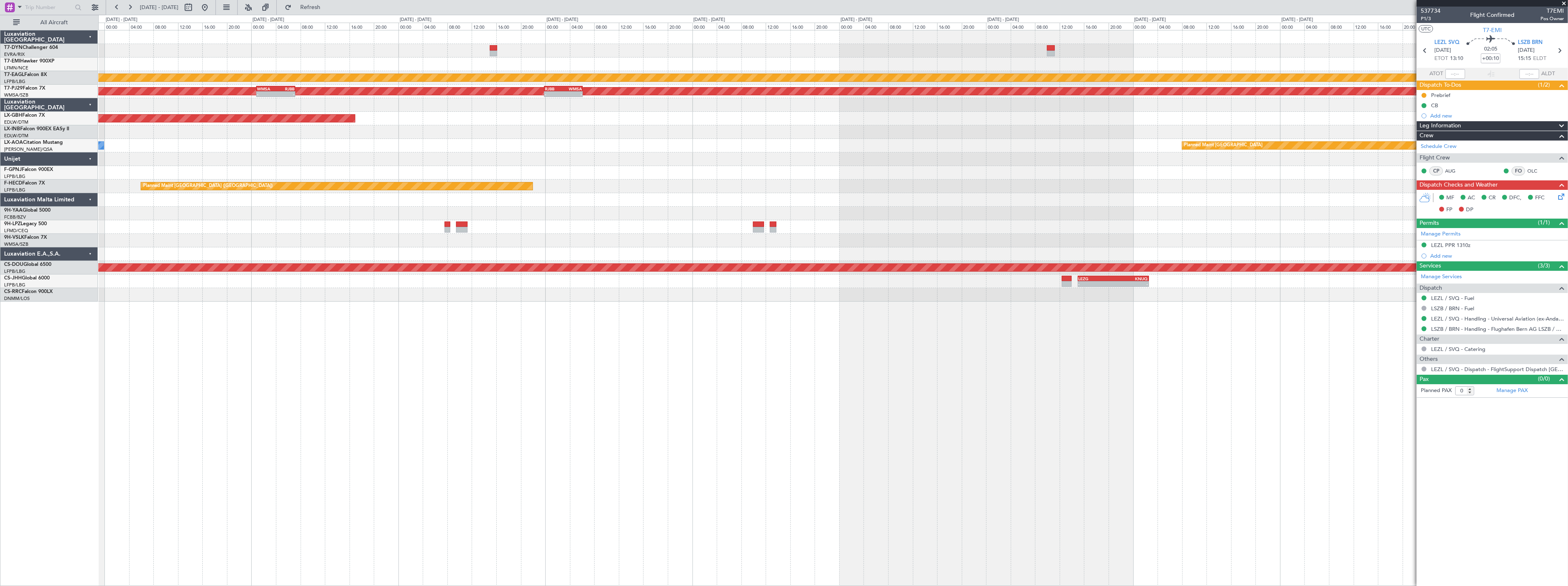
click at [682, 173] on div "Planned Maint Dubai (Al Maktoum Intl) Planned Maint Kuala Lumpur (Sultan Abdul …" at bounding box center [833, 166] width 1469 height 271
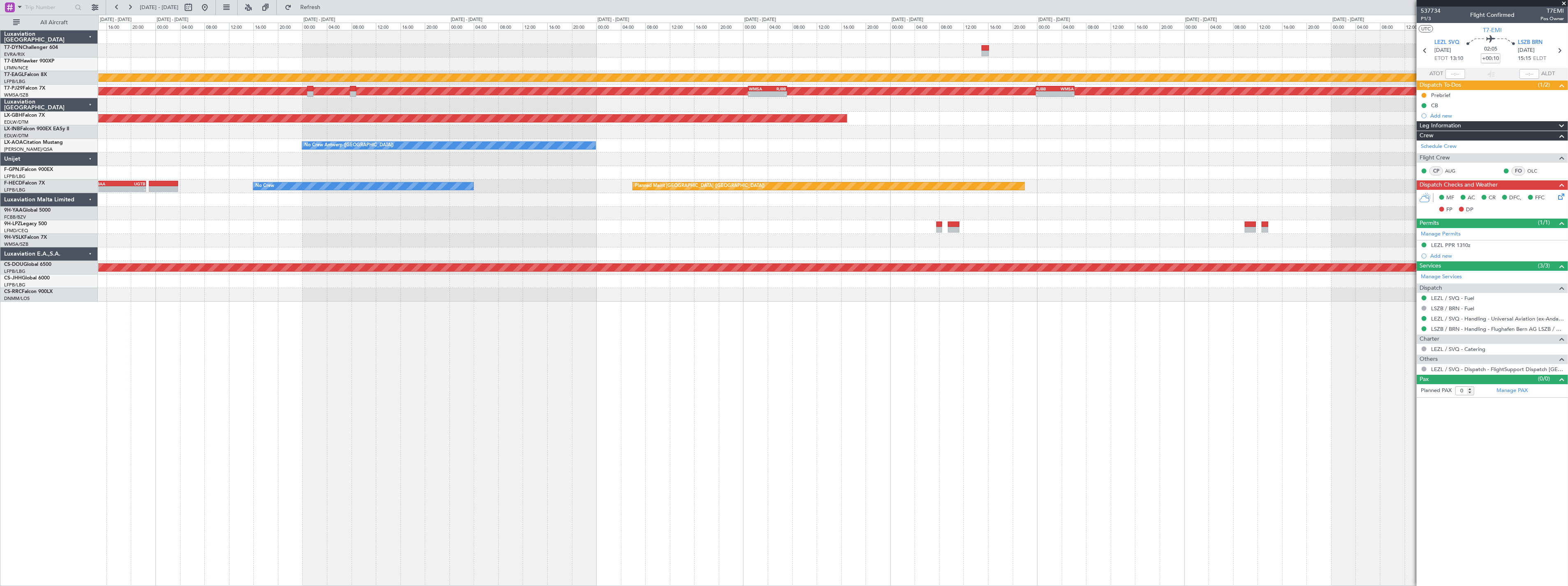
click at [953, 103] on div "Planned Maint Dubai (Al Maktoum Intl) Planned Maint Kuala Lumpur (Sultan Abdul …" at bounding box center [833, 166] width 1469 height 271
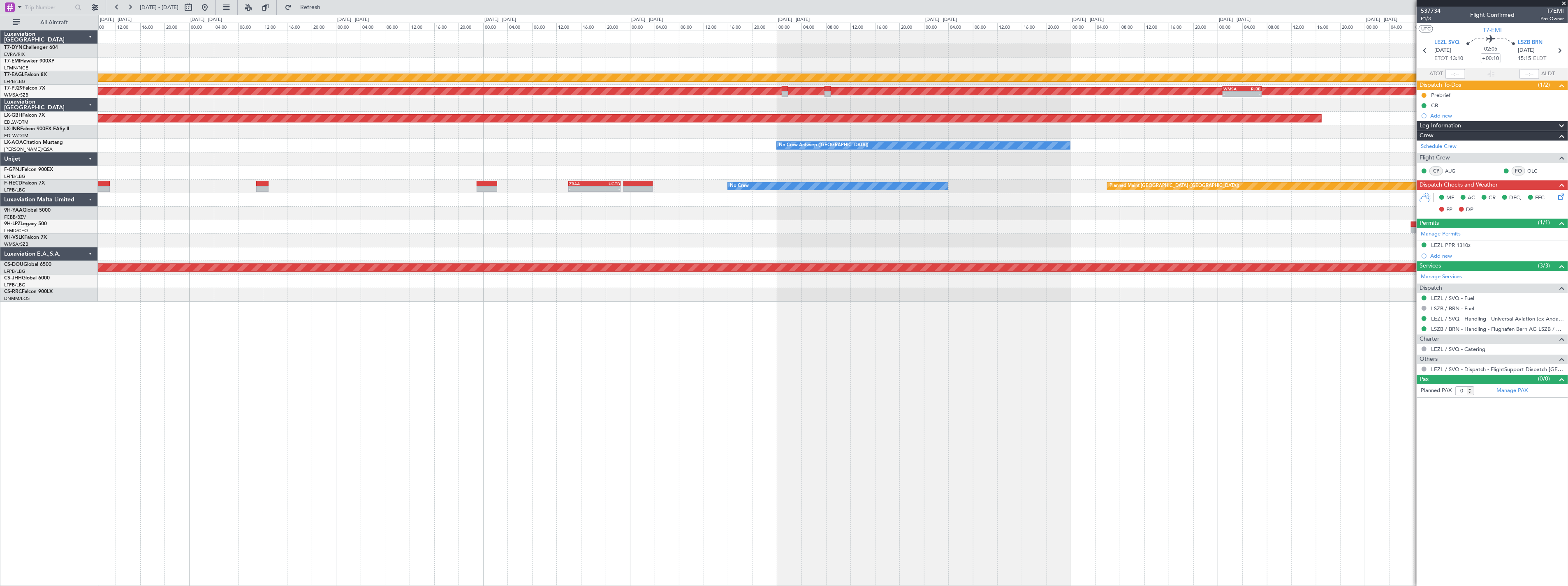
click at [1023, 97] on div "Planned Maint Dubai (Al Maktoum Intl) Planned Maint Kuala Lumpur (Sultan Abdul …" at bounding box center [833, 166] width 1469 height 271
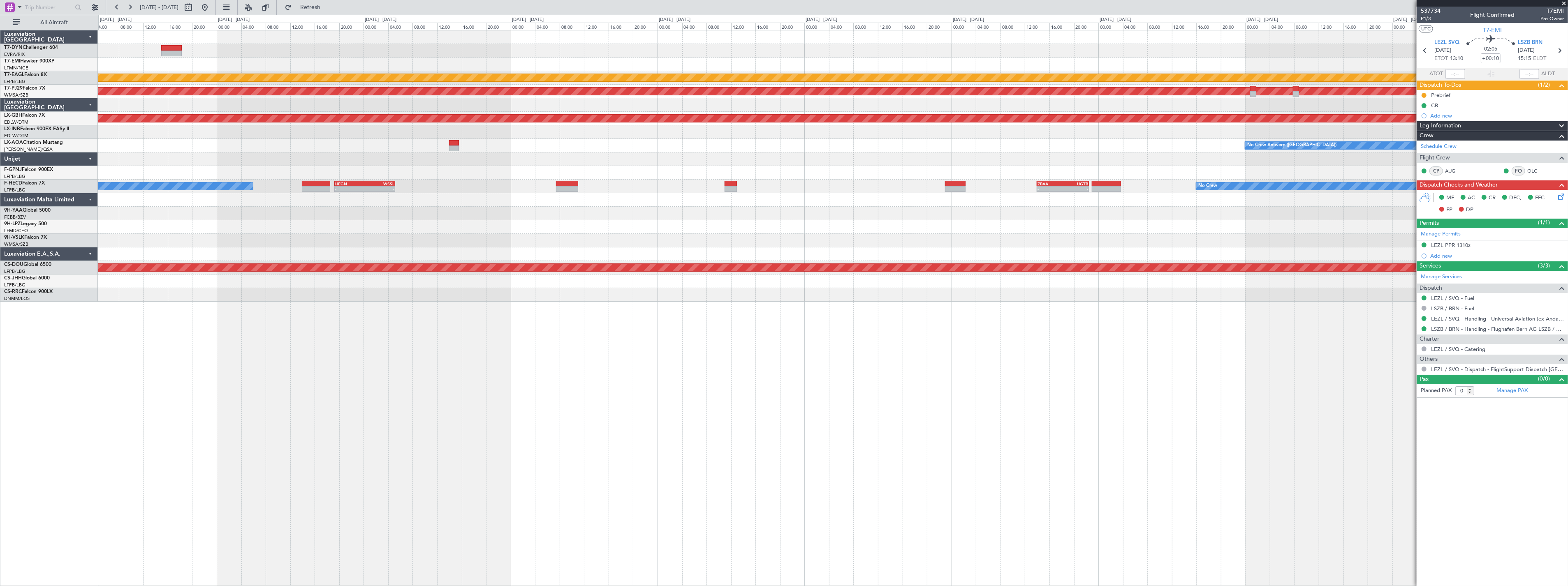
click at [915, 135] on div at bounding box center [833, 132] width 1469 height 13
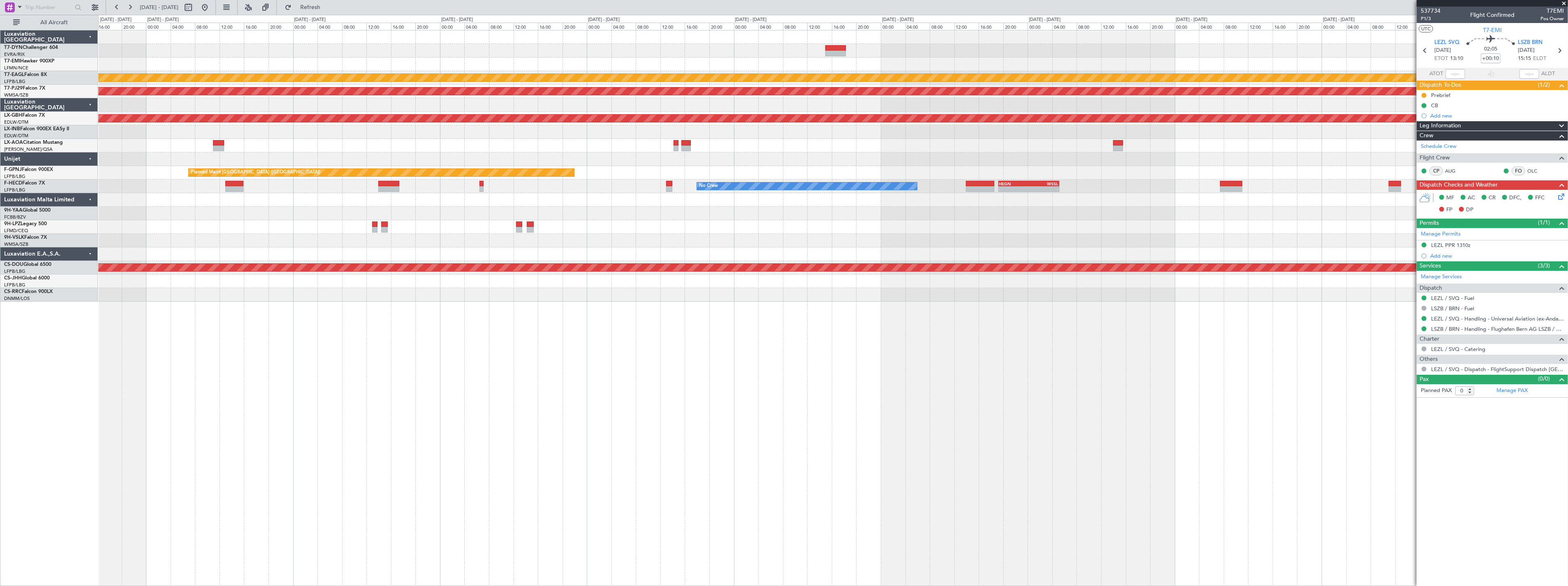
click at [845, 140] on div "Planned Maint Dubai (Al Maktoum Intl) Planned Maint Kuala Lumpur (Sultan Abdul …" at bounding box center [833, 166] width 1469 height 271
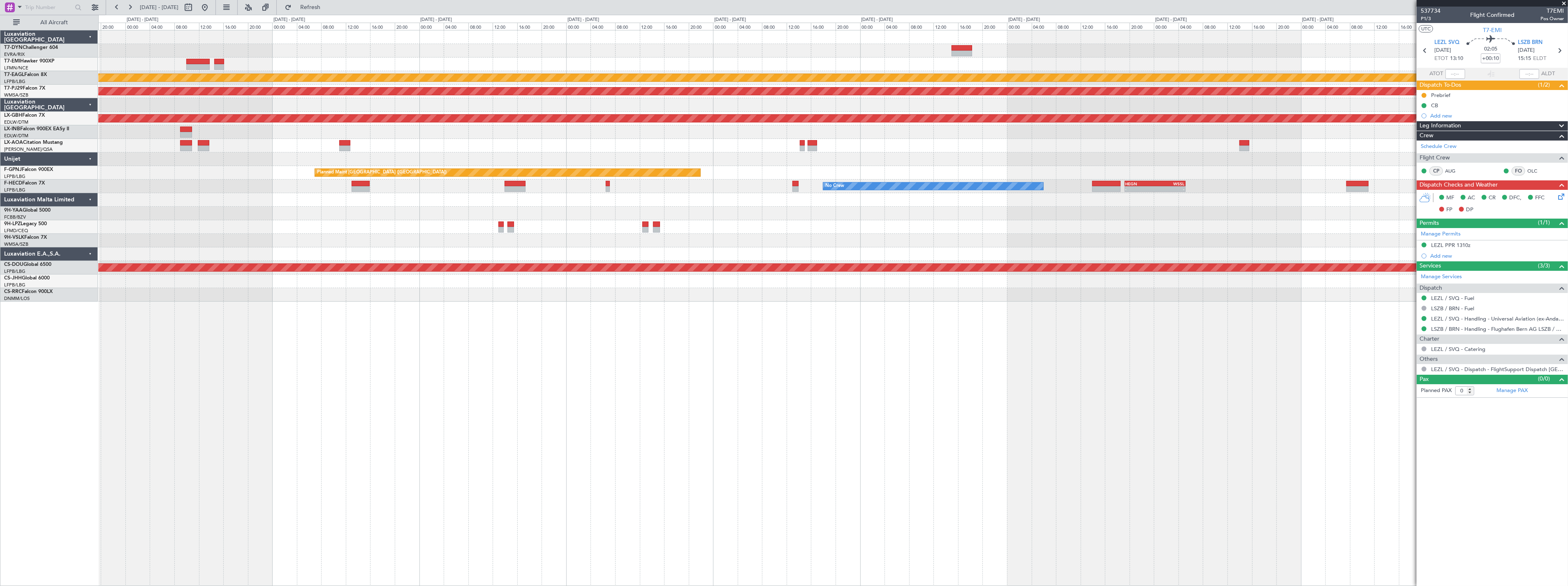
click at [705, 150] on div at bounding box center [833, 145] width 1469 height 13
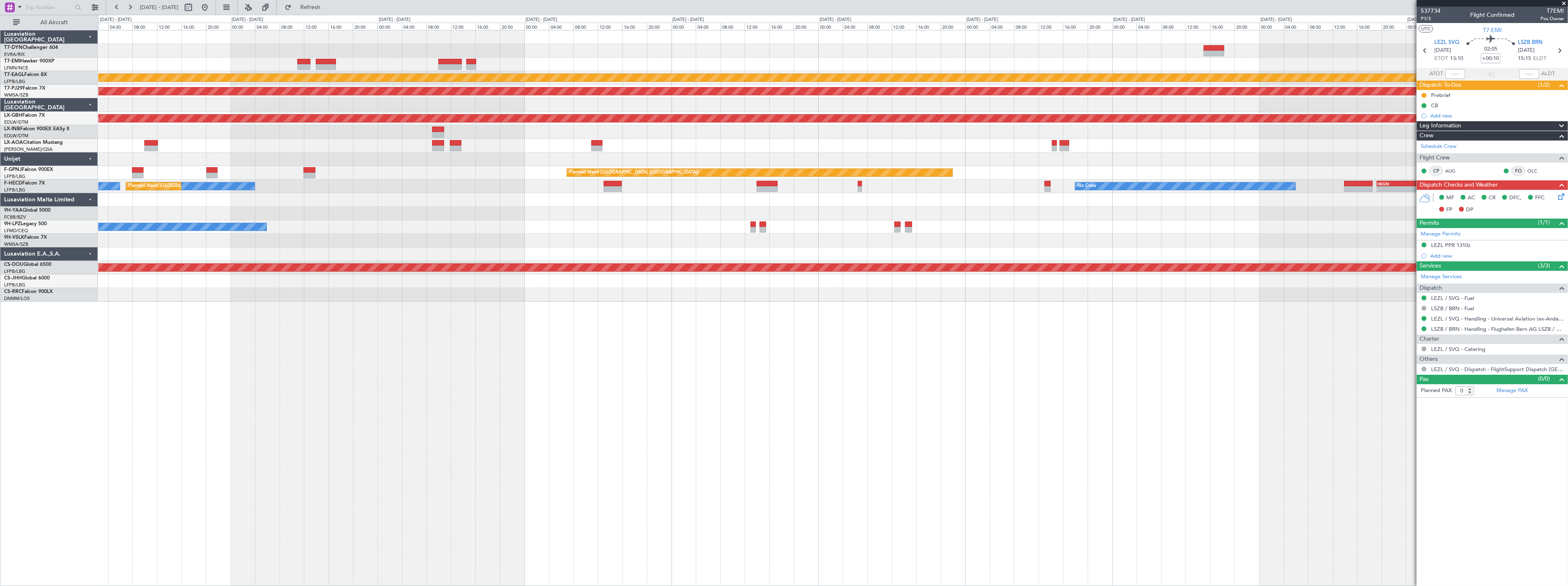
click at [505, 131] on div "Planned Maint [GEOGRAPHIC_DATA] ([GEOGRAPHIC_DATA])" at bounding box center [833, 132] width 1469 height 13
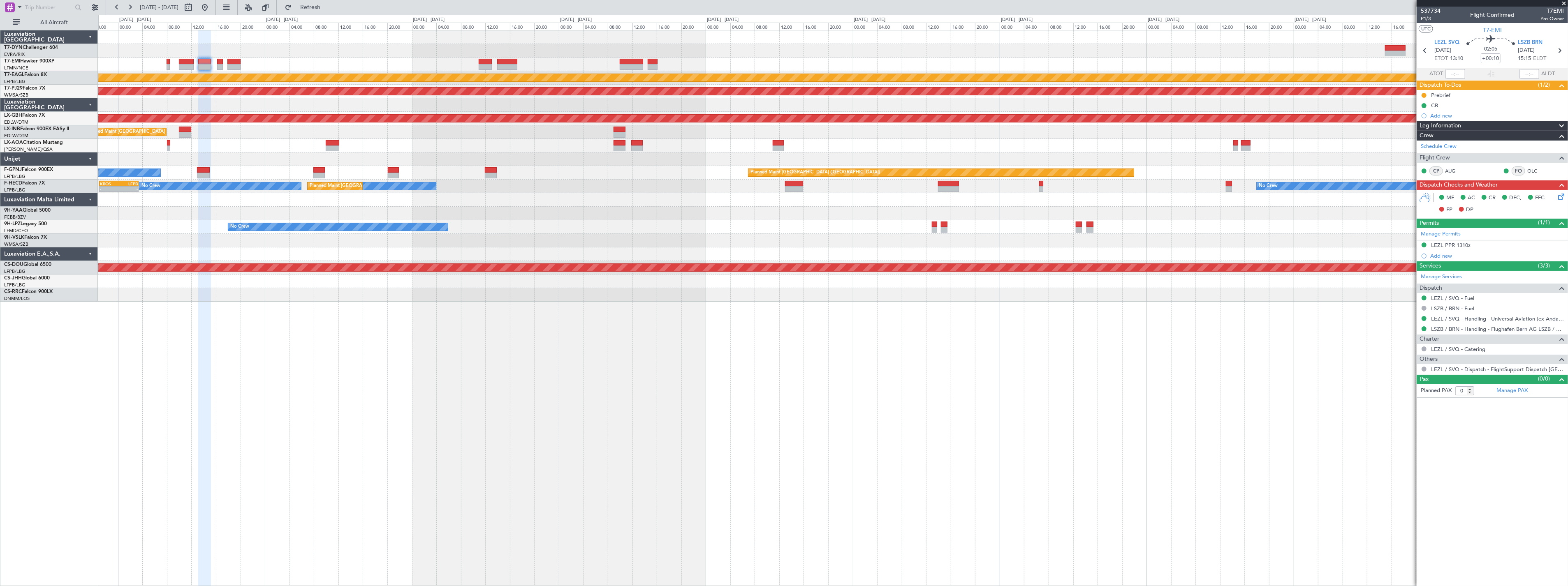
click at [456, 130] on div "Planned Maint [GEOGRAPHIC_DATA] ([GEOGRAPHIC_DATA])" at bounding box center [833, 132] width 1469 height 13
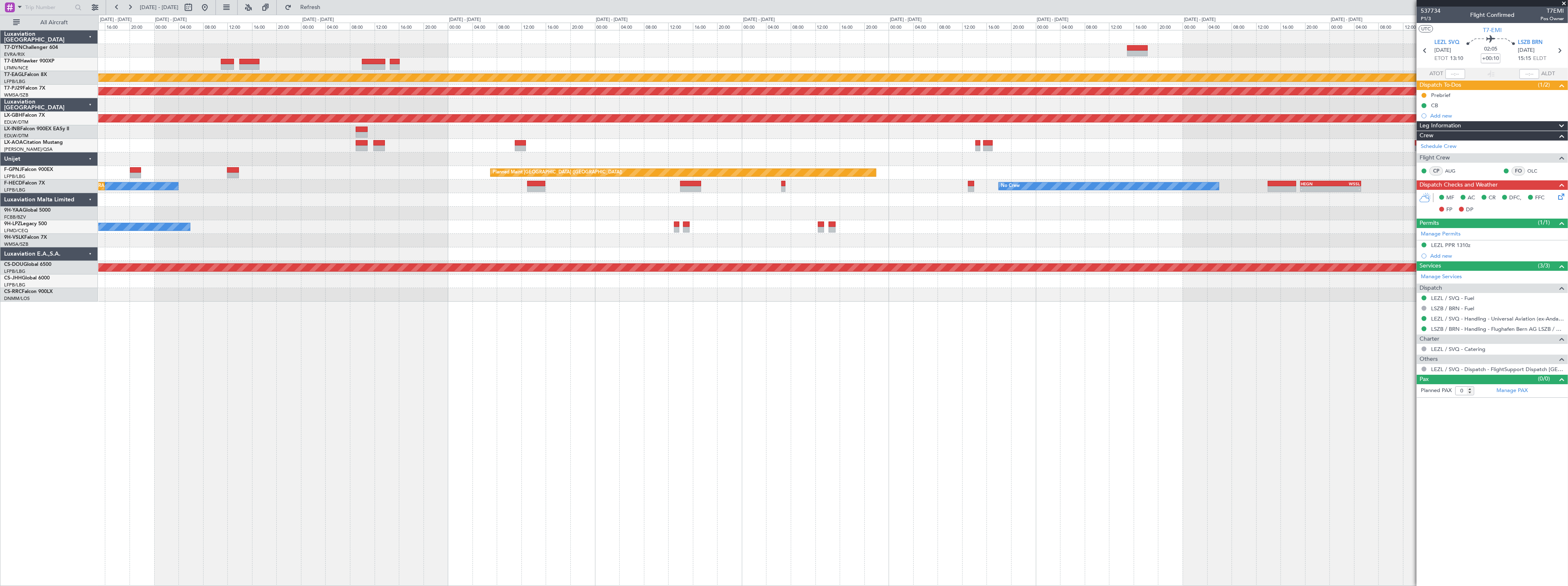
click at [107, 138] on div "Planned Maint [GEOGRAPHIC_DATA] ([GEOGRAPHIC_DATA])" at bounding box center [833, 132] width 1469 height 13
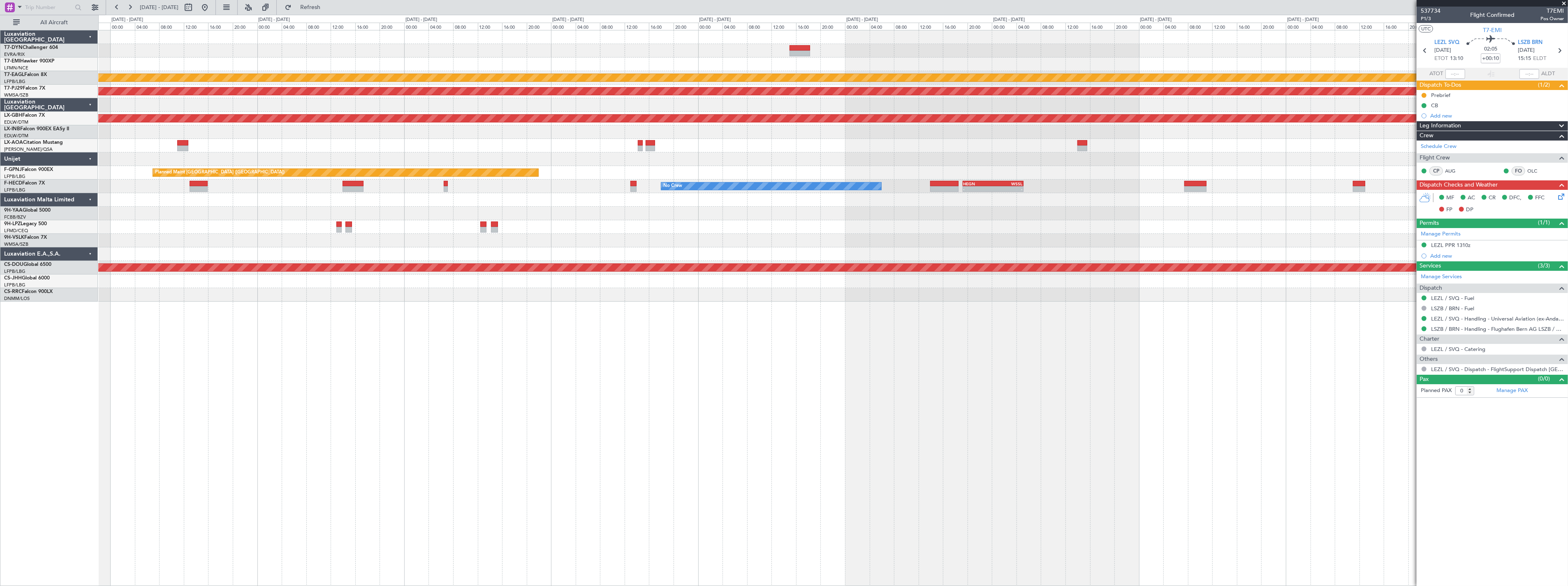
click at [277, 147] on div "Planned Maint Dubai (Al Maktoum Intl) Planned Maint Kuala Lumpur (Sultan Abdul …" at bounding box center [833, 166] width 1469 height 271
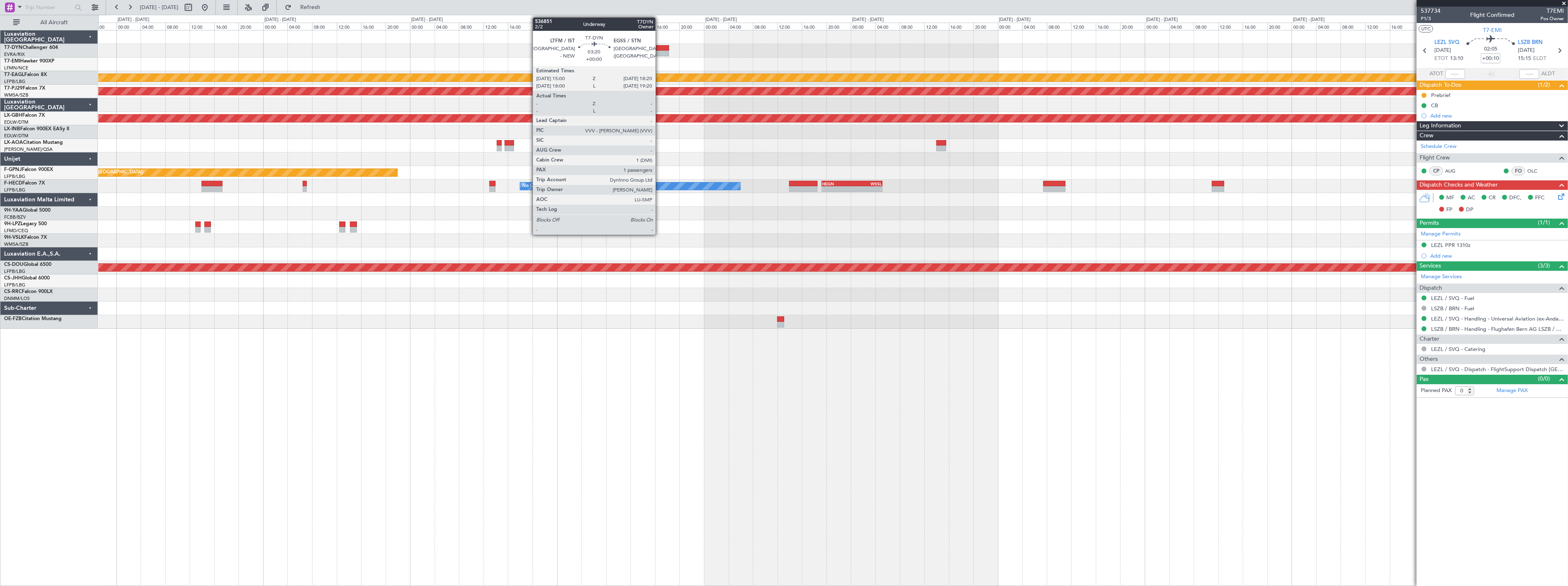
click at [660, 46] on div at bounding box center [659, 47] width 21 height 5
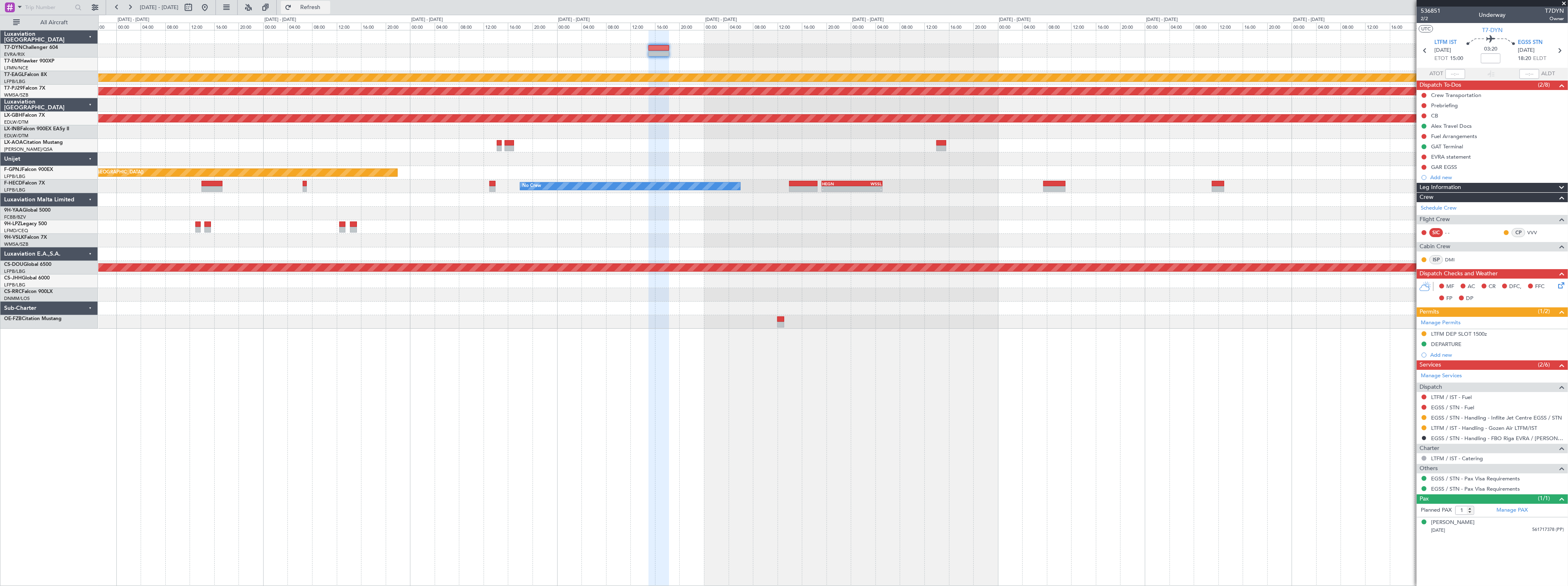
click at [312, 9] on button "Refresh" at bounding box center [305, 7] width 49 height 13
click at [231, 357] on div "Planned Maint Dubai (Al Maktoum Intl) Planned Maint Kuala Lumpur (Sultan Abdul …" at bounding box center [833, 308] width 1470 height 556
click at [373, 365] on div "Planned Maint Dubai (Al Maktoum Intl) Planned Maint Kuala Lumpur (Sultan Abdul …" at bounding box center [833, 308] width 1470 height 556
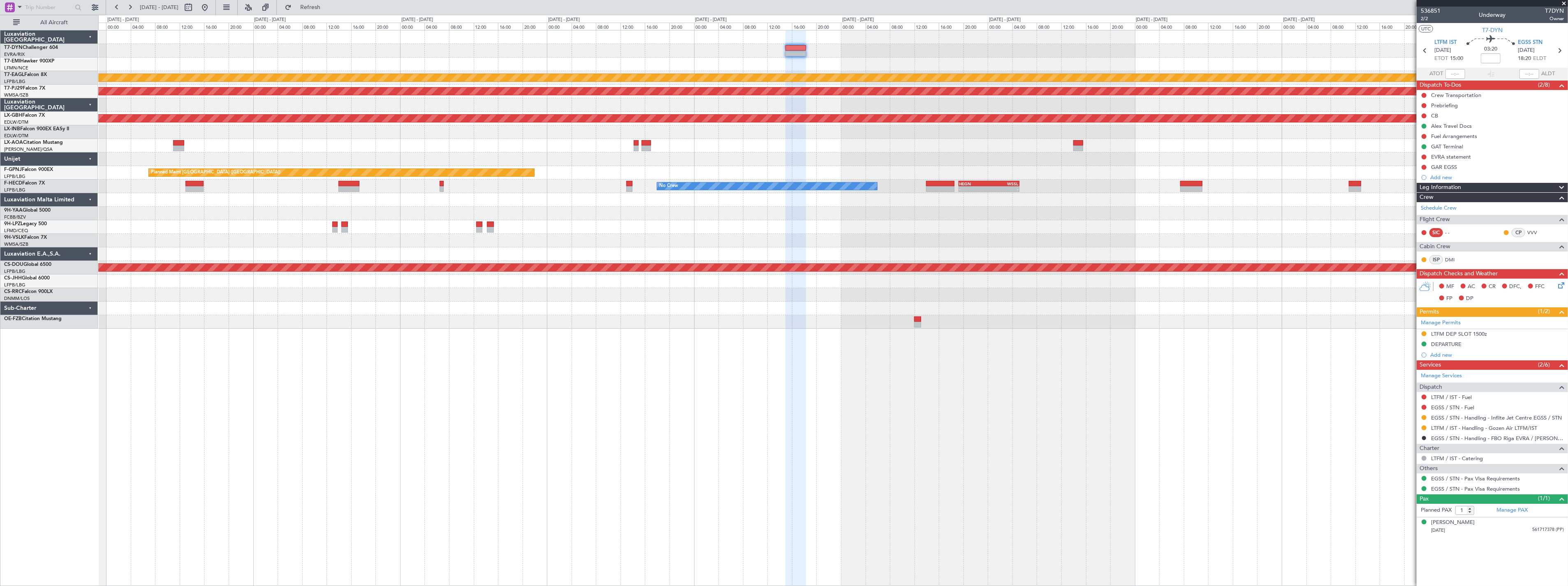
click at [373, 365] on div "Planned Maint Dubai (Al Maktoum Intl) Planned Maint Kuala Lumpur (Sultan Abdul …" at bounding box center [833, 308] width 1470 height 556
click at [653, 358] on div "Planned Maint Dubai (Al Maktoum Intl) Planned Maint Kuala Lumpur (Sultan Abdul …" at bounding box center [833, 308] width 1470 height 556
click at [671, 358] on div "Planned Maint Dubai (Al Maktoum Intl) Planned Maint Kuala Lumpur (Sultan Abdul …" at bounding box center [833, 308] width 1470 height 556
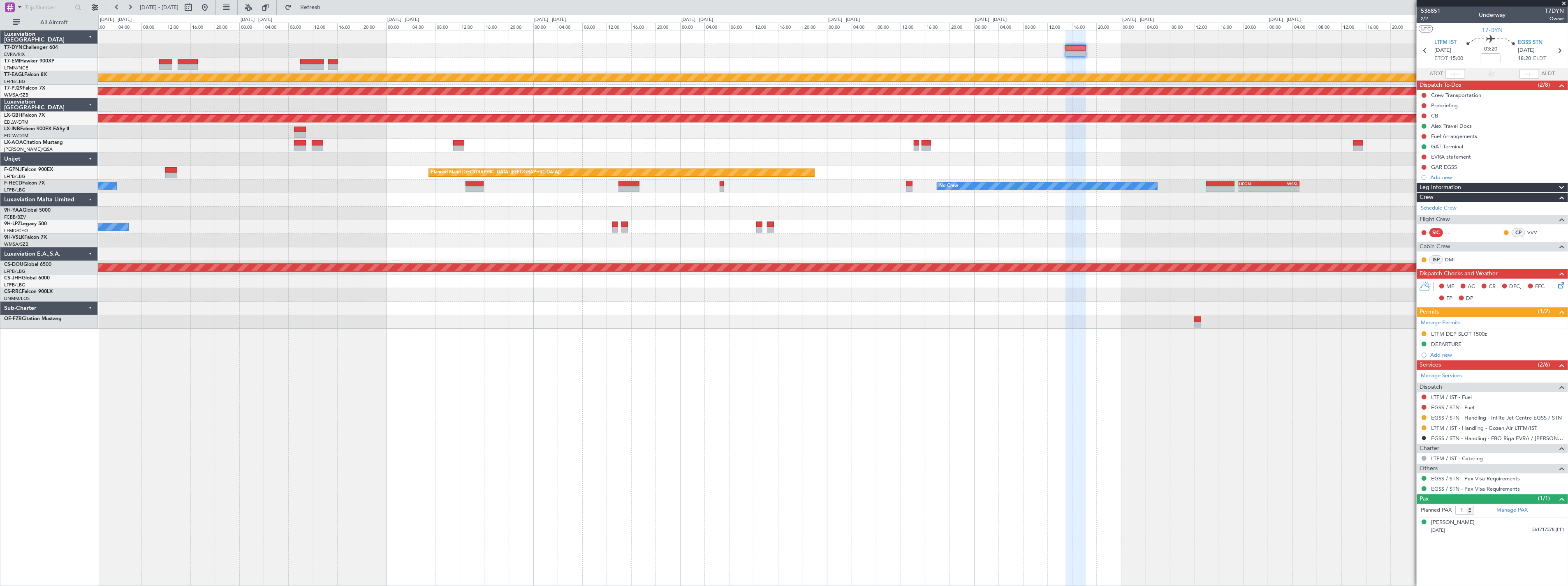
click at [672, 358] on div "Planned Maint Dubai (Al Maktoum Intl) Planned Maint Kuala Lumpur (Sultan Abdul …" at bounding box center [833, 308] width 1470 height 556
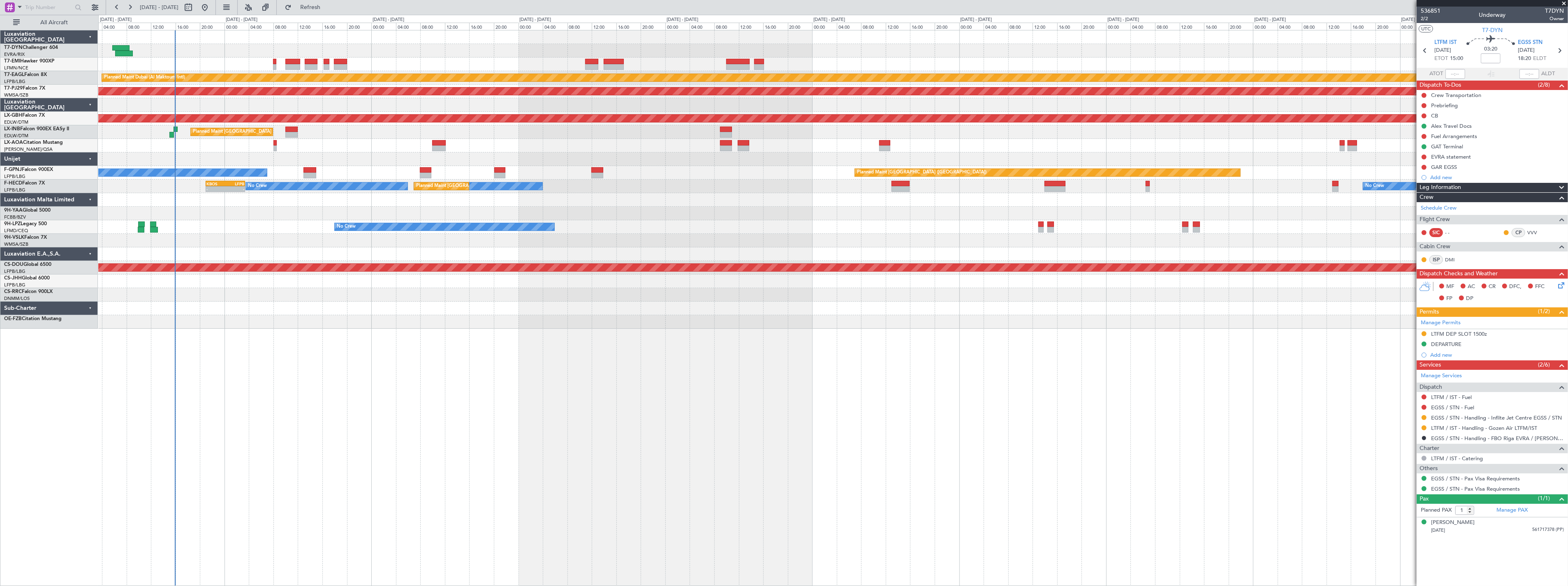
click at [764, 378] on div "Planned Maint Zurich Planned Maint Dubai (Al Maktoum Intl) 07:20 Z 14:25 Z LFPB…" at bounding box center [833, 308] width 1470 height 556
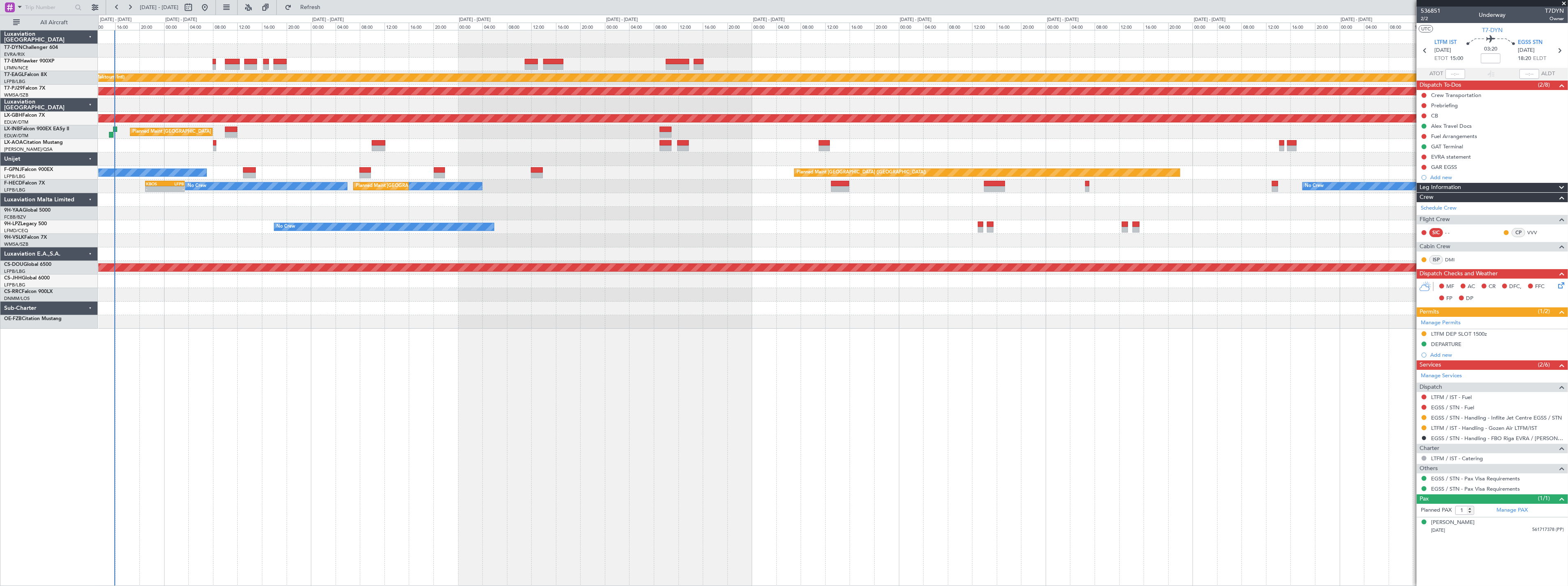
click at [268, 396] on div "Planned Maint Zurich Planned Maint Dubai (Al Maktoum Intl) 07:20 Z 14:25 Z LFPB…" at bounding box center [833, 308] width 1470 height 556
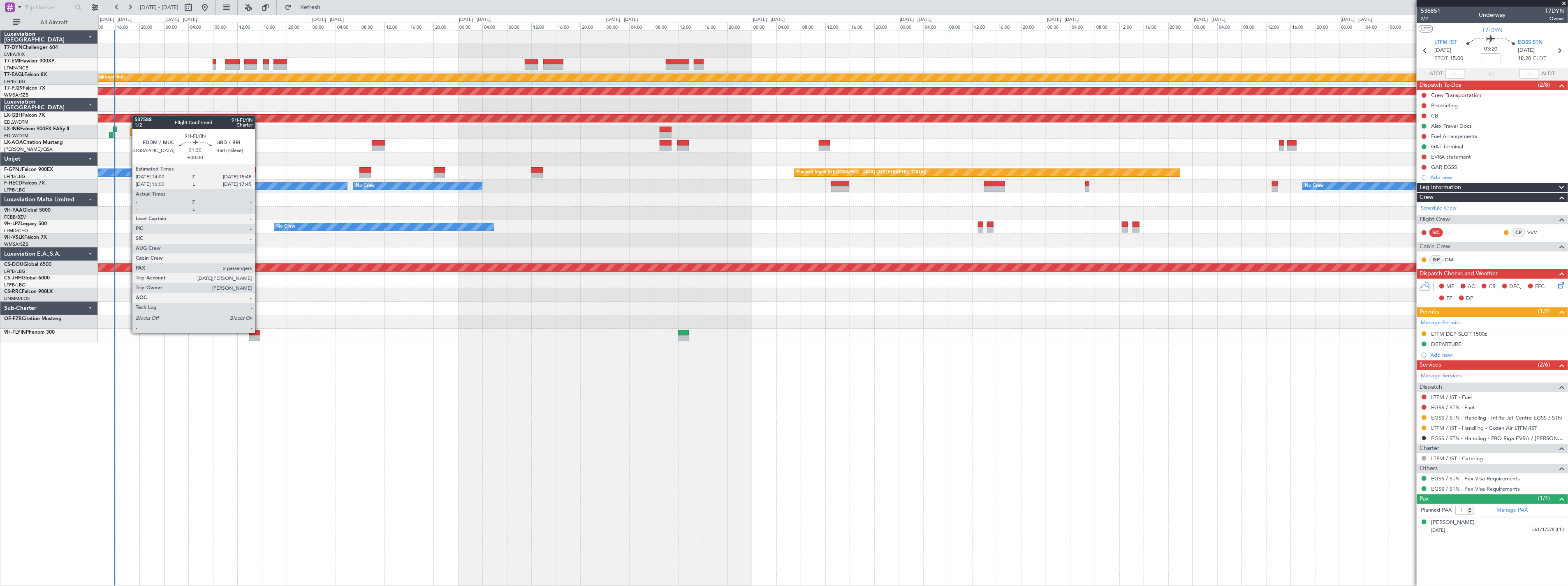
click at [259, 332] on div at bounding box center [254, 332] width 11 height 5
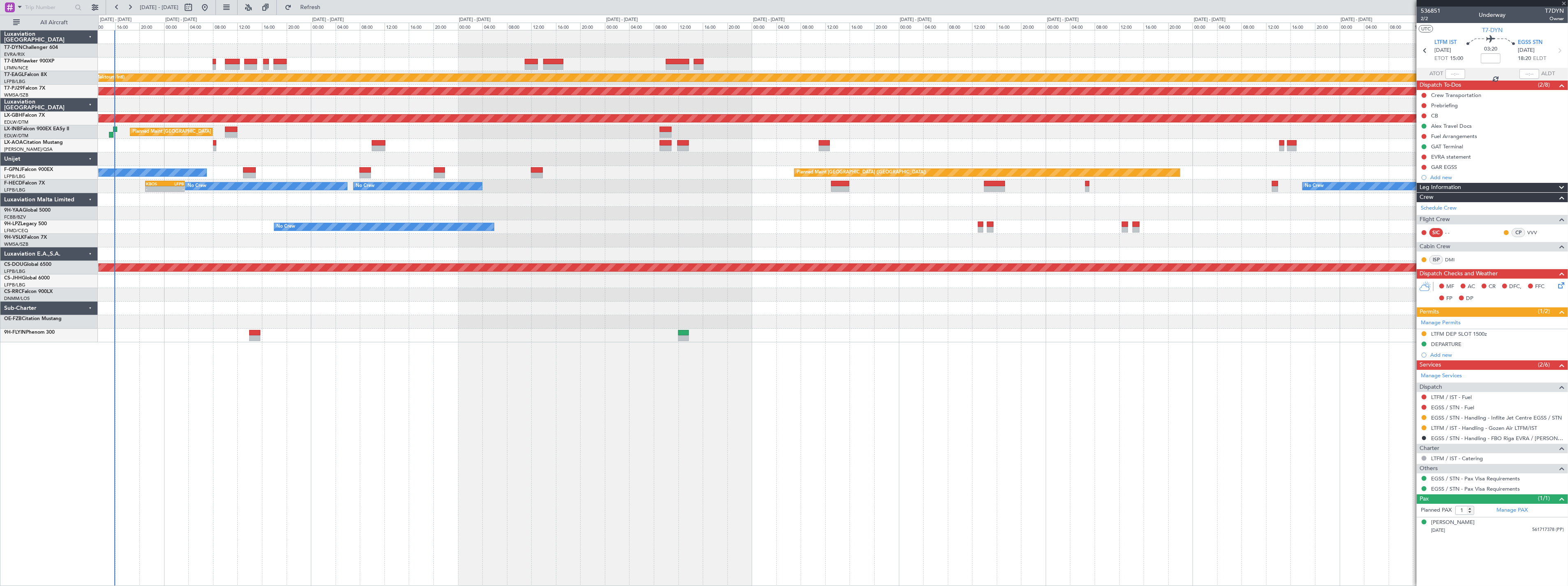
type input "2"
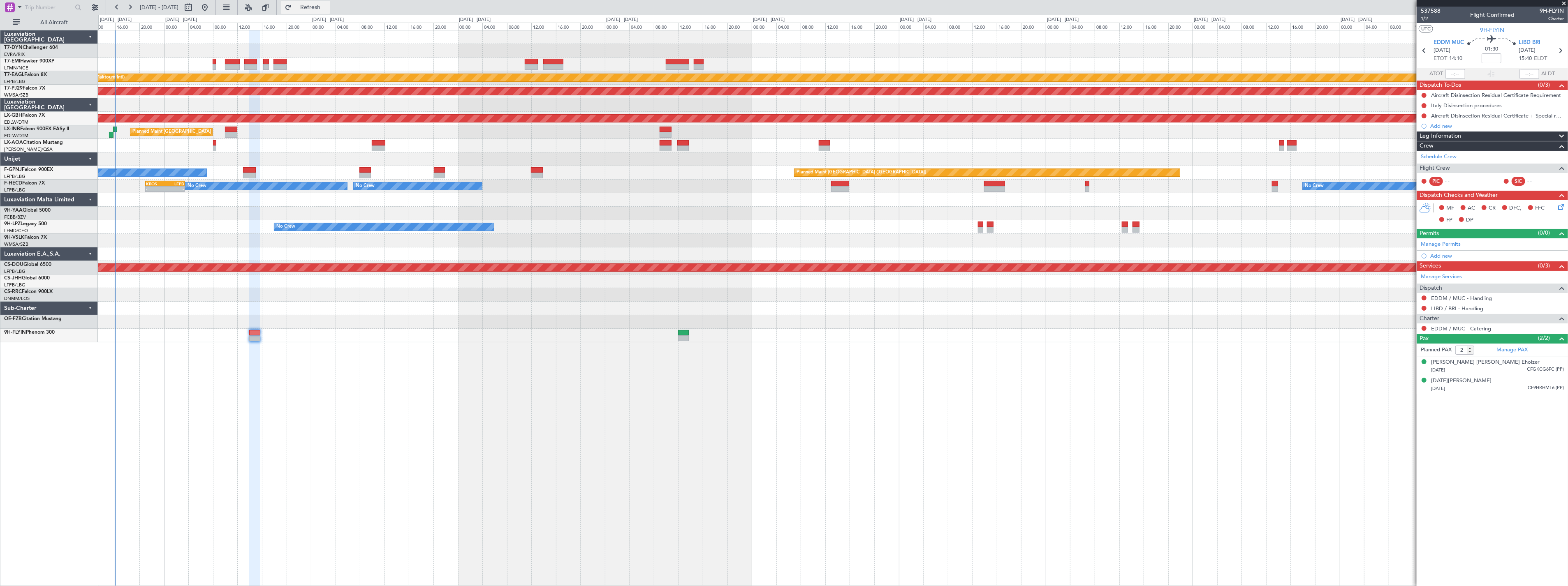
click at [326, 12] on button "Refresh" at bounding box center [305, 7] width 49 height 13
